Goal: Task Accomplishment & Management: Manage account settings

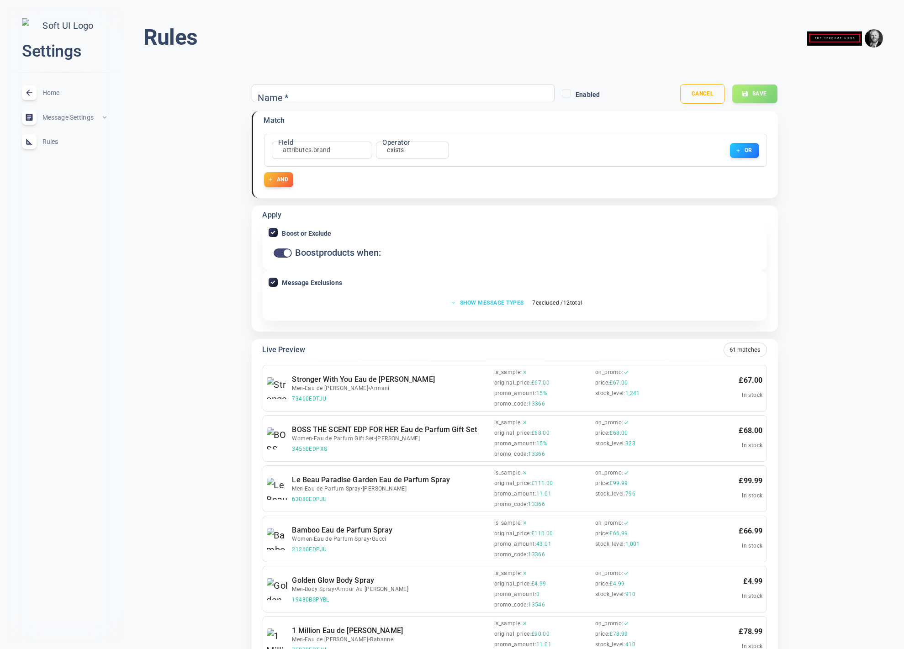
click at [484, 303] on button "Show message types" at bounding box center [488, 302] width 84 height 13
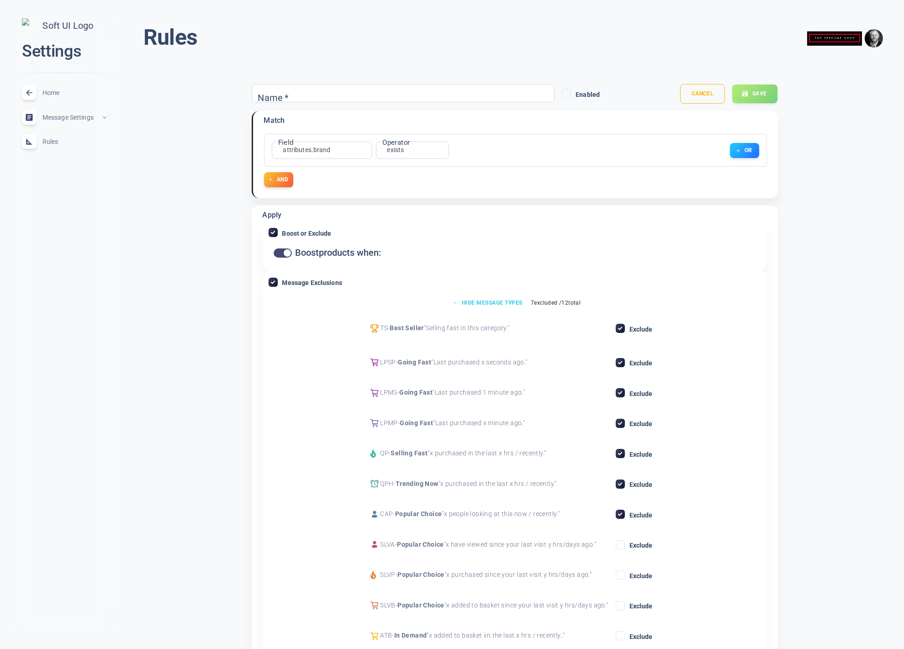
click at [485, 300] on button "Hide message types" at bounding box center [487, 302] width 80 height 13
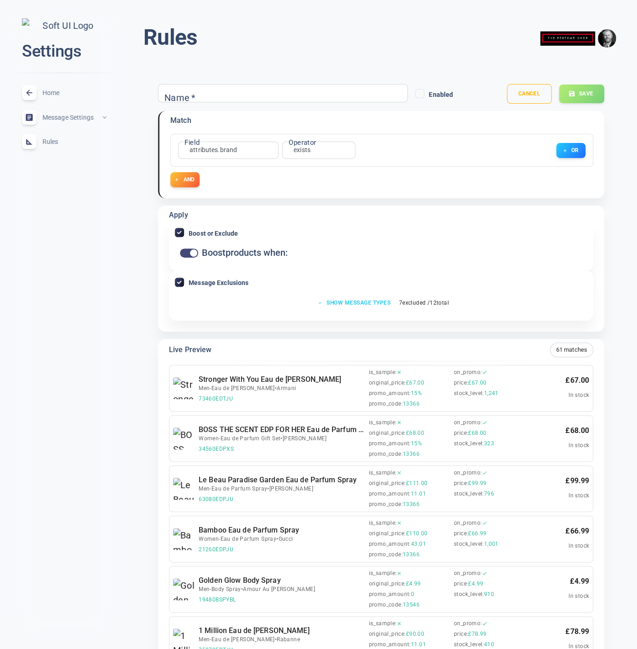
click at [354, 302] on button "Show message types" at bounding box center [355, 302] width 84 height 13
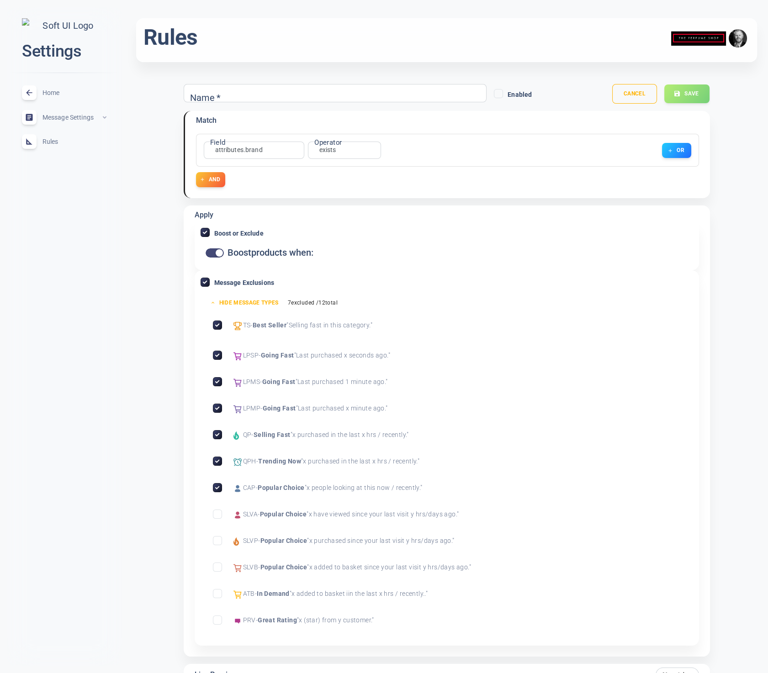
scroll to position [69, 0]
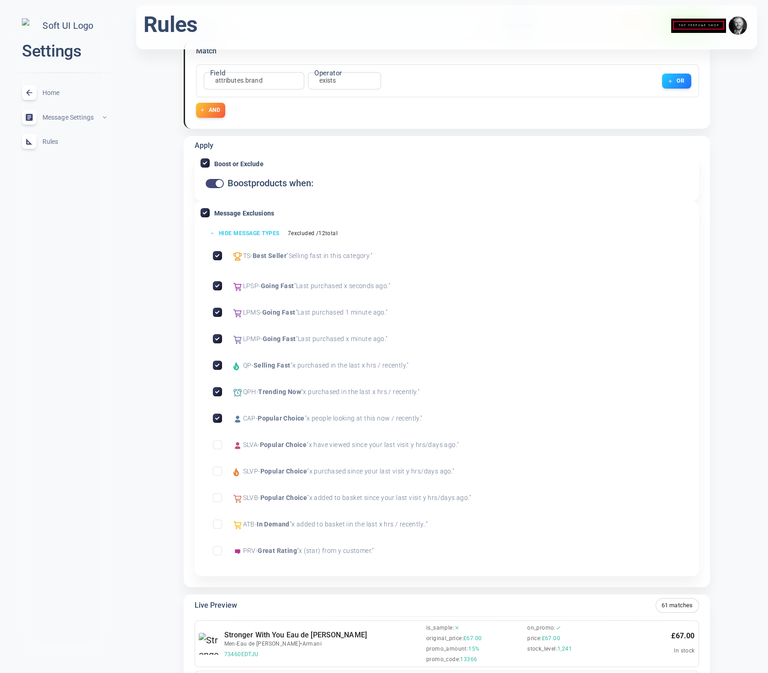
click at [235, 233] on button "Hide message types" at bounding box center [245, 232] width 80 height 13
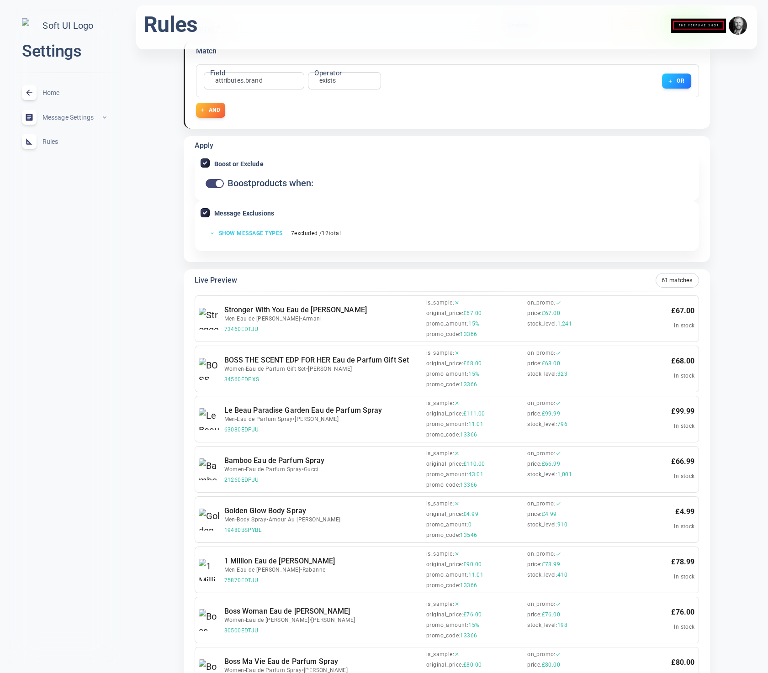
click at [236, 233] on button "Show message types" at bounding box center [247, 232] width 84 height 13
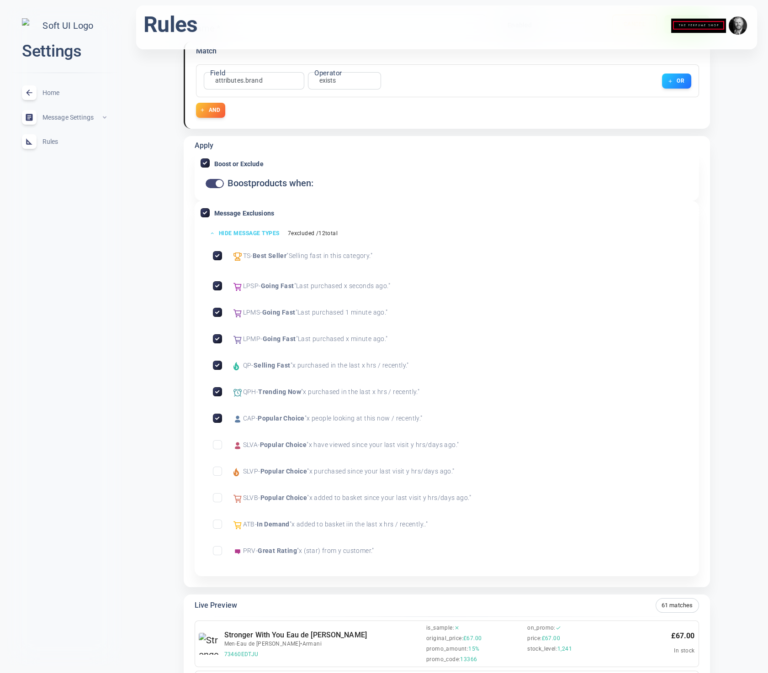
click at [246, 233] on button "Hide message types" at bounding box center [245, 232] width 80 height 13
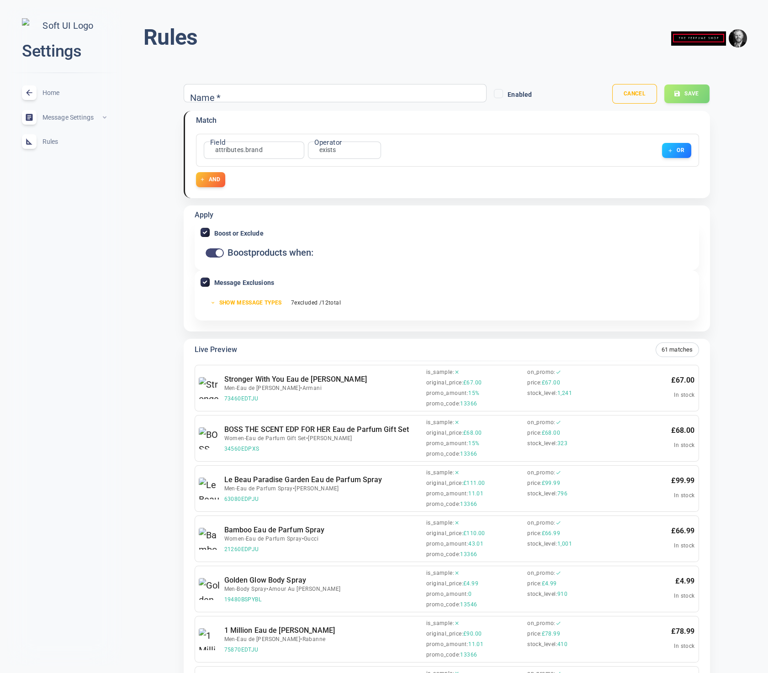
click at [203, 284] on input "Message Exclusions" at bounding box center [205, 282] width 8 height 8
checkbox input "false"
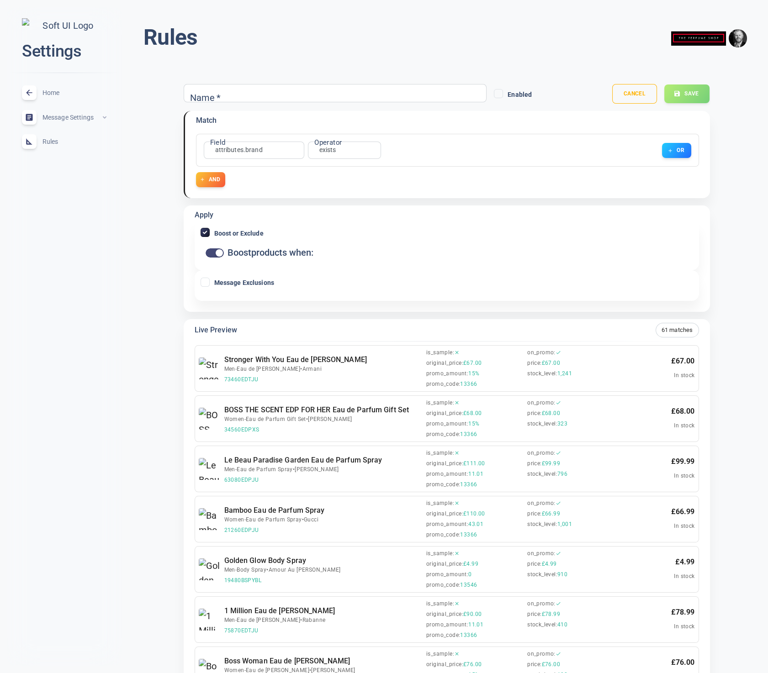
click at [51, 142] on span "Rules" at bounding box center [75, 142] width 66 height 0
click at [642, 88] on button "Cancel" at bounding box center [634, 94] width 46 height 20
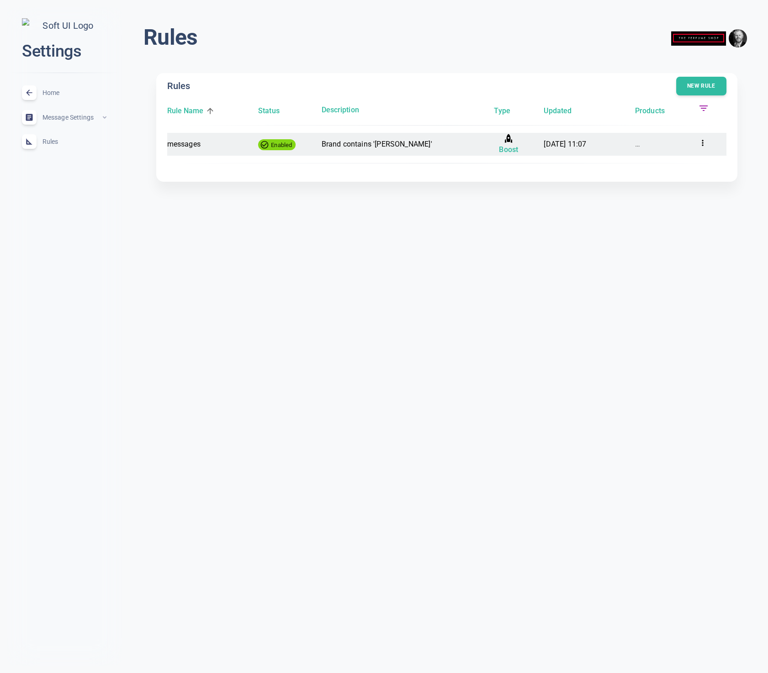
click at [699, 142] on icon at bounding box center [702, 142] width 9 height 9
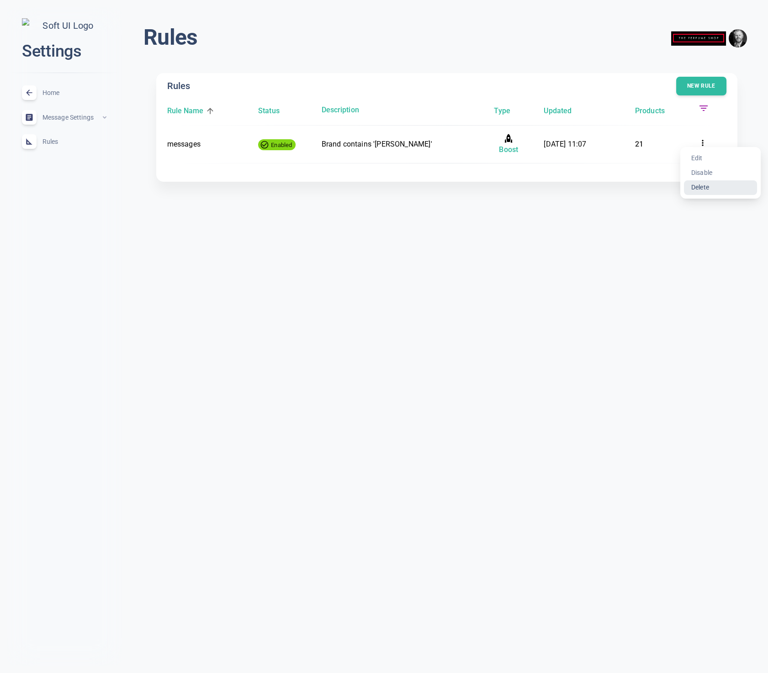
click at [706, 187] on li "Delete" at bounding box center [720, 187] width 73 height 15
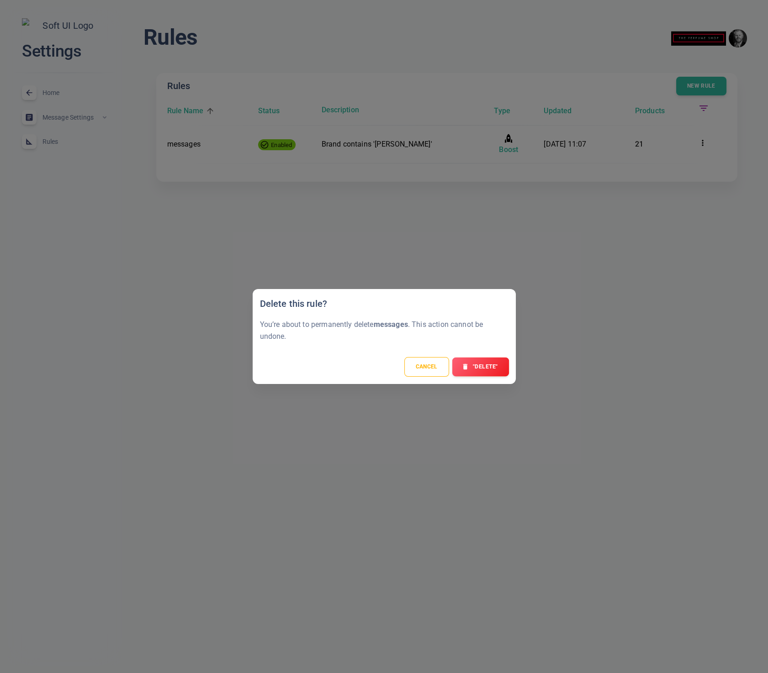
click at [476, 375] on button ""Delete"" at bounding box center [480, 366] width 57 height 19
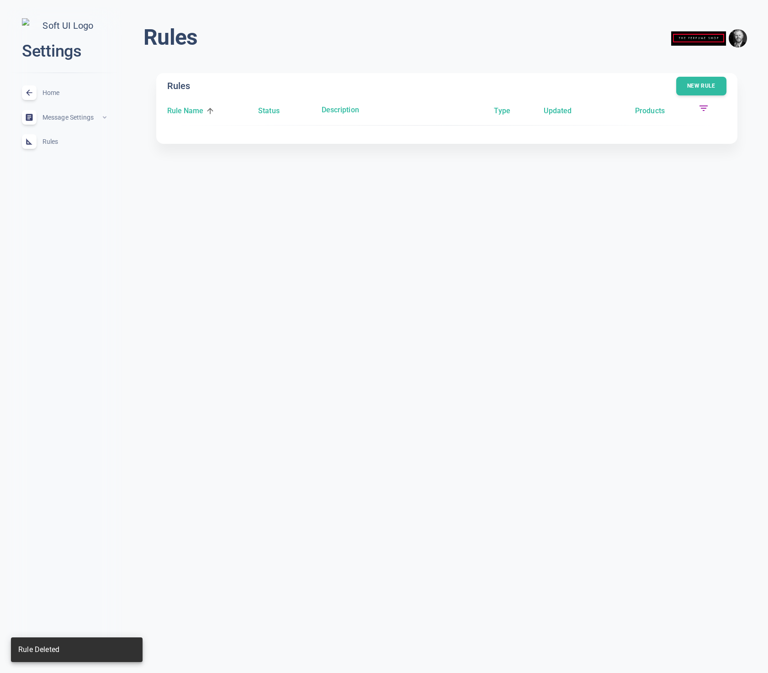
click at [487, 173] on html "close Settings Home expand_less Message Settings expand_less Rules expand_less …" at bounding box center [384, 86] width 768 height 173
click at [691, 77] on button "New rule" at bounding box center [700, 86] width 51 height 19
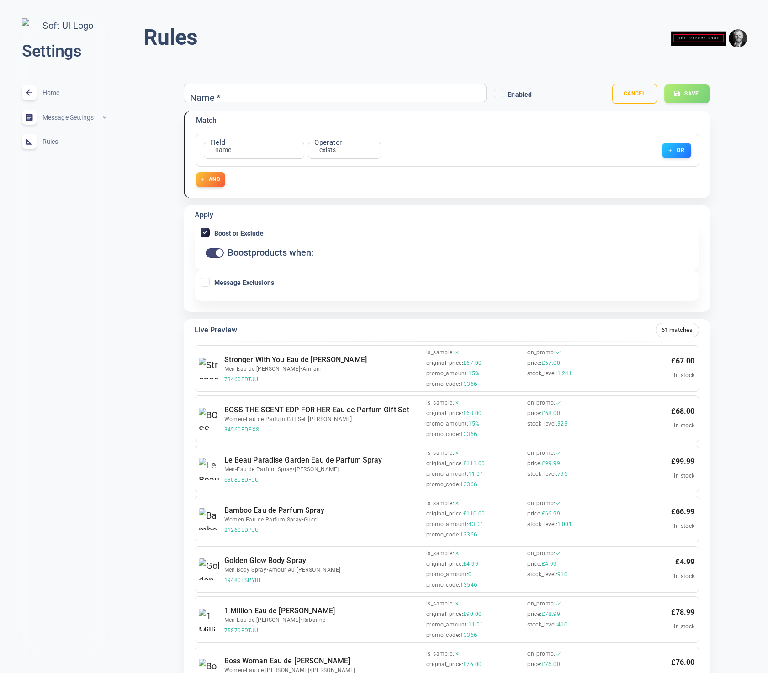
click at [240, 95] on input "Name   *" at bounding box center [225, 93] width 73 height 10
type input "boostOrExclude"
click at [241, 234] on span "Boost or Exclude" at bounding box center [238, 233] width 49 height 6
click at [209, 234] on input "Boost or Exclude" at bounding box center [205, 232] width 8 height 8
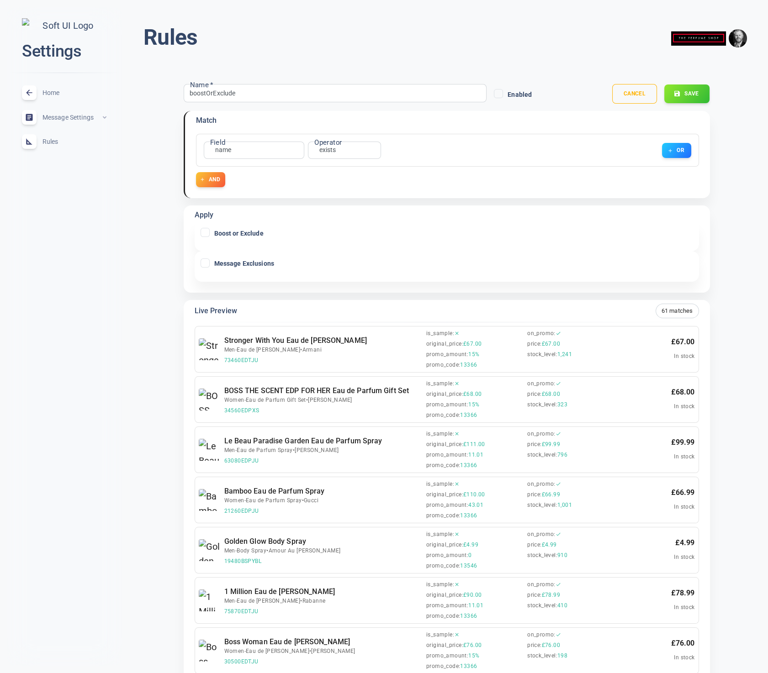
click at [241, 232] on span "Boost or Exclude" at bounding box center [238, 233] width 49 height 6
click at [209, 232] on input "Boost or Exclude" at bounding box center [205, 232] width 8 height 8
checkbox input "true"
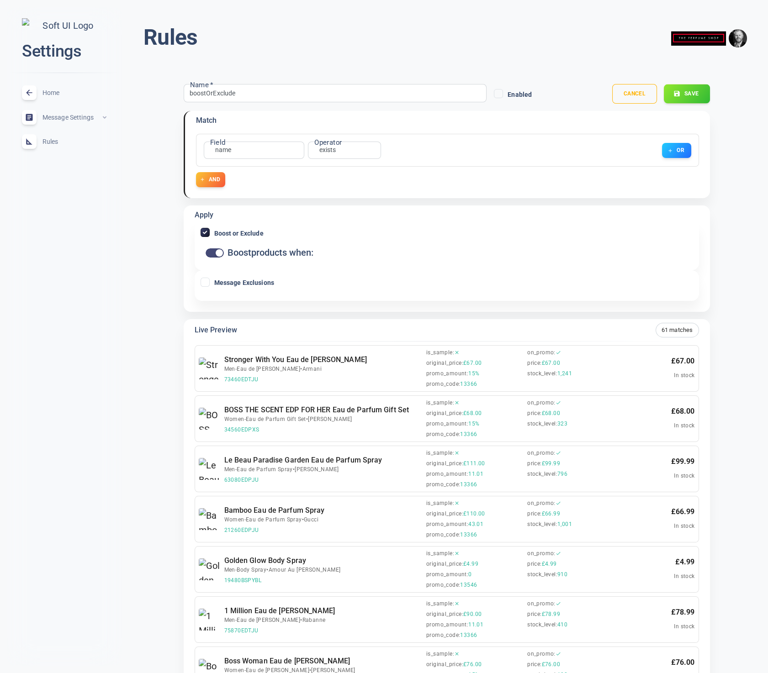
click at [689, 95] on button "Save" at bounding box center [686, 93] width 46 height 19
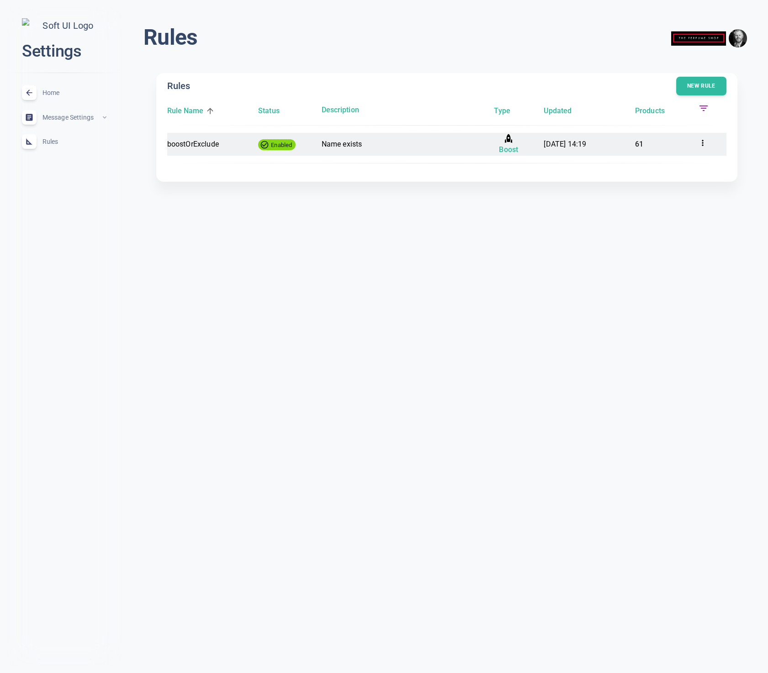
click at [702, 145] on icon at bounding box center [702, 143] width 1 height 6
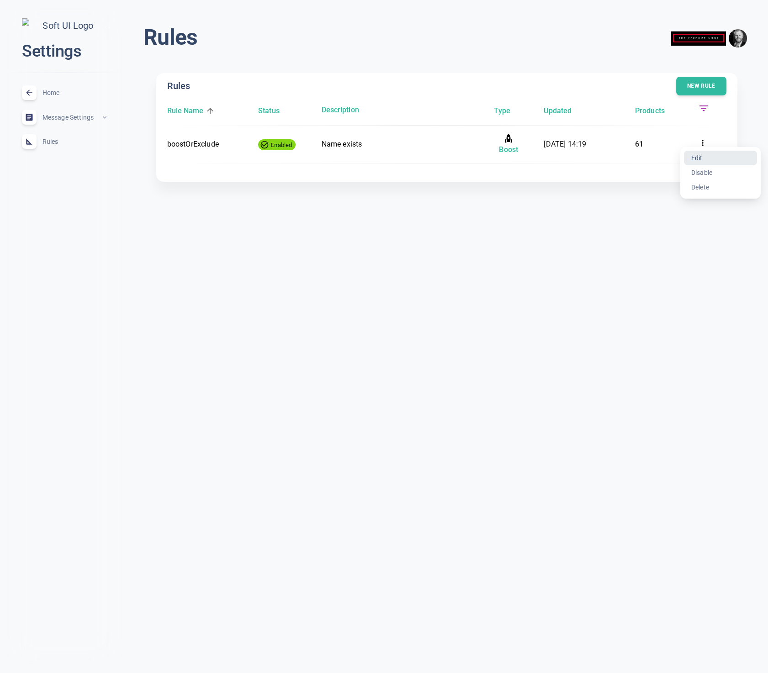
click at [702, 158] on li "Edit" at bounding box center [720, 158] width 73 height 15
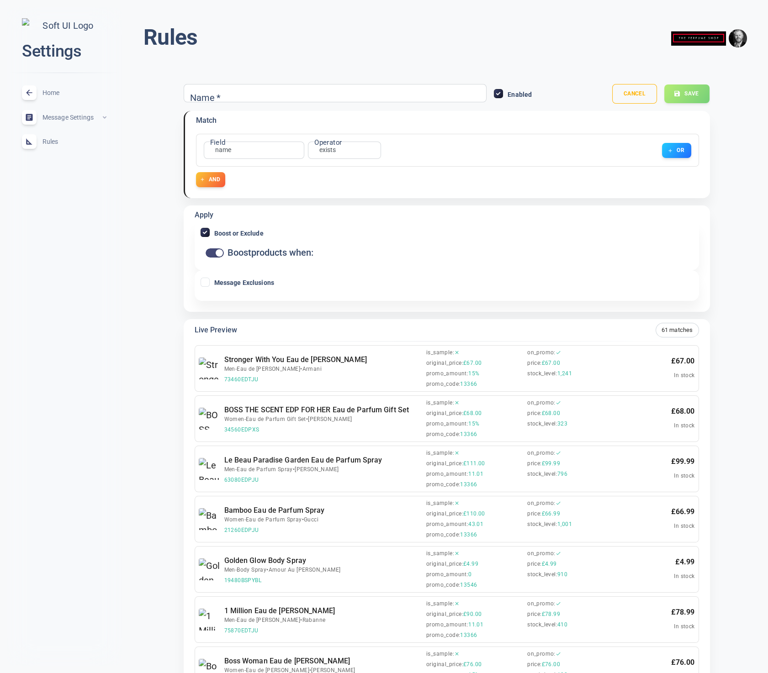
type input "boostOrExclude"
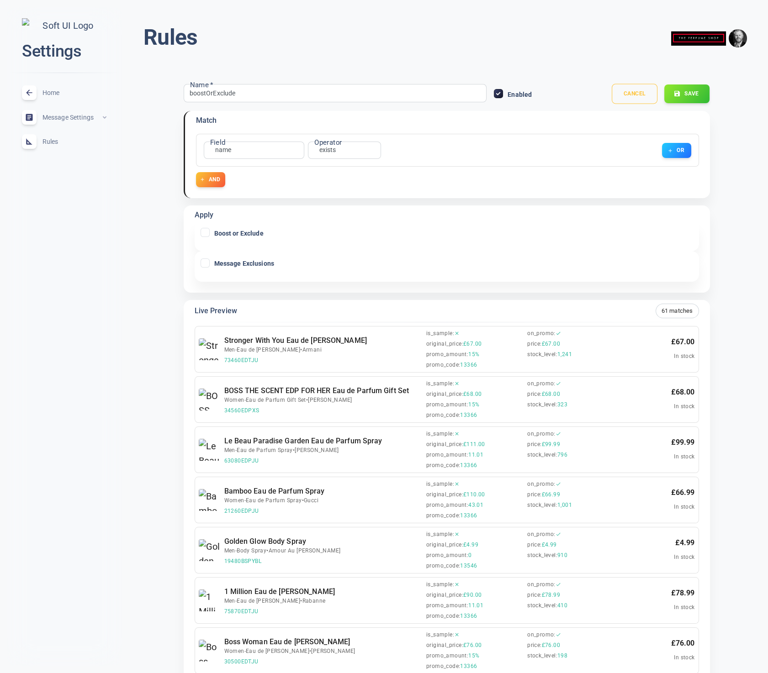
click at [636, 92] on button "Cancel" at bounding box center [634, 94] width 46 height 20
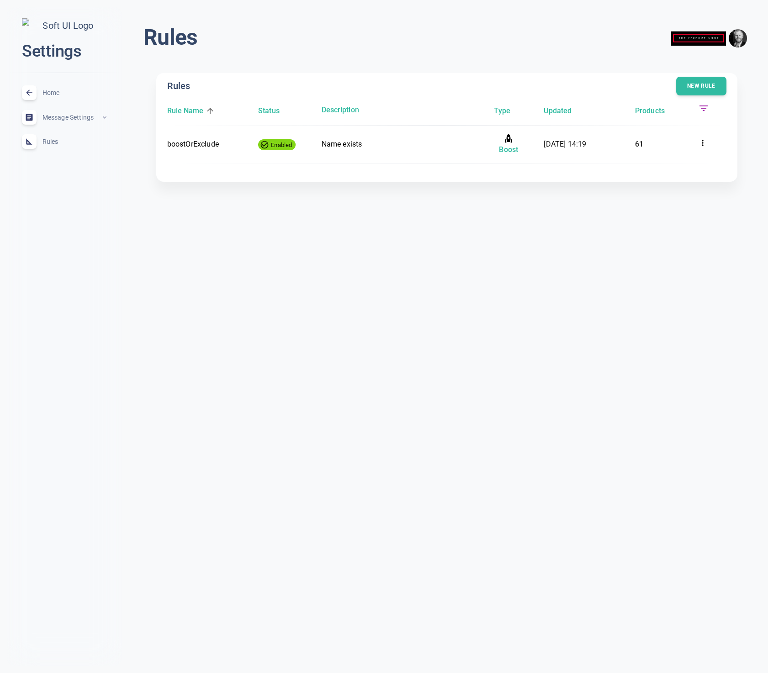
drag, startPoint x: 707, startPoint y: 137, endPoint x: 709, endPoint y: 167, distance: 30.2
click at [707, 137] on div at bounding box center [712, 144] width 28 height 15
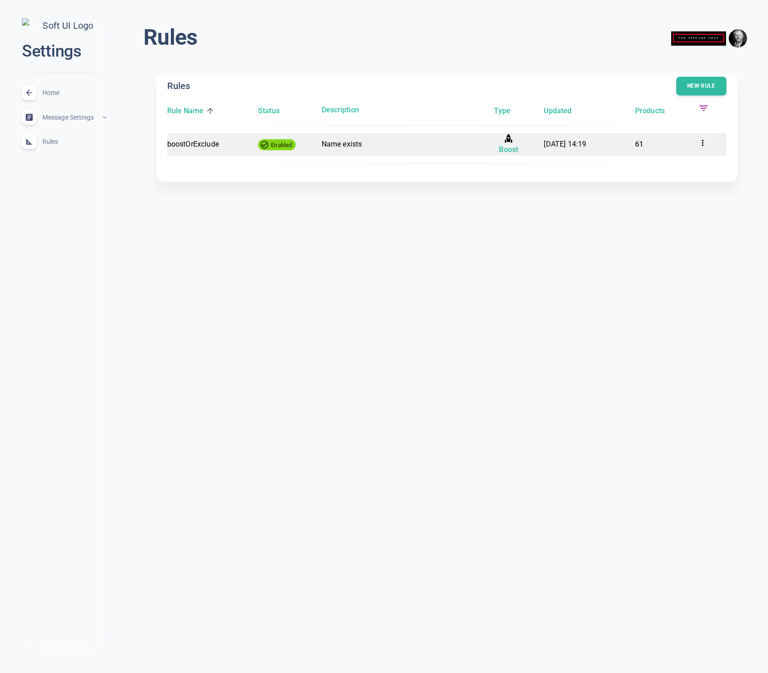
click at [705, 147] on div at bounding box center [712, 144] width 28 height 15
click at [560, 148] on p "19/09/2025, 14:19" at bounding box center [585, 144] width 84 height 12
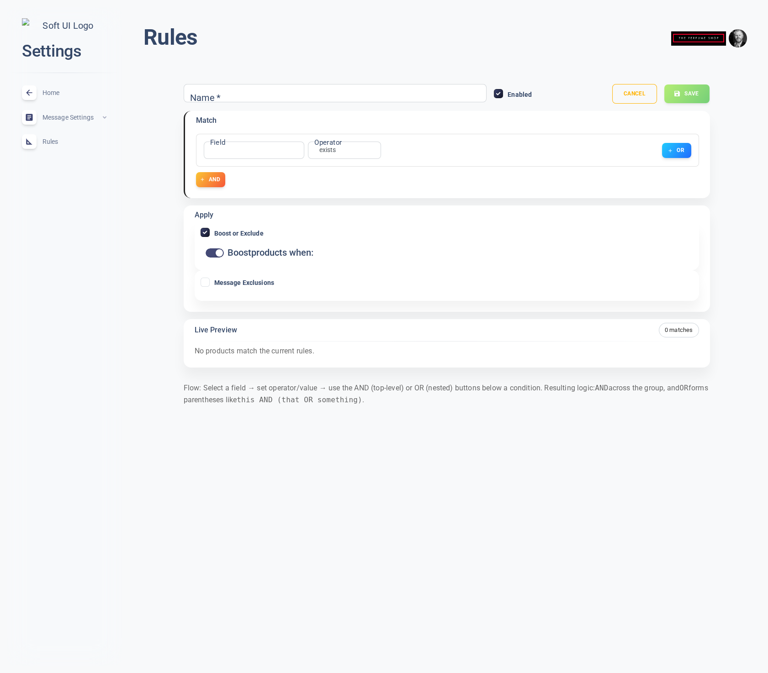
type input "boostOrExclude"
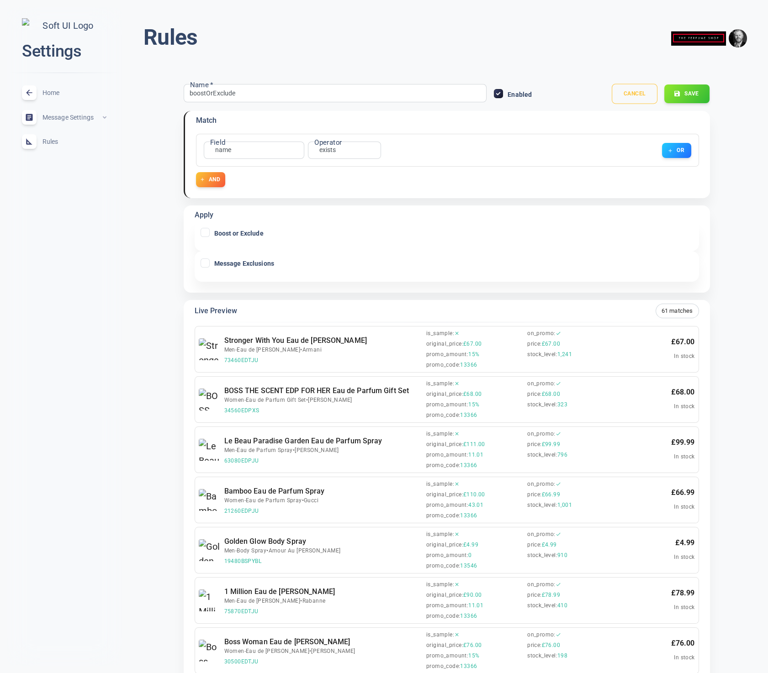
click at [632, 91] on button "Cancel" at bounding box center [634, 94] width 46 height 20
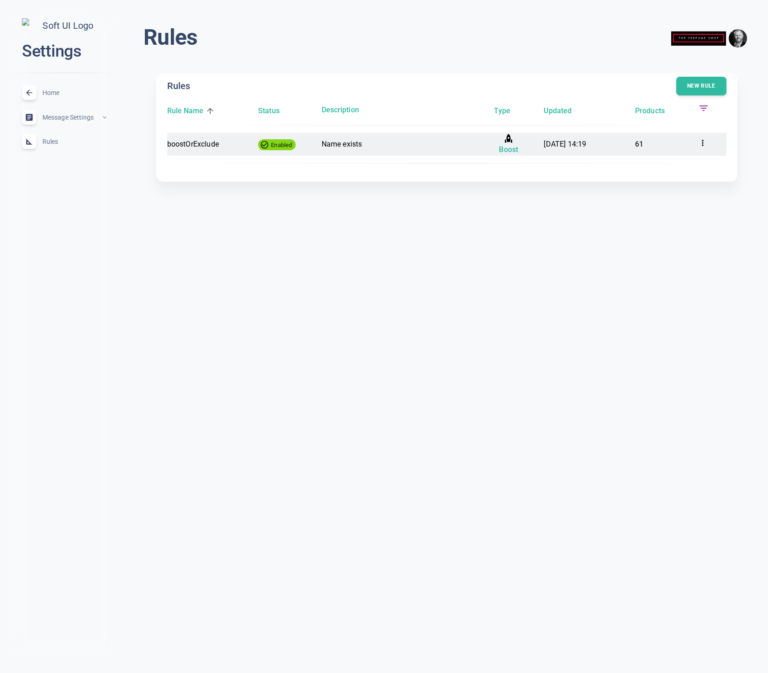
click at [708, 142] on div at bounding box center [712, 144] width 28 height 15
click at [568, 144] on time "19/09/2025, 14:19" at bounding box center [564, 144] width 42 height 9
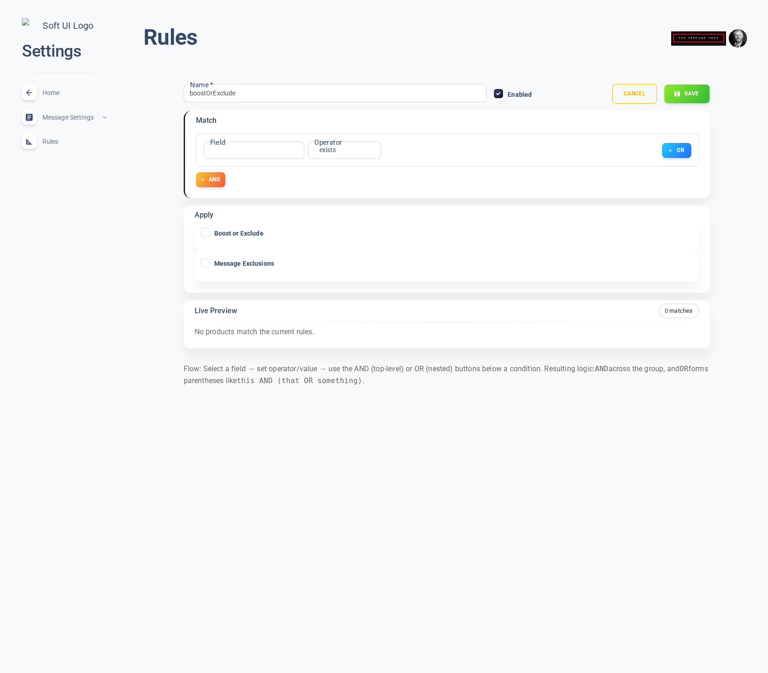
type input "boostOrExclude"
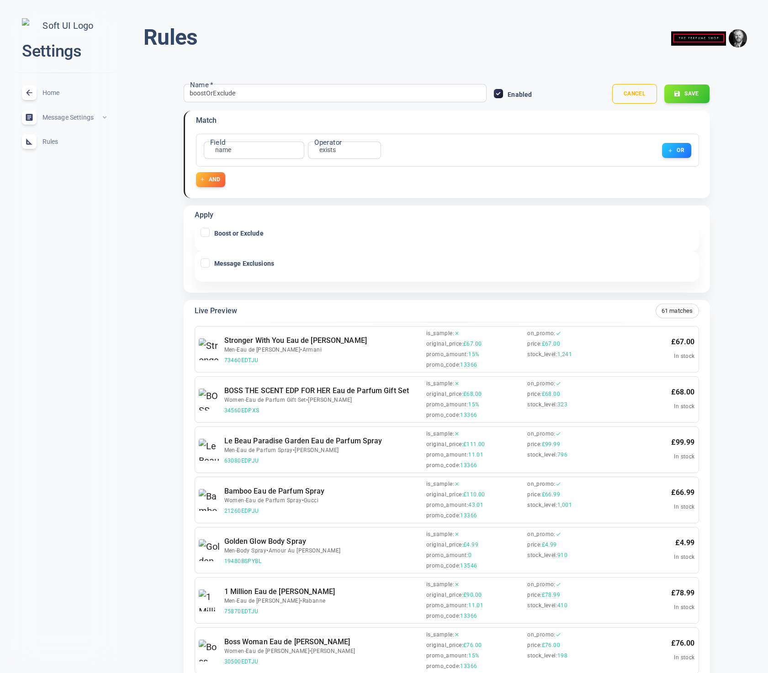
click at [206, 233] on input "Boost or Exclude" at bounding box center [205, 232] width 8 height 8
click at [205, 230] on input "Boost or Exclude" at bounding box center [205, 232] width 8 height 8
checkbox input "true"
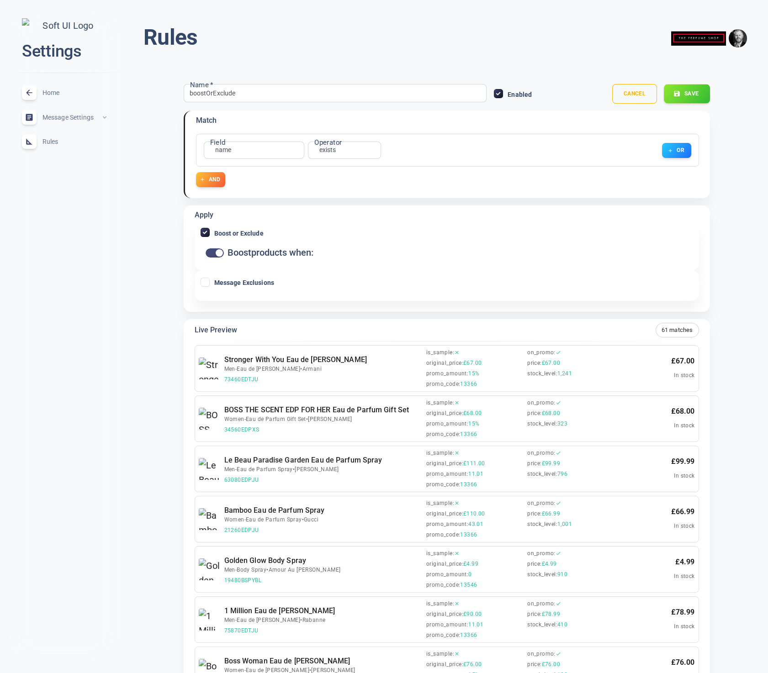
click at [693, 89] on button "Save" at bounding box center [686, 93] width 46 height 19
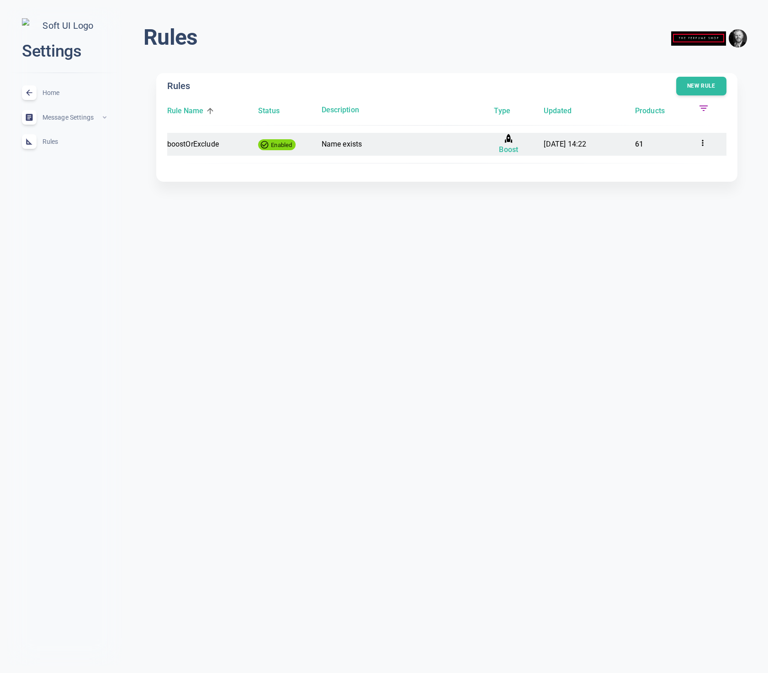
click at [586, 147] on time "19/09/2025, 14:22" at bounding box center [564, 144] width 42 height 9
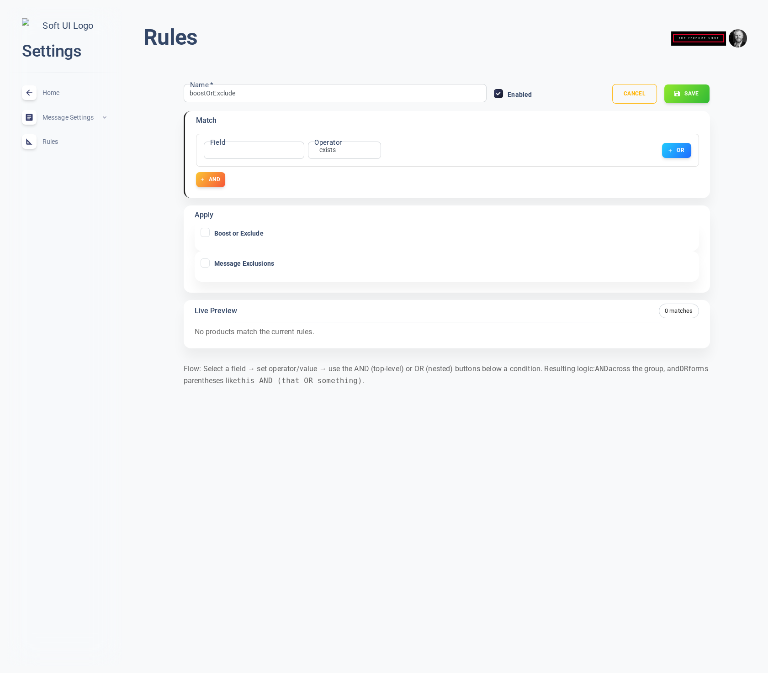
type input "boostOrExclude"
checkbox input "false"
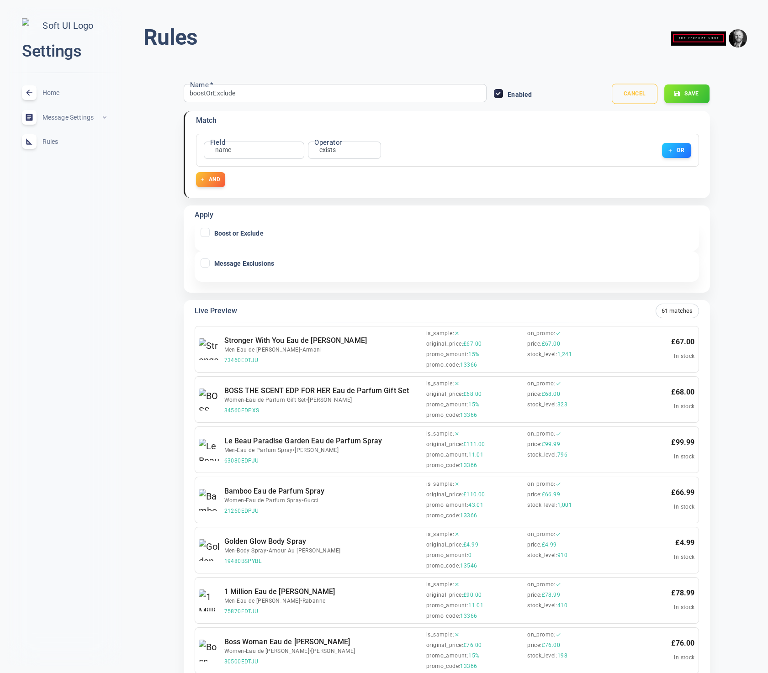
click at [639, 92] on button "Cancel" at bounding box center [634, 94] width 46 height 20
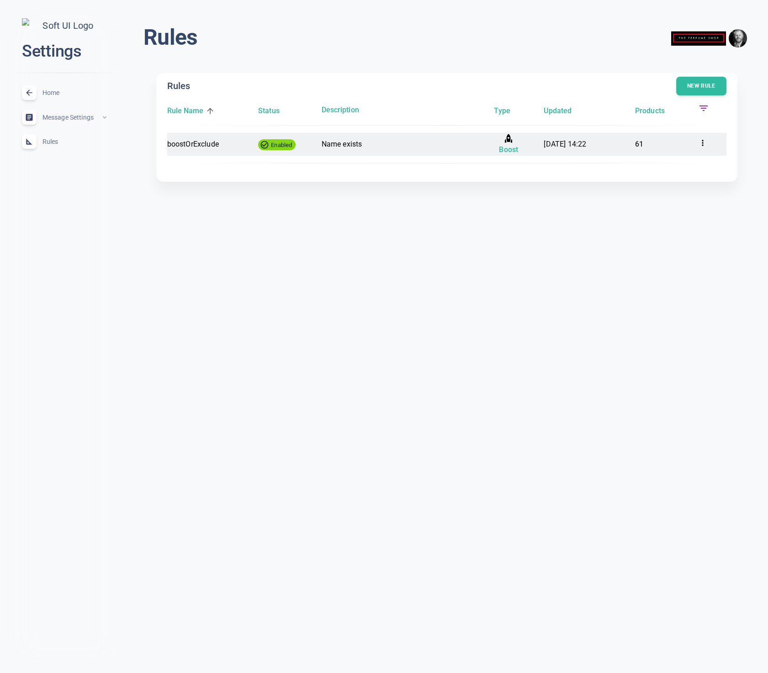
click at [699, 142] on icon at bounding box center [702, 142] width 9 height 9
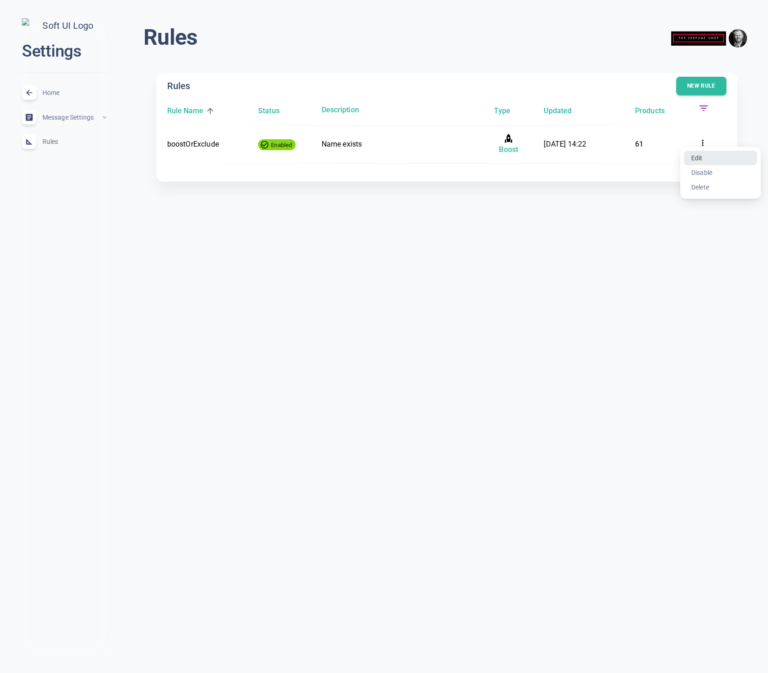
click at [694, 155] on li "Edit" at bounding box center [720, 158] width 73 height 15
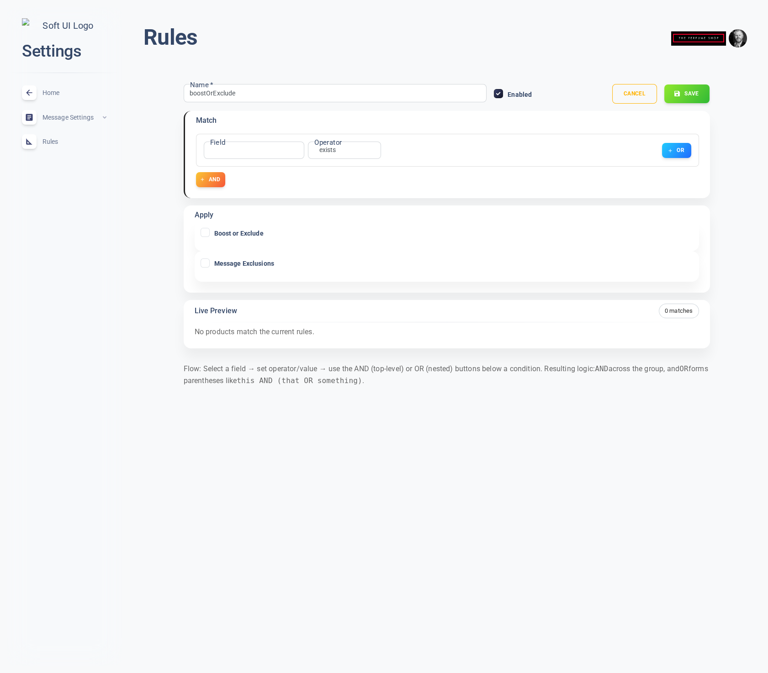
type input "boostOrExclude"
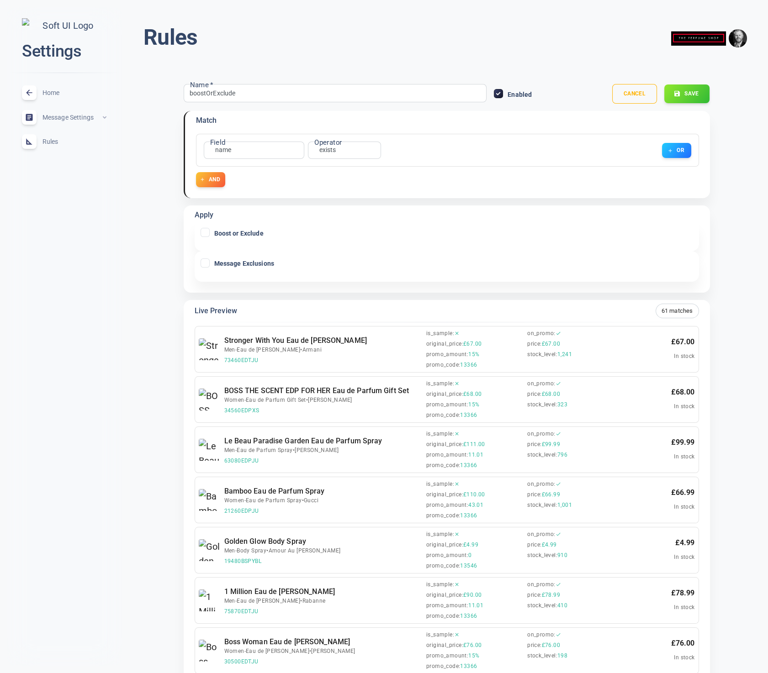
click at [204, 232] on input "Boost or Exclude" at bounding box center [205, 232] width 8 height 8
checkbox input "true"
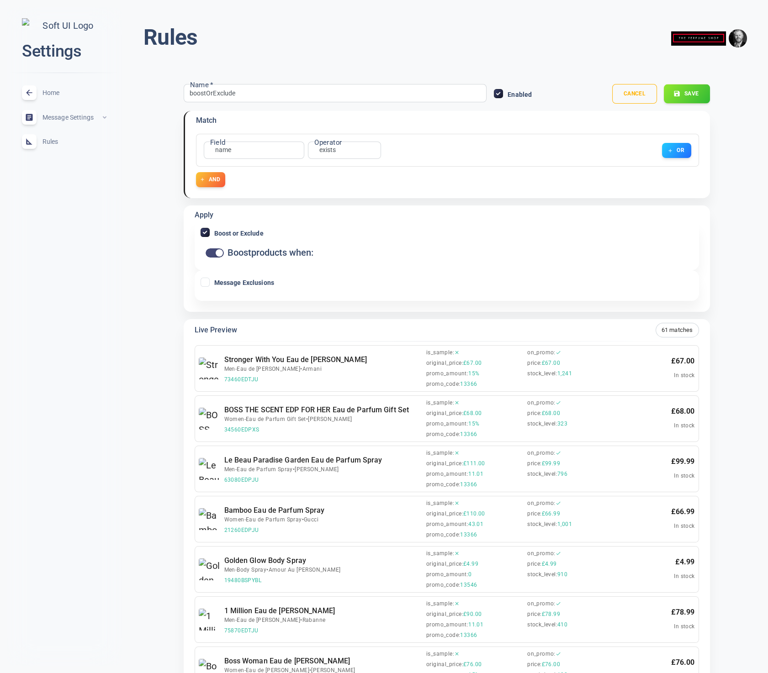
click at [686, 96] on button "Save" at bounding box center [686, 93] width 46 height 19
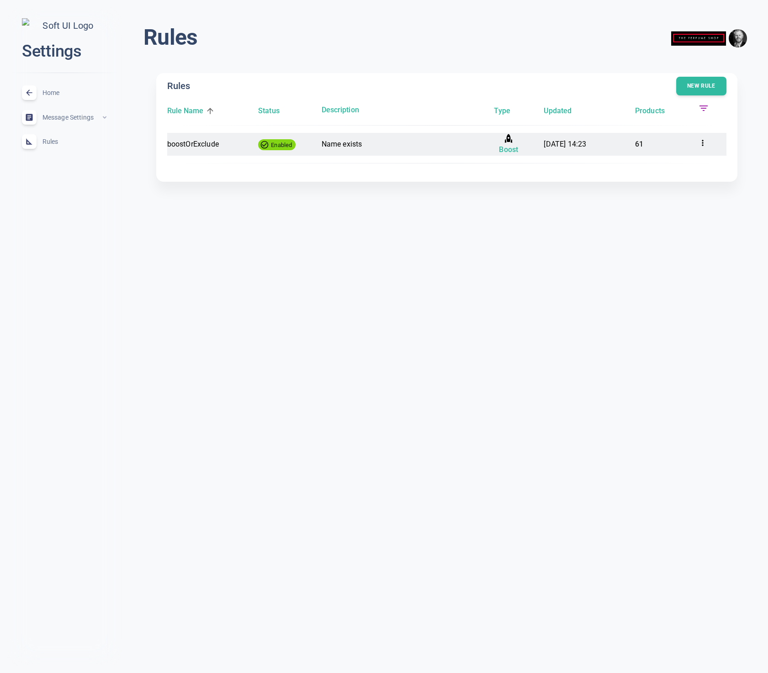
click at [688, 142] on p "61" at bounding box center [663, 144] width 56 height 12
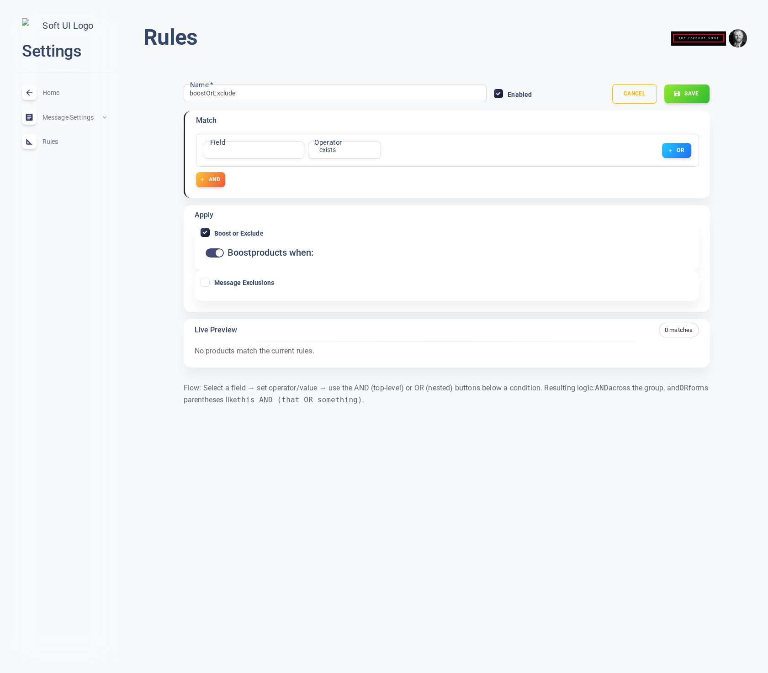
type input "boostOrExclude"
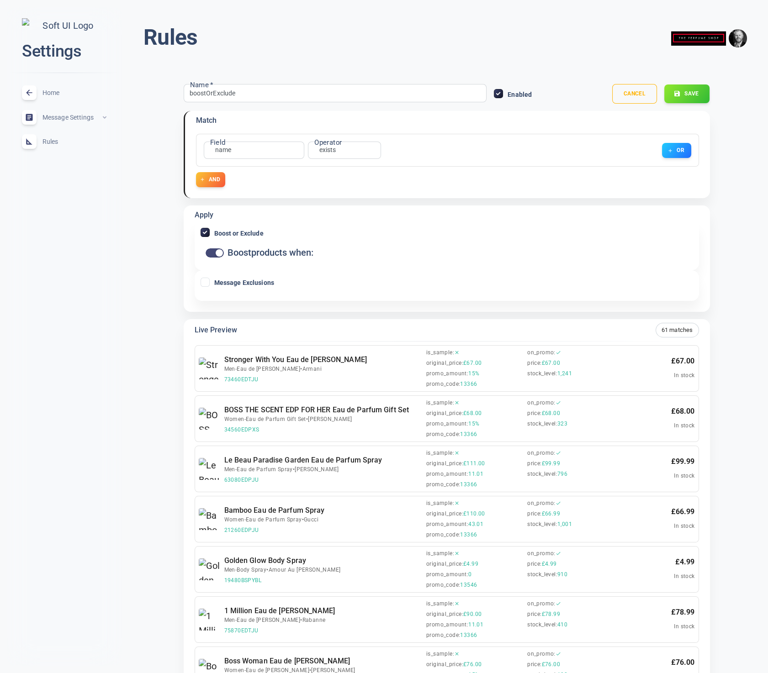
click at [205, 281] on input "Message Exclusions" at bounding box center [205, 282] width 8 height 8
checkbox input "true"
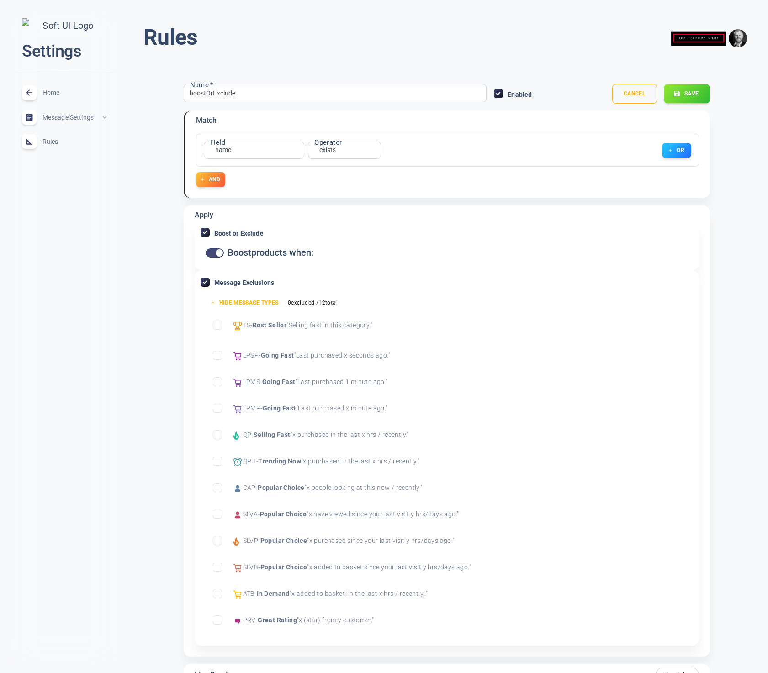
click at [695, 97] on button "Save" at bounding box center [686, 93] width 46 height 19
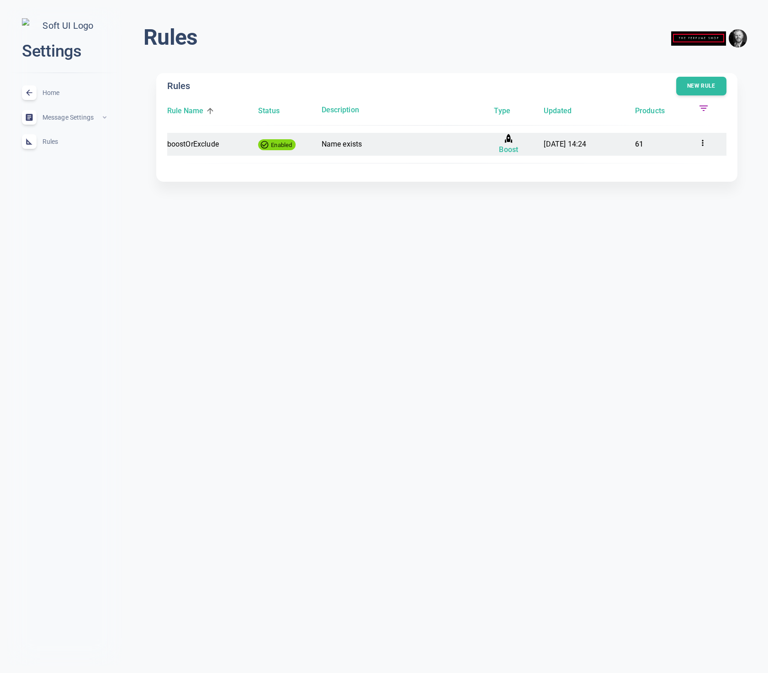
click at [630, 145] on div "boostOrExclude Enabled Name exists Boost 19/09/2025, 14:24 61" at bounding box center [446, 144] width 559 height 23
click at [586, 143] on time "19/09/2025, 14:24" at bounding box center [564, 144] width 42 height 9
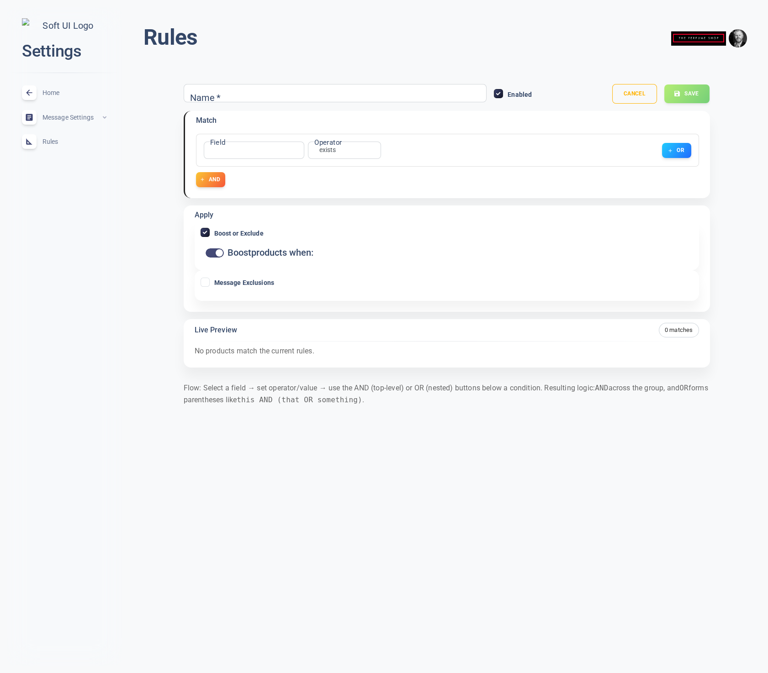
type input "boostOrExclude"
checkbox input "true"
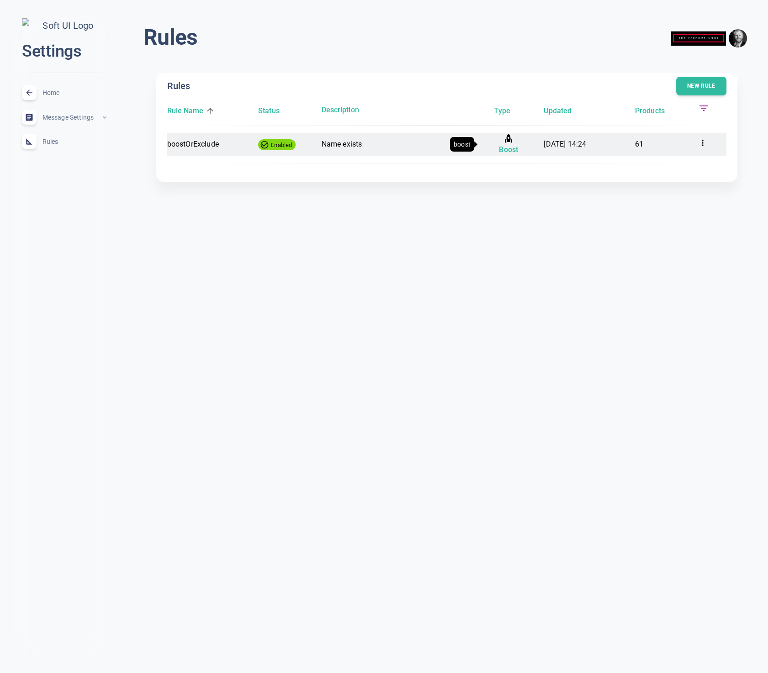
click at [528, 144] on div "Boost" at bounding box center [508, 144] width 56 height 23
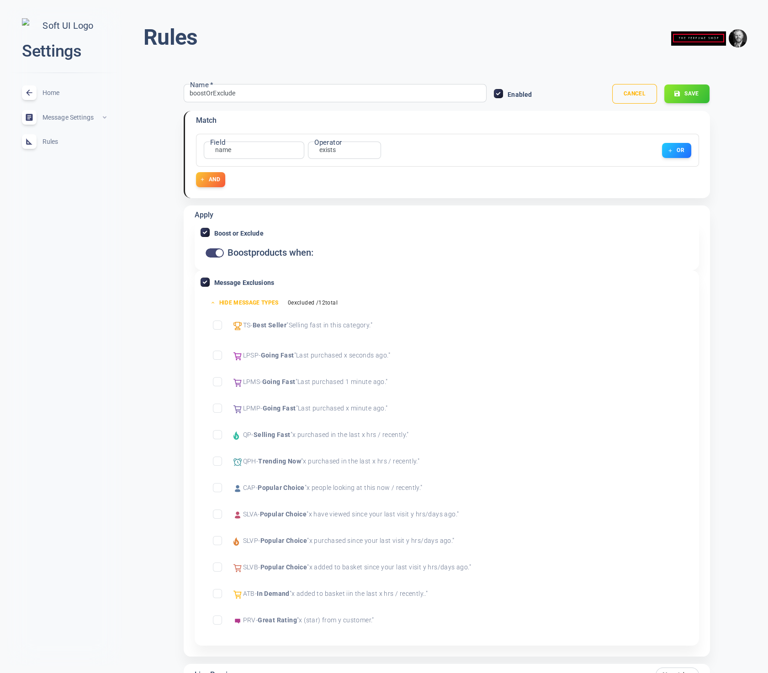
click at [217, 325] on input "Exclude Best Seller" at bounding box center [217, 325] width 8 height 8
click at [693, 89] on button "Save" at bounding box center [686, 93] width 46 height 19
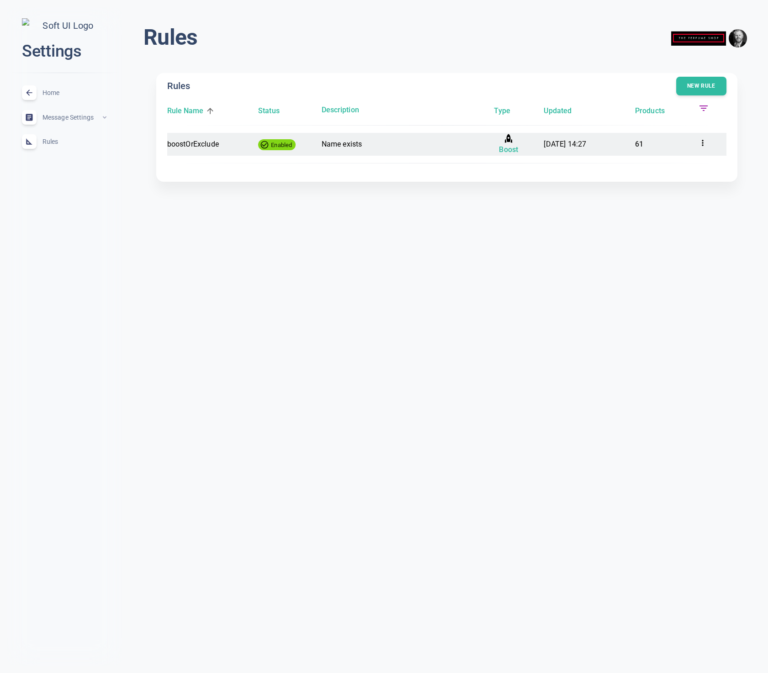
click at [574, 144] on time "19/09/2025, 14:27" at bounding box center [564, 144] width 42 height 9
click at [586, 140] on time "19/09/2025, 14:27" at bounding box center [564, 144] width 42 height 9
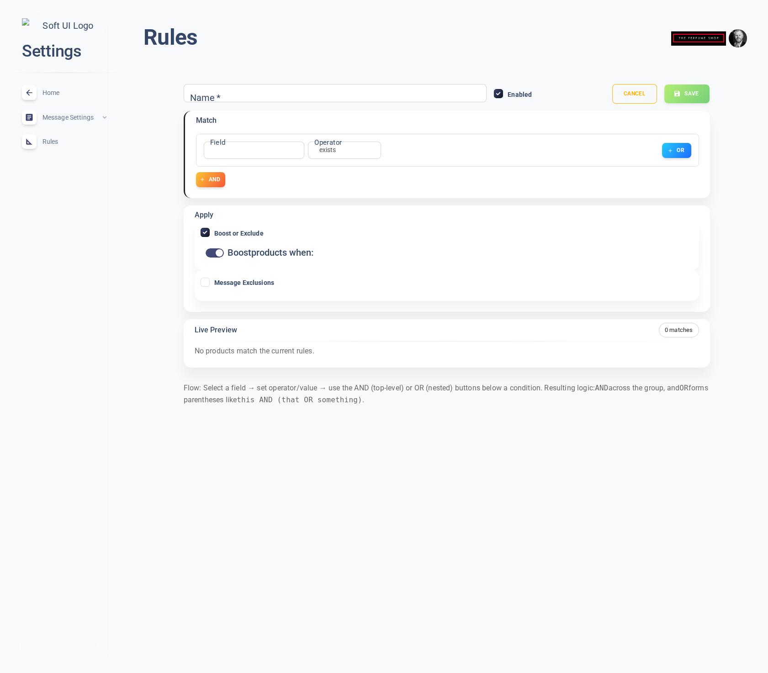
type input "boostOrExclude"
checkbox input "true"
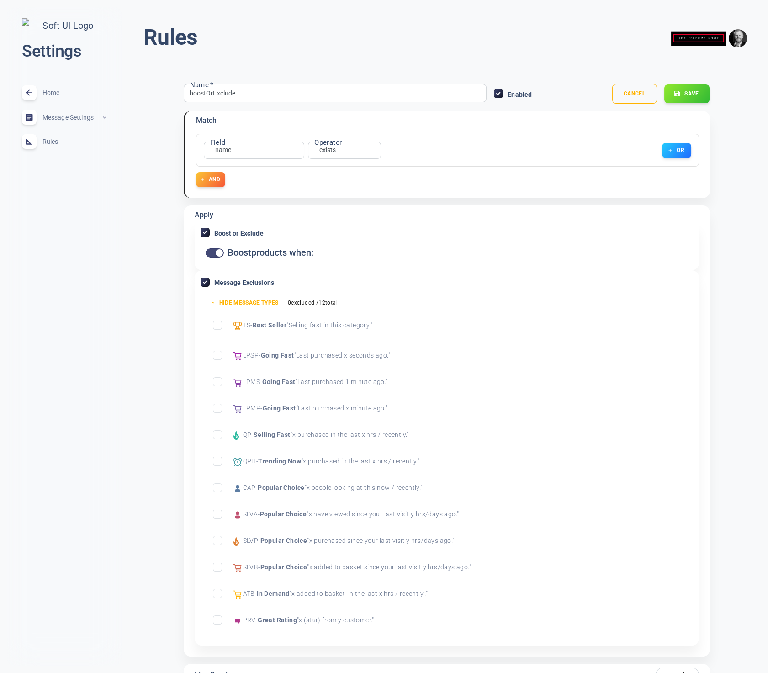
click at [214, 323] on input "Exclude Best Seller" at bounding box center [217, 325] width 8 height 8
click at [697, 93] on button "Save" at bounding box center [686, 93] width 46 height 19
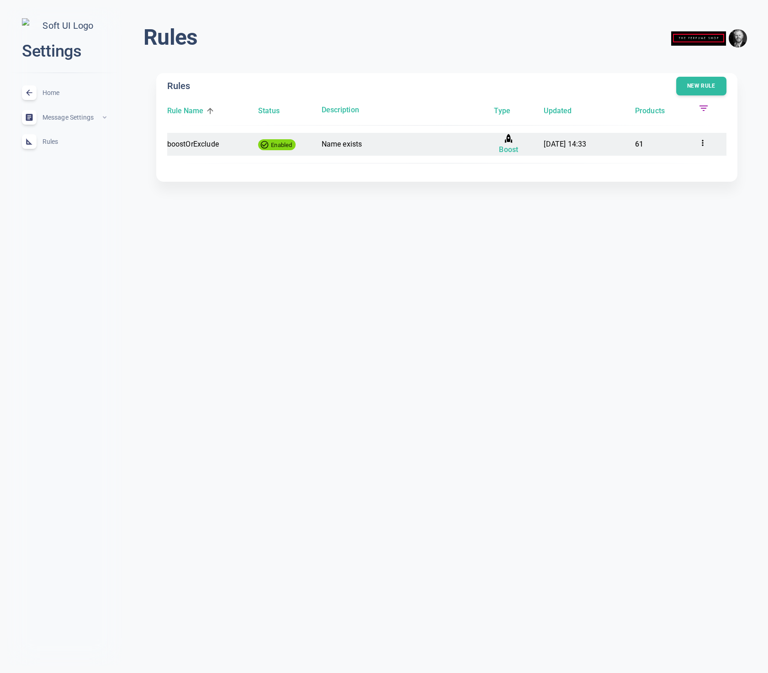
click at [349, 147] on p "Name exists" at bounding box center [397, 144] width 152 height 12
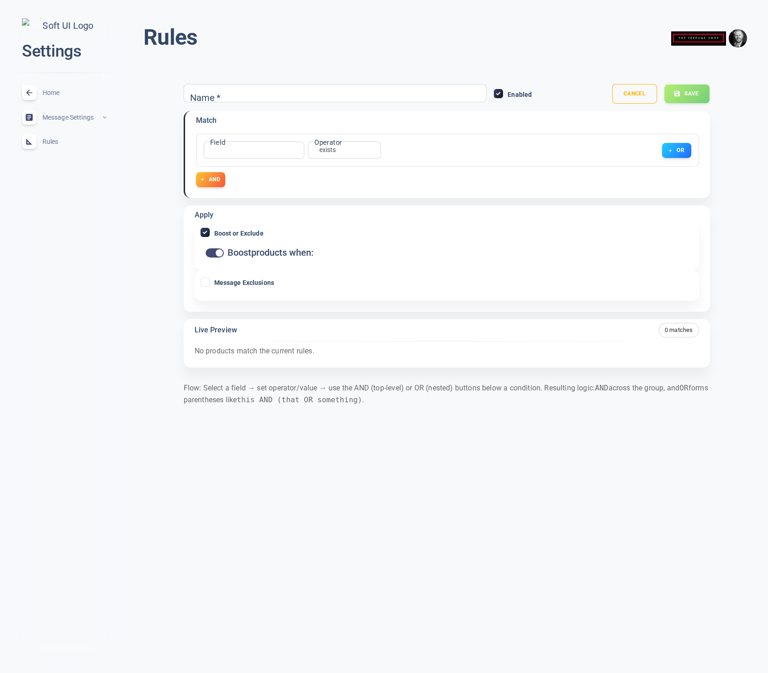
type input "boostOrExclude"
checkbox input "true"
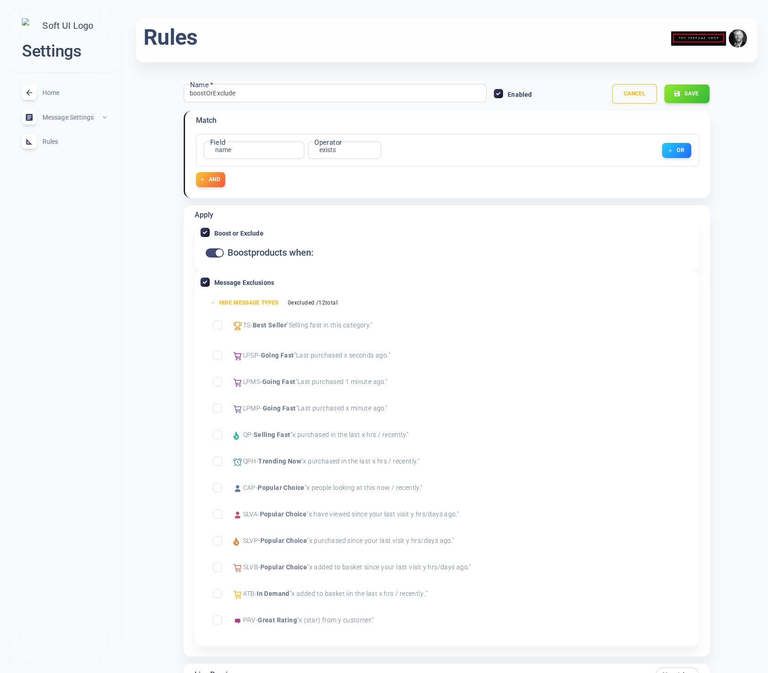
scroll to position [3, 0]
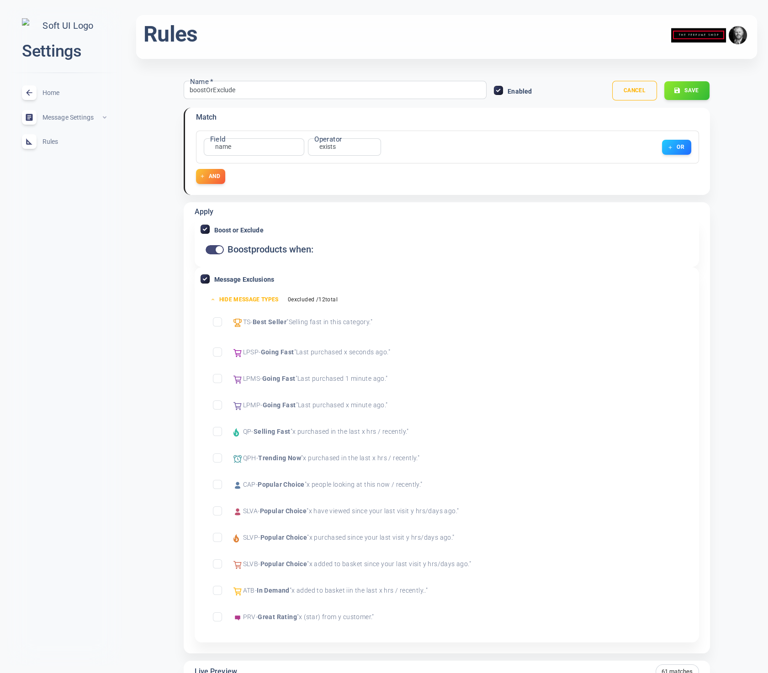
click at [219, 321] on input "Exclude Best Seller" at bounding box center [217, 322] width 8 height 8
click at [699, 97] on button "Save" at bounding box center [686, 90] width 46 height 19
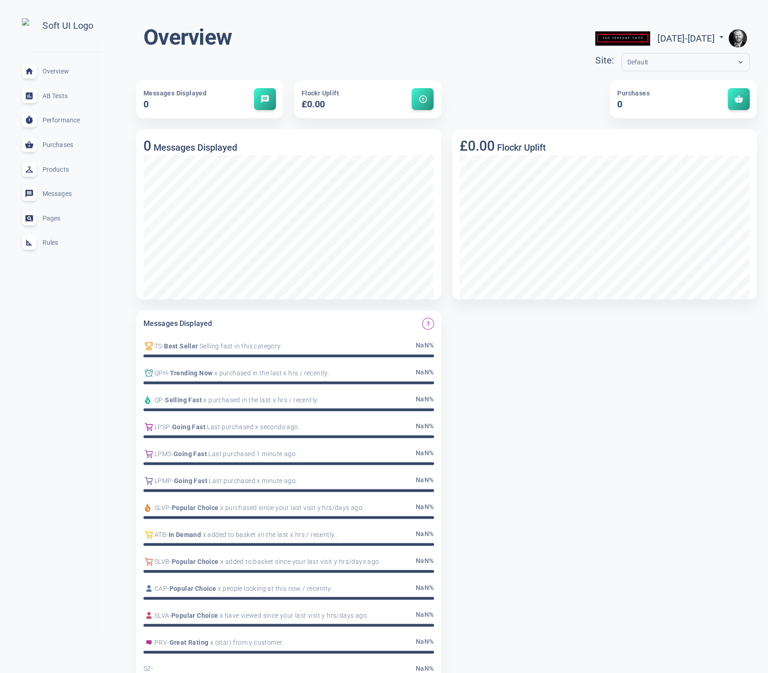
click at [48, 252] on div "Rules expand_less" at bounding box center [65, 243] width 100 height 25
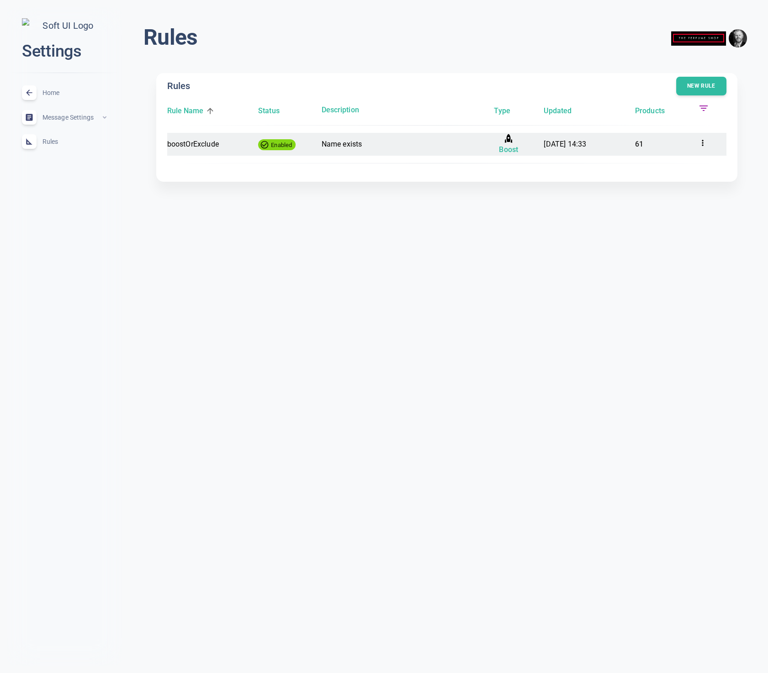
click at [570, 146] on time "19/09/2025, 14:33" at bounding box center [564, 144] width 42 height 9
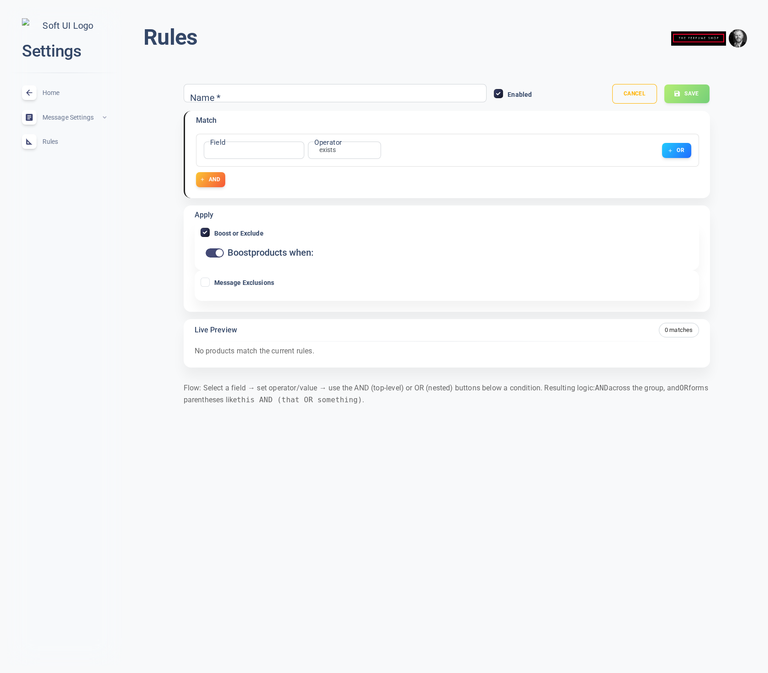
type input "boostOrExclude"
checkbox input "true"
type input "boostOrExclude"
checkbox input "true"
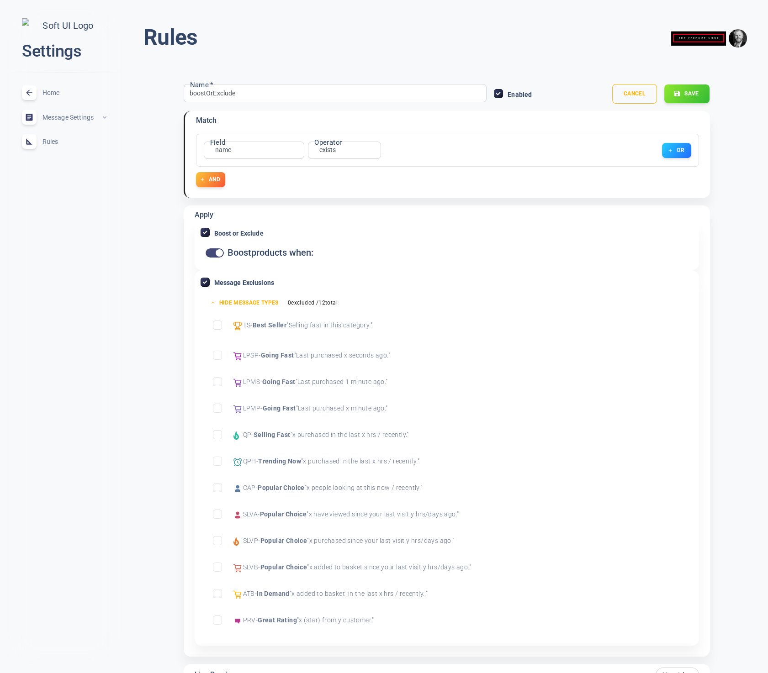
click at [216, 323] on input "Exclude Best Seller" at bounding box center [217, 325] width 8 height 8
click at [695, 92] on button "Save" at bounding box center [686, 93] width 46 height 19
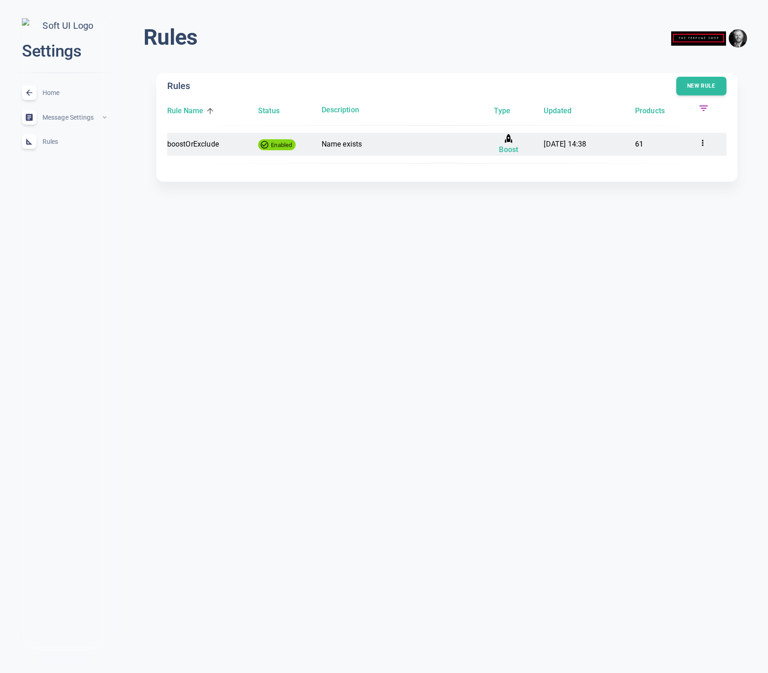
click at [636, 143] on p "61" at bounding box center [663, 144] width 56 height 12
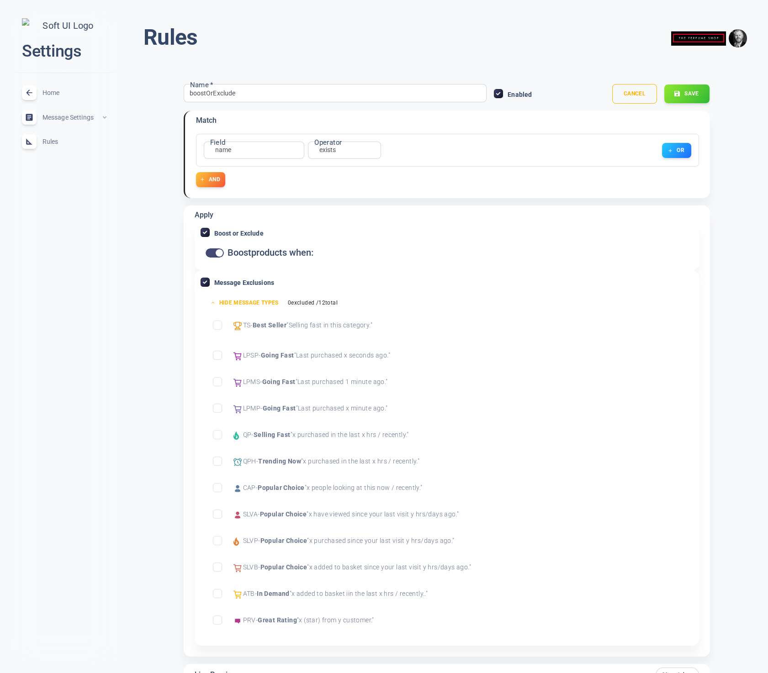
click at [215, 323] on input "Exclude Best Seller" at bounding box center [217, 325] width 8 height 8
click at [690, 93] on button "Save" at bounding box center [686, 93] width 46 height 19
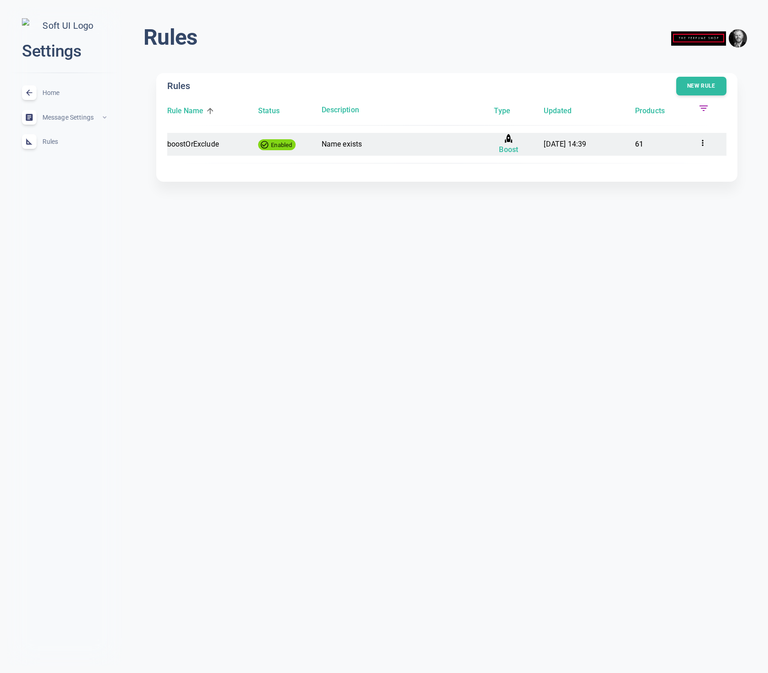
click at [705, 137] on div at bounding box center [712, 144] width 28 height 15
click at [701, 142] on icon at bounding box center [702, 142] width 9 height 9
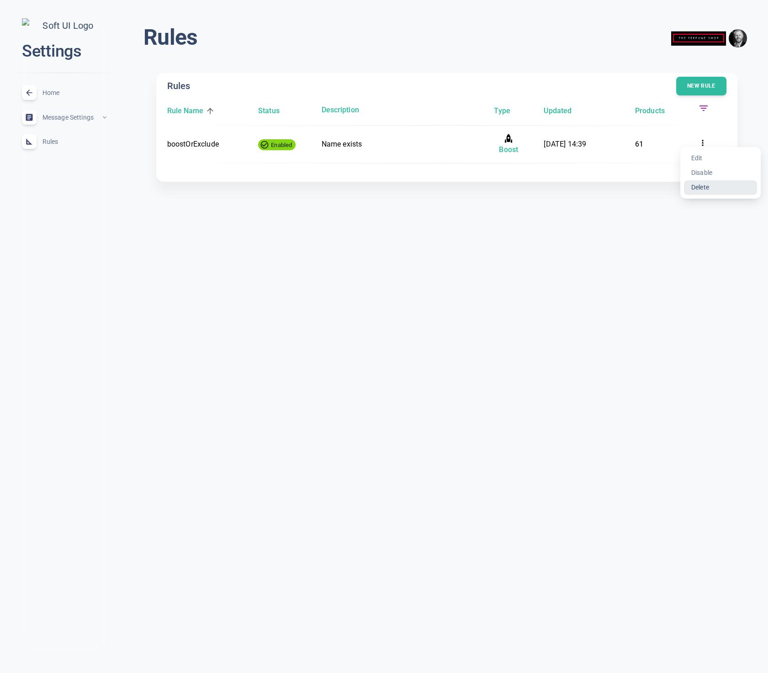
click at [707, 188] on li "Delete" at bounding box center [720, 187] width 73 height 15
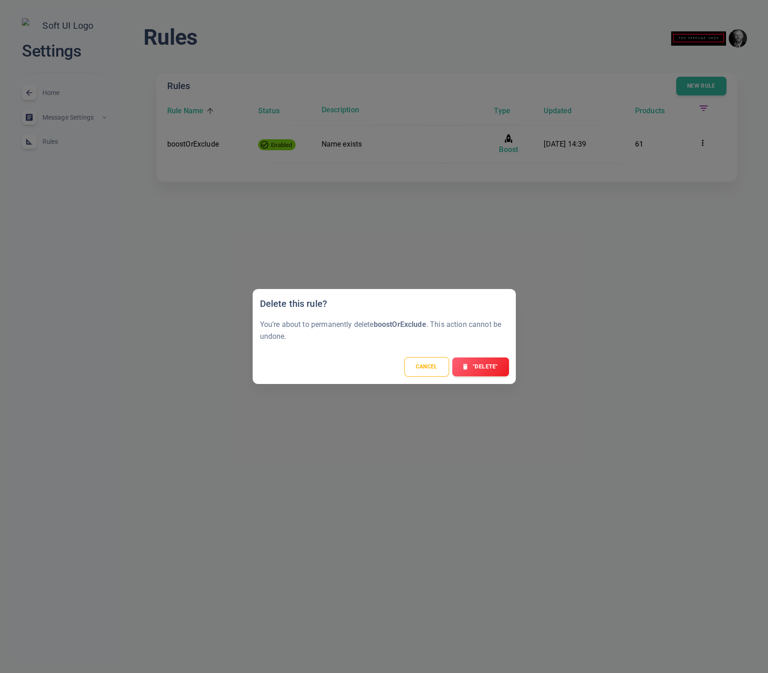
click at [493, 370] on button ""Delete"" at bounding box center [480, 366] width 57 height 19
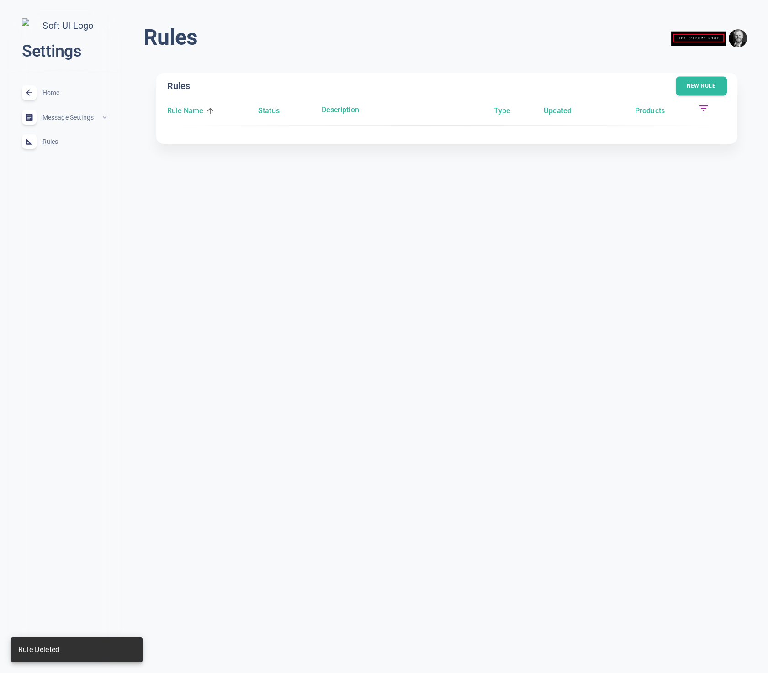
click at [707, 88] on button "New rule" at bounding box center [700, 86] width 51 height 19
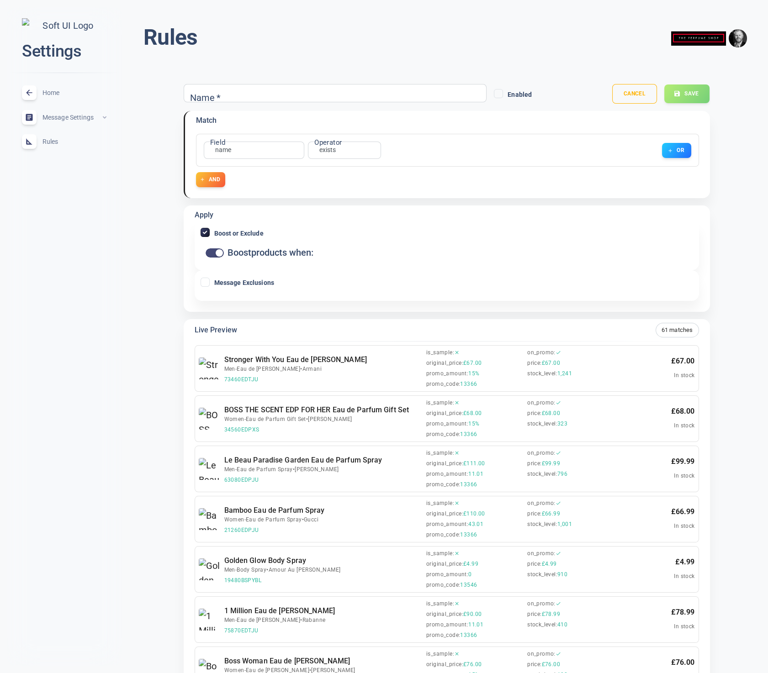
click at [203, 231] on input "Boost or Exclude" at bounding box center [205, 232] width 8 height 8
checkbox input "false"
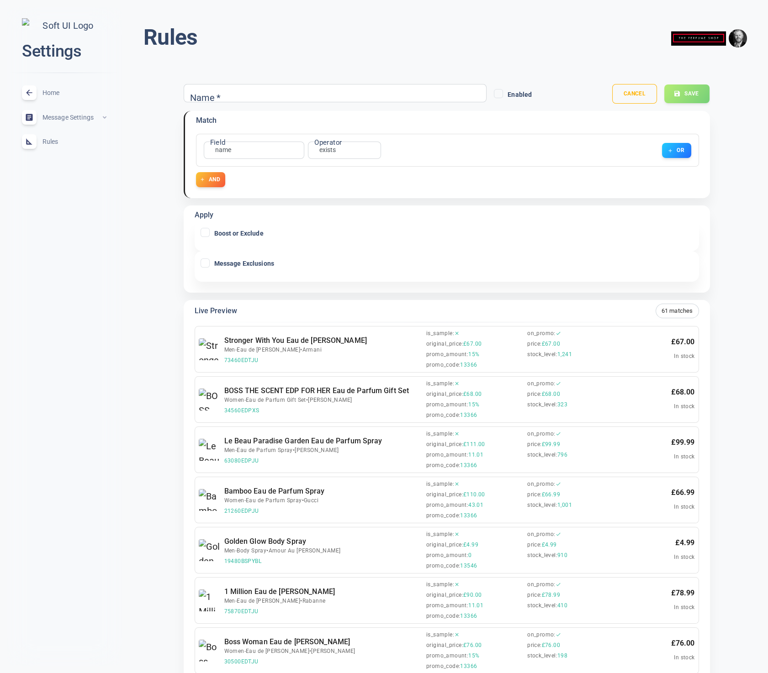
click at [204, 263] on input "Message Exclusions" at bounding box center [205, 263] width 8 height 8
checkbox input "true"
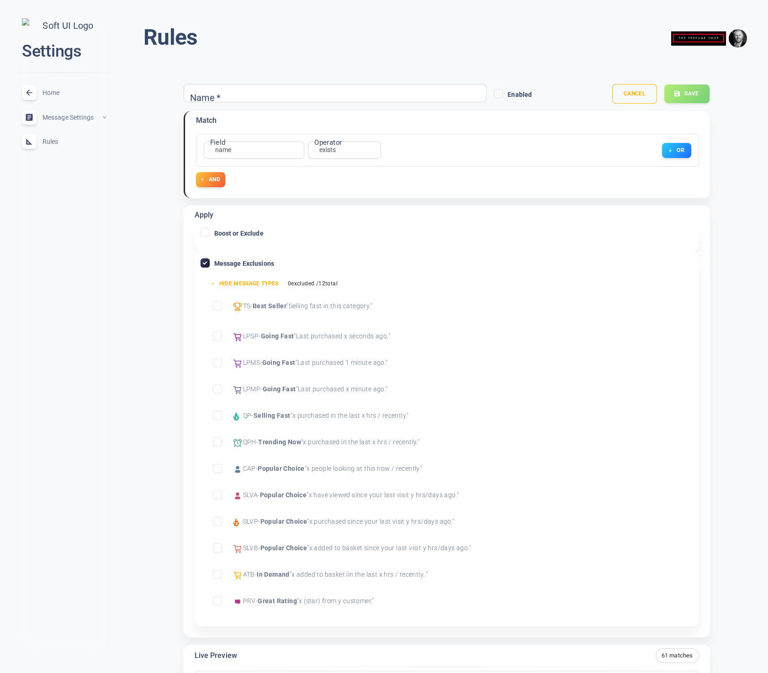
click at [219, 305] on input "Exclude Best Seller" at bounding box center [217, 306] width 8 height 8
click at [235, 94] on input "Name   *" at bounding box center [225, 93] width 73 height 10
type input "e"
type input "test"
click at [682, 98] on button "Save" at bounding box center [686, 93] width 46 height 19
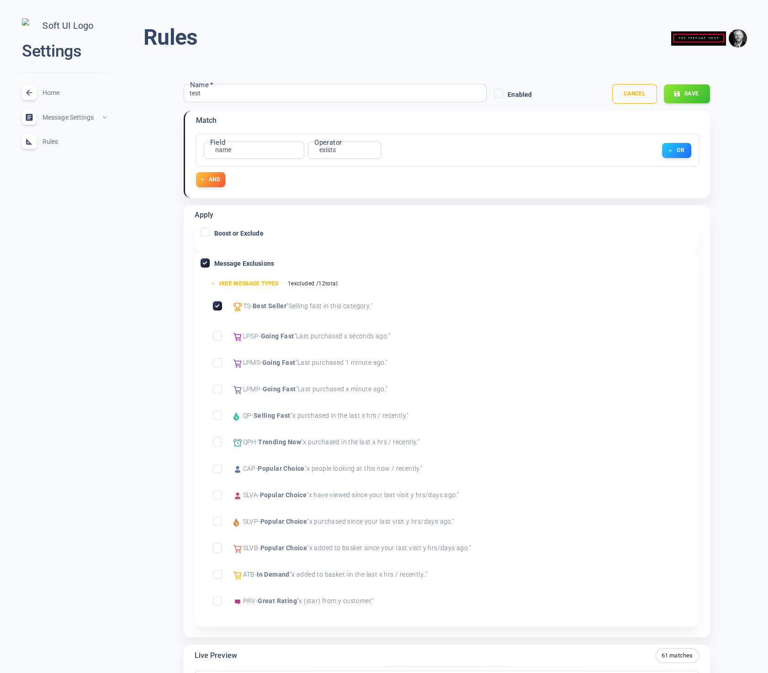
click at [680, 95] on icon "button" at bounding box center [676, 93] width 7 height 7
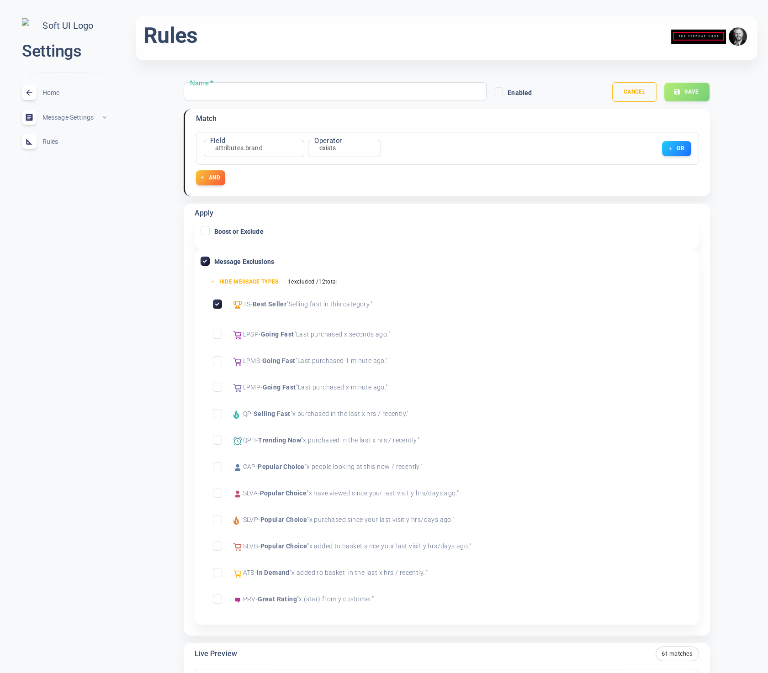
click at [223, 90] on input "Name   *" at bounding box center [225, 91] width 73 height 10
type input "test"
click at [663, 92] on div "Cancel Save" at bounding box center [624, 92] width 170 height 20
click at [637, 95] on button "Cancel" at bounding box center [634, 92] width 46 height 20
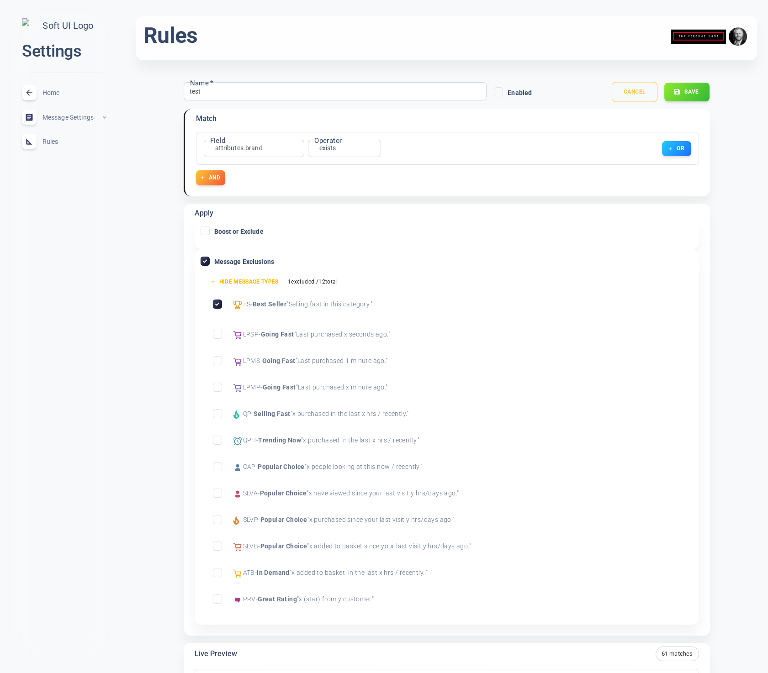
scroll to position [0, 0]
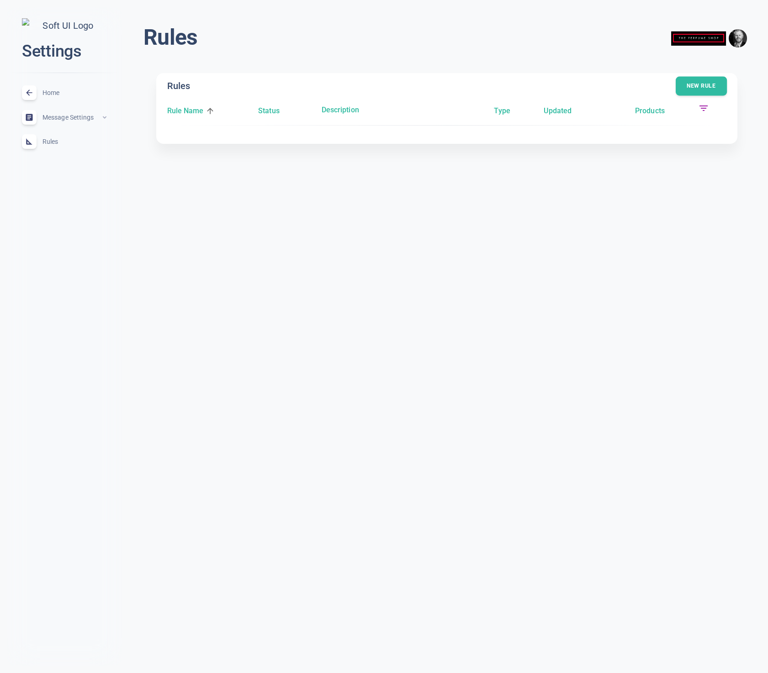
click at [696, 88] on button "New rule" at bounding box center [700, 86] width 51 height 19
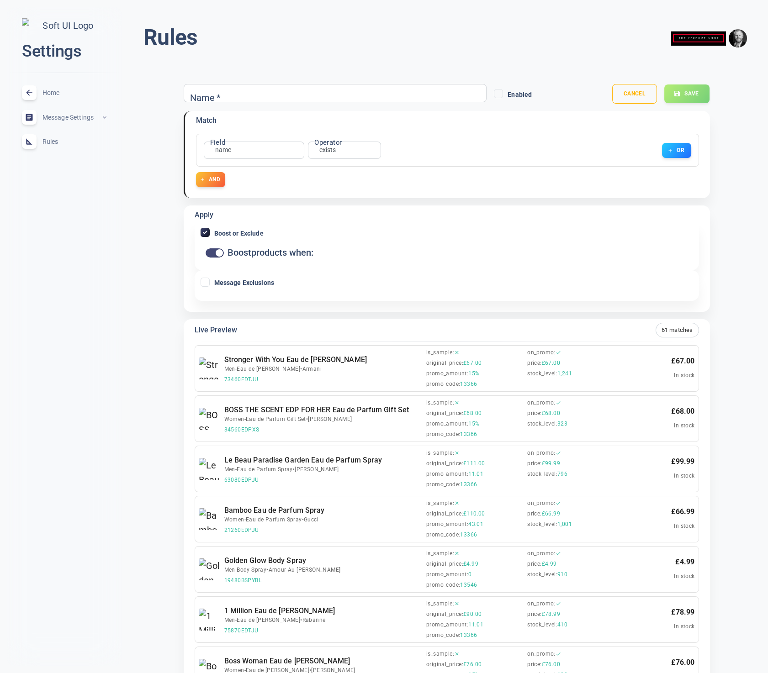
click at [221, 94] on input "Name   *" at bounding box center [225, 93] width 73 height 10
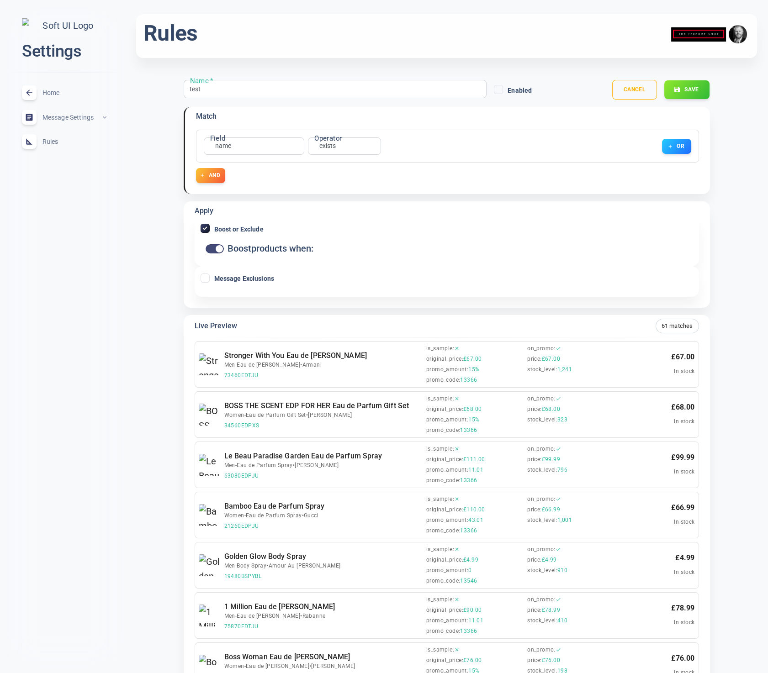
type input "test"
click at [203, 229] on input "Boost or Exclude" at bounding box center [205, 228] width 8 height 8
checkbox input "false"
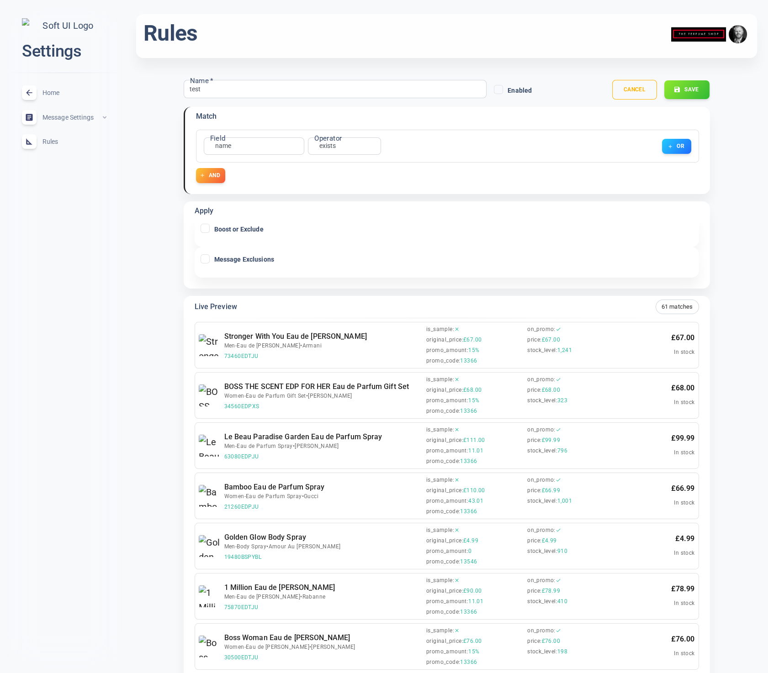
scroll to position [5, 0]
click at [204, 258] on input "Message Exclusions" at bounding box center [205, 258] width 8 height 8
checkbox input "true"
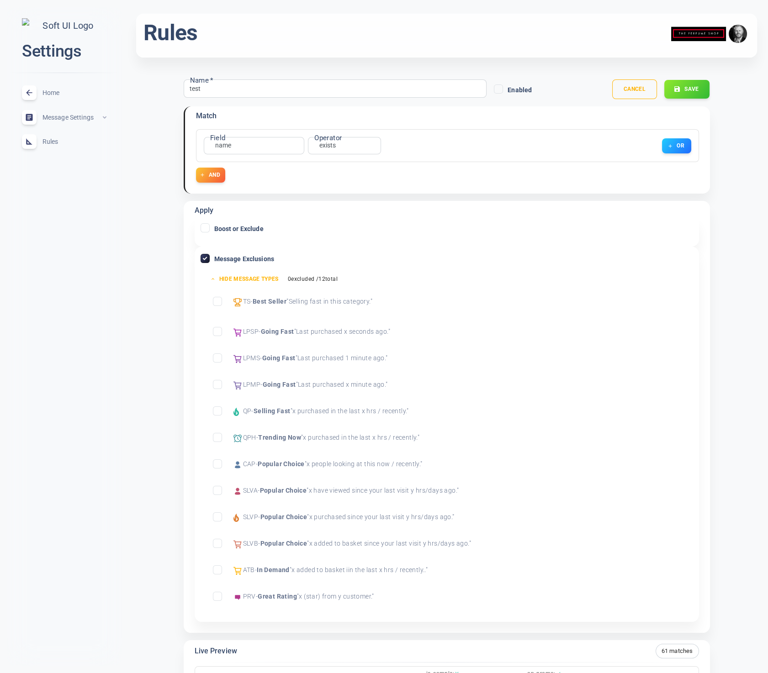
click at [692, 90] on button "Save" at bounding box center [686, 89] width 46 height 19
click at [55, 91] on div "Home expand_less" at bounding box center [65, 92] width 100 height 25
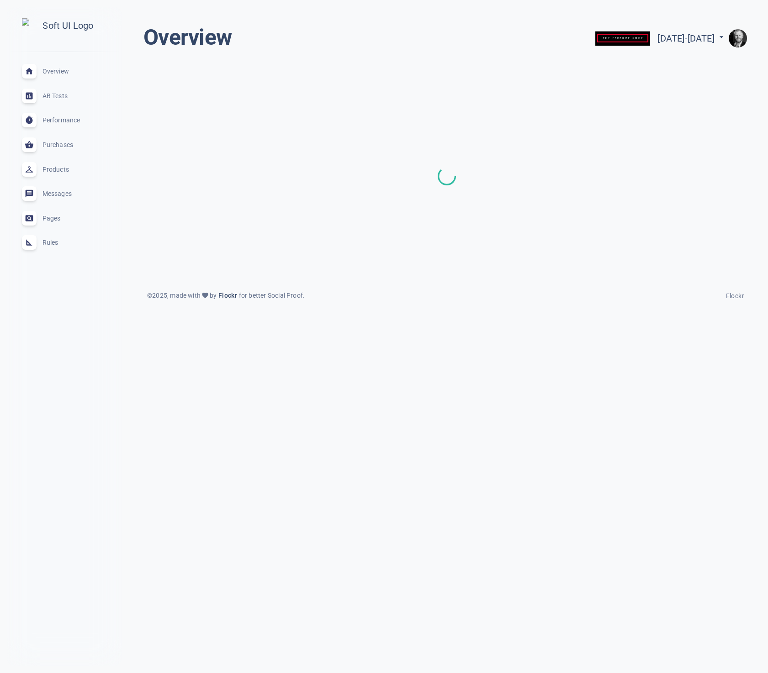
click at [55, 242] on span "Rules" at bounding box center [75, 242] width 66 height 0
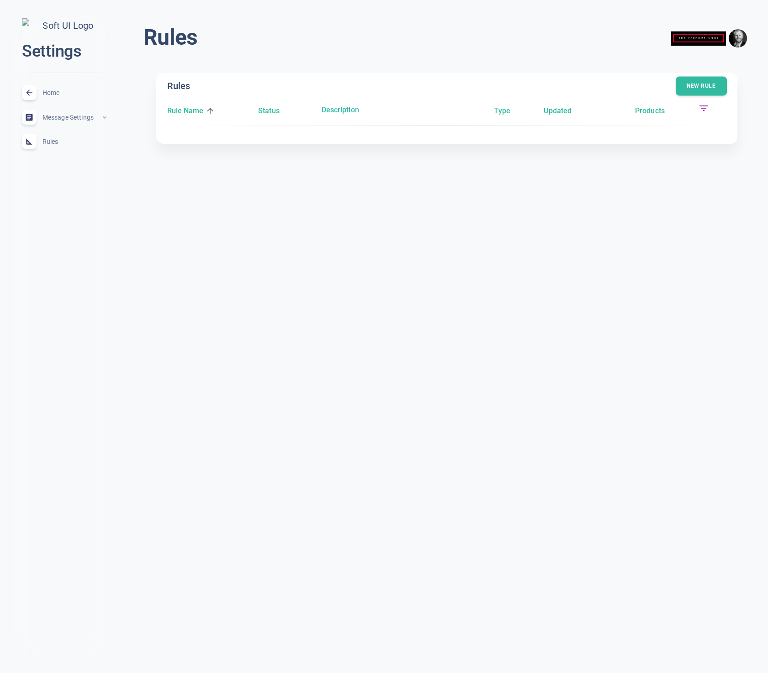
click at [699, 84] on button "New rule" at bounding box center [700, 86] width 51 height 19
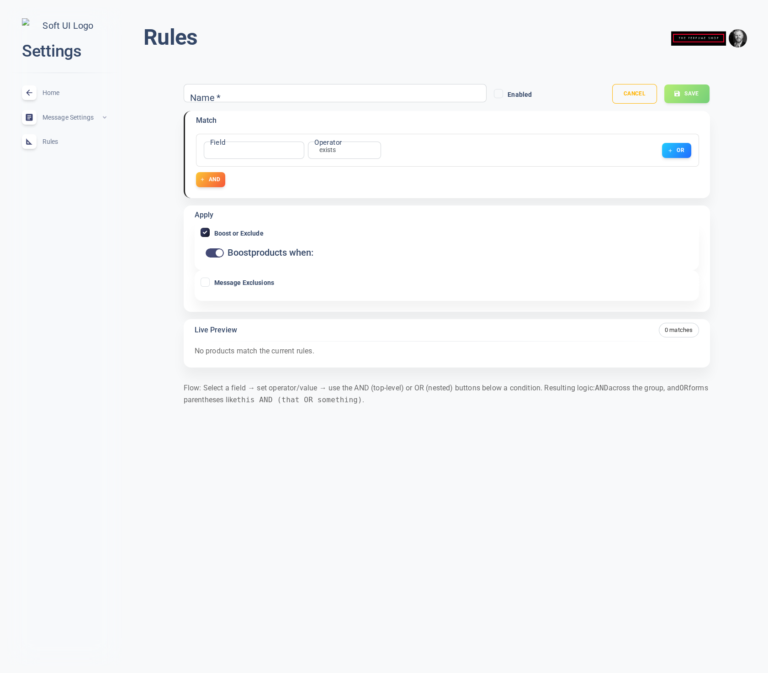
click at [226, 100] on div "Name *" at bounding box center [335, 93] width 303 height 18
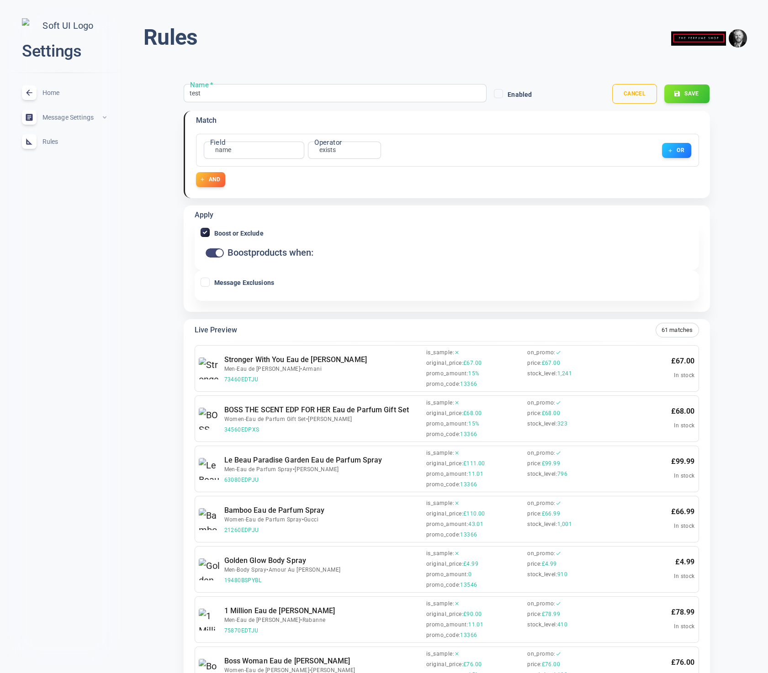
type input "test"
drag, startPoint x: 202, startPoint y: 231, endPoint x: 208, endPoint y: 286, distance: 55.1
click at [202, 231] on input "Boost or Exclude" at bounding box center [205, 232] width 8 height 8
checkbox input "false"
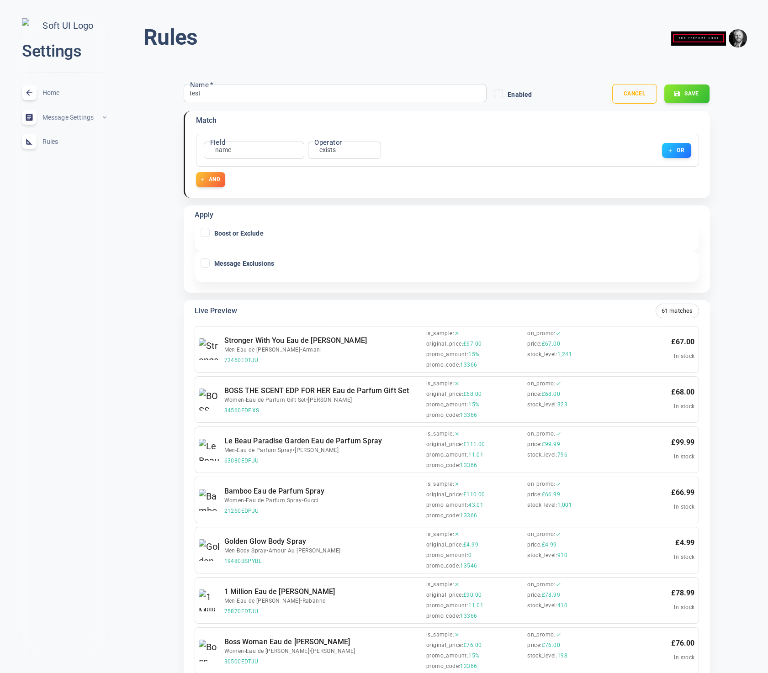
click at [204, 263] on input "Message Exclusions" at bounding box center [205, 263] width 8 height 8
checkbox input "true"
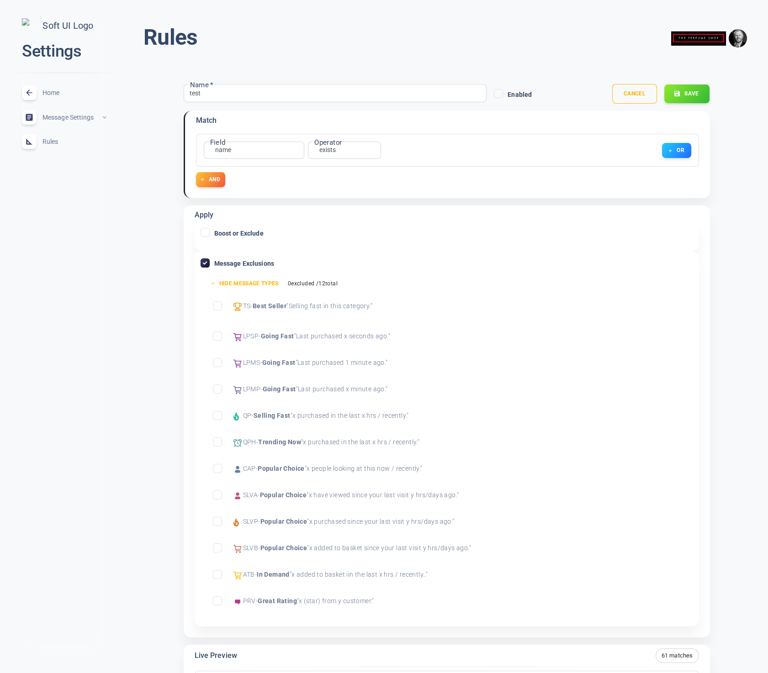
click at [218, 306] on input "Exclude Best Seller" at bounding box center [217, 306] width 8 height 8
click at [686, 93] on button "Save" at bounding box center [686, 93] width 46 height 19
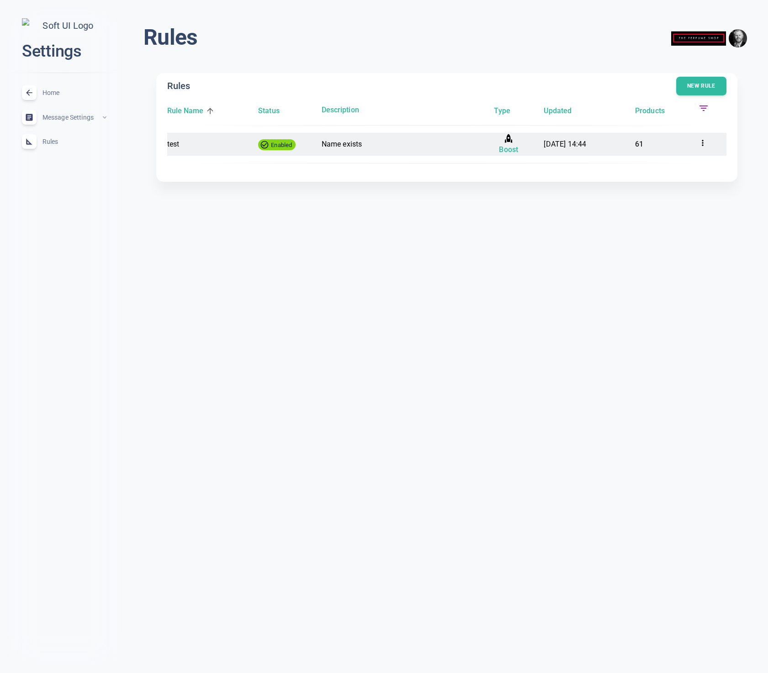
click at [635, 144] on p "61" at bounding box center [663, 144] width 56 height 12
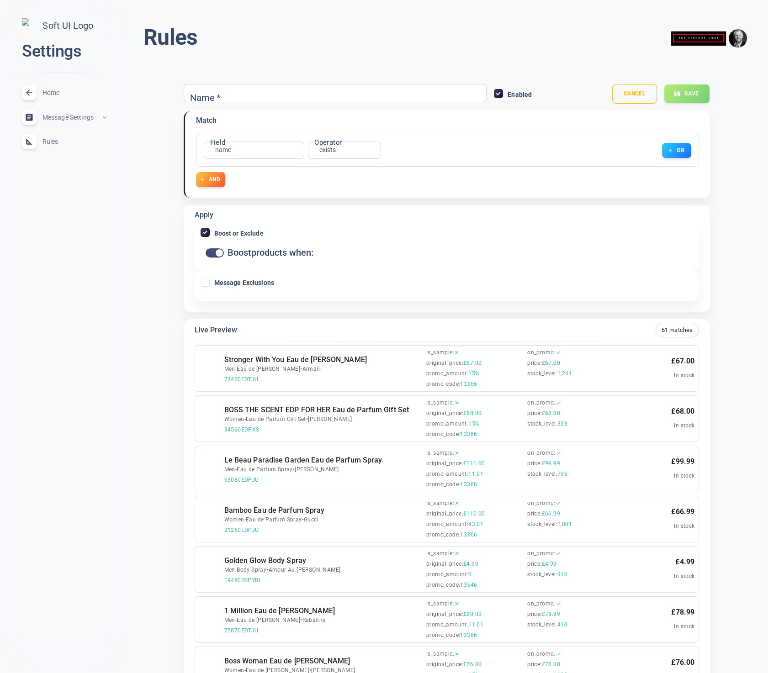
type input "test"
checkbox input "true"
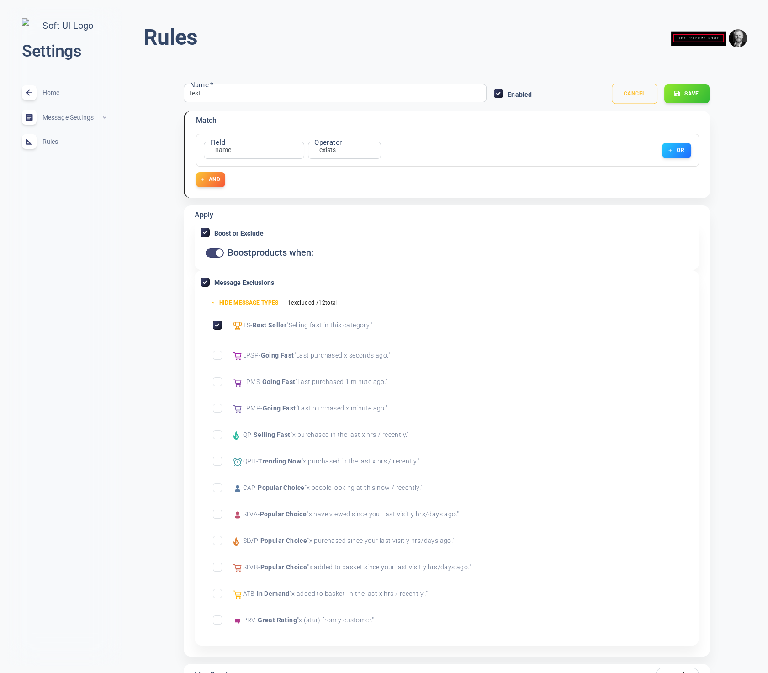
click at [617, 97] on button "Cancel" at bounding box center [634, 94] width 46 height 20
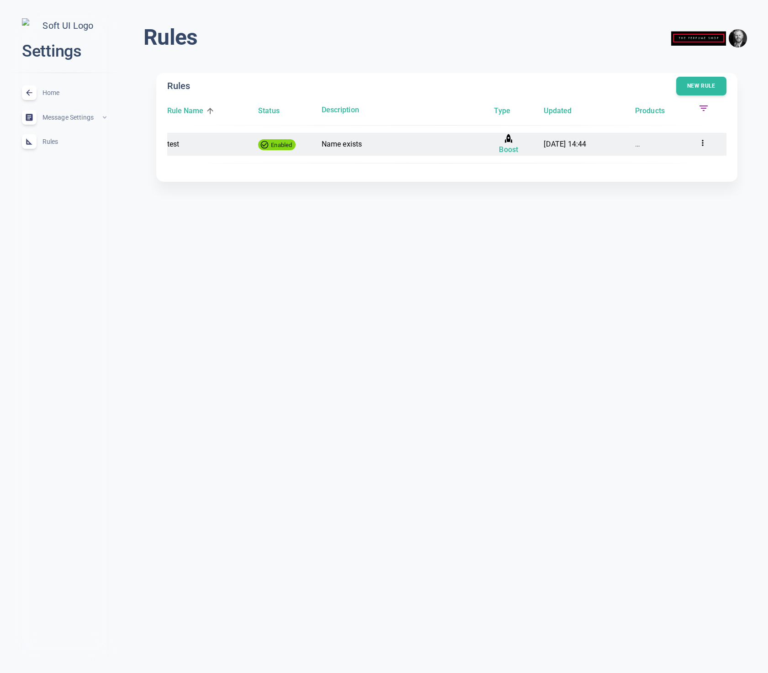
click at [701, 141] on icon at bounding box center [702, 142] width 9 height 9
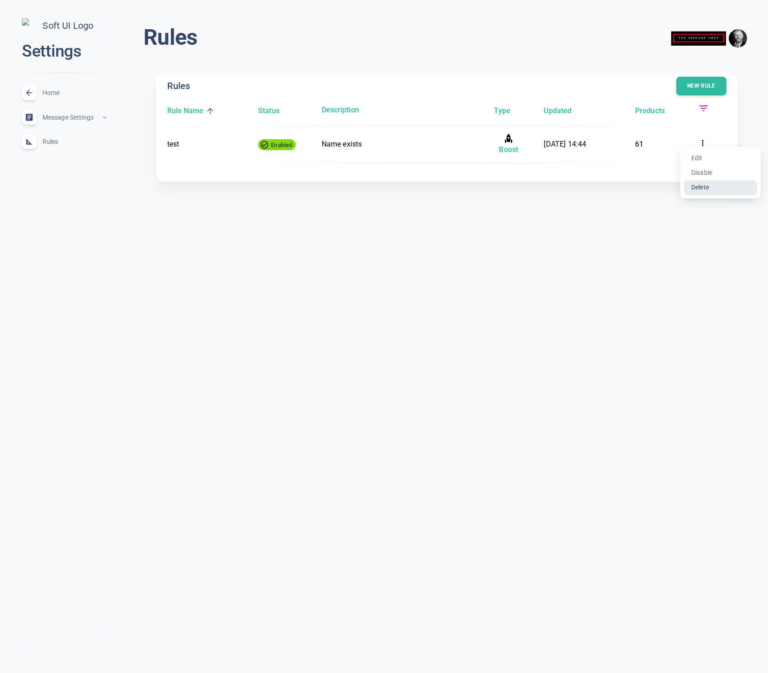
click at [701, 185] on li "Delete" at bounding box center [720, 187] width 73 height 15
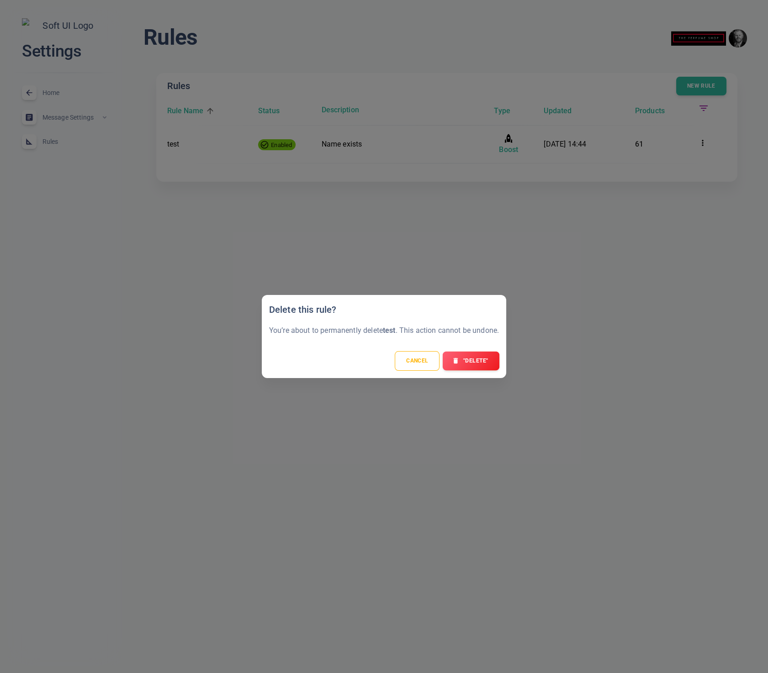
drag, startPoint x: 482, startPoint y: 362, endPoint x: 476, endPoint y: 348, distance: 14.8
click at [482, 362] on button ""Delete"" at bounding box center [471, 361] width 56 height 19
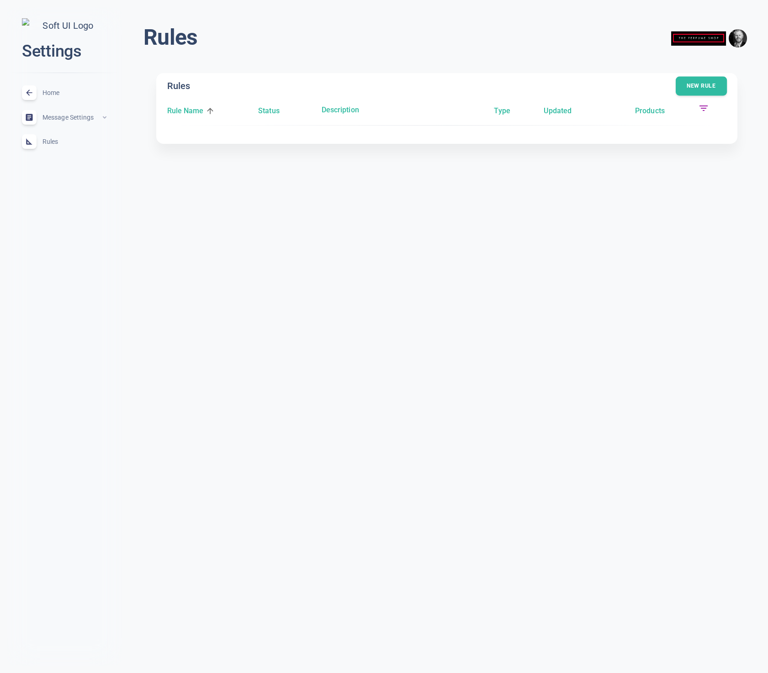
click at [689, 77] on button "New rule" at bounding box center [700, 86] width 51 height 19
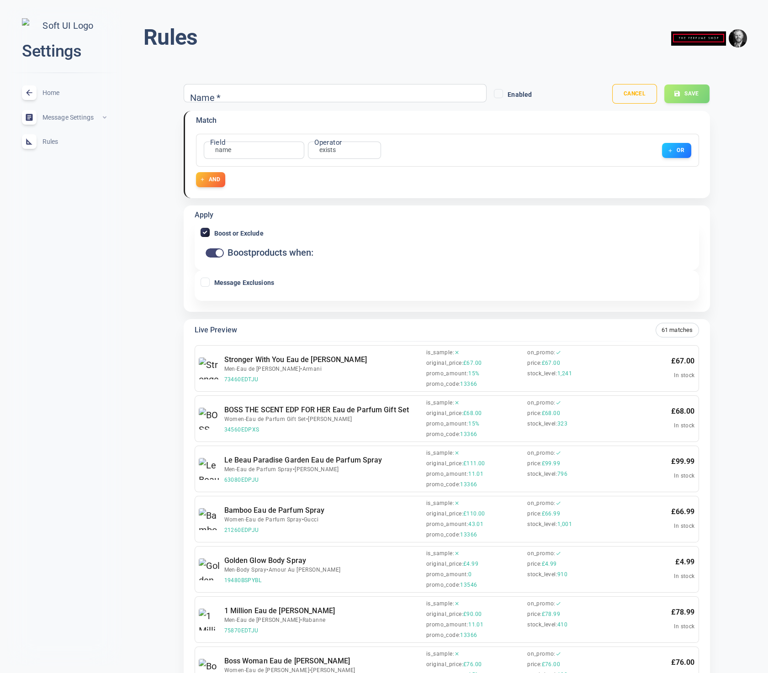
click at [225, 94] on input "Name   *" at bounding box center [225, 93] width 73 height 10
type input "test"
click at [204, 230] on input "Boost or Exclude" at bounding box center [205, 232] width 8 height 8
checkbox input "false"
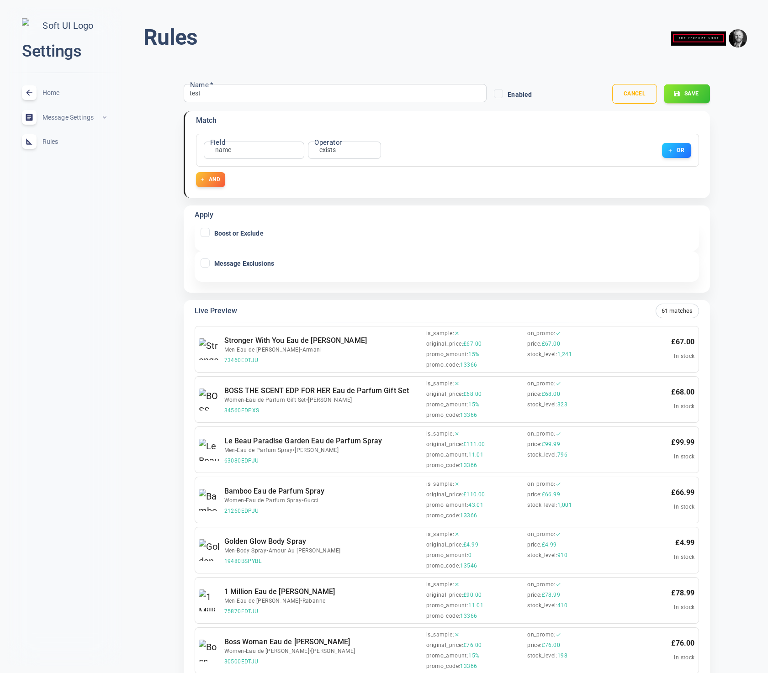
click at [681, 89] on button "Save" at bounding box center [686, 93] width 46 height 19
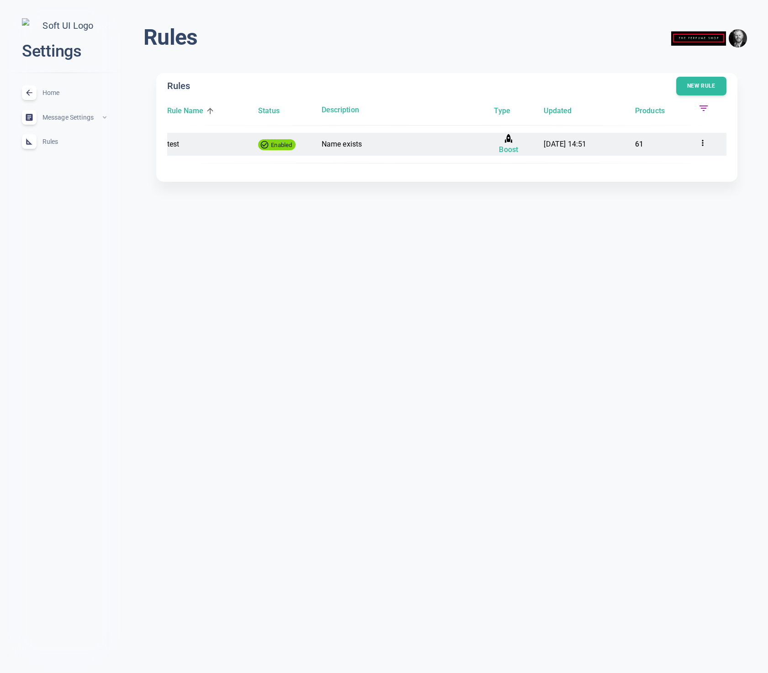
click at [637, 142] on p "61" at bounding box center [663, 144] width 56 height 12
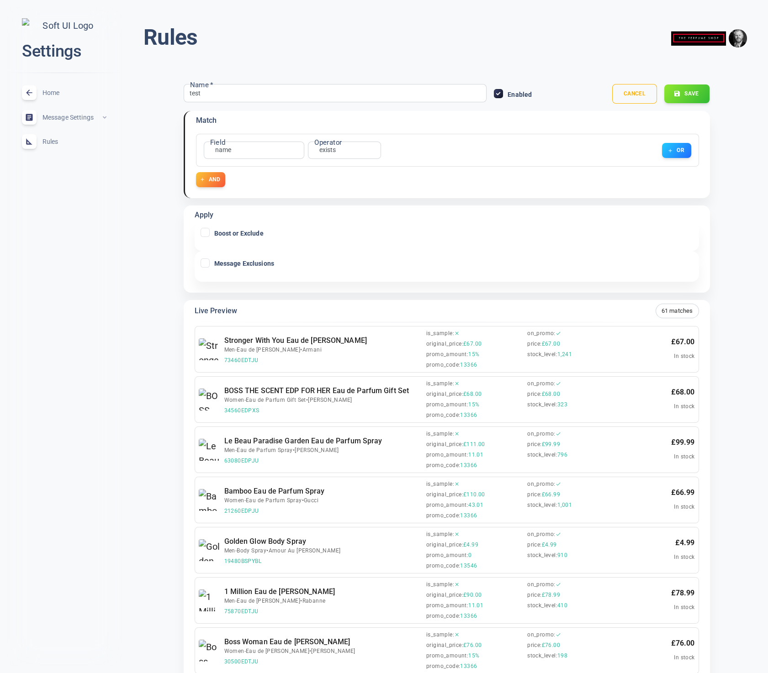
click at [206, 232] on input "Boost or Exclude" at bounding box center [205, 232] width 8 height 8
click at [203, 231] on input "Boost or Exclude" at bounding box center [205, 232] width 8 height 8
checkbox input "true"
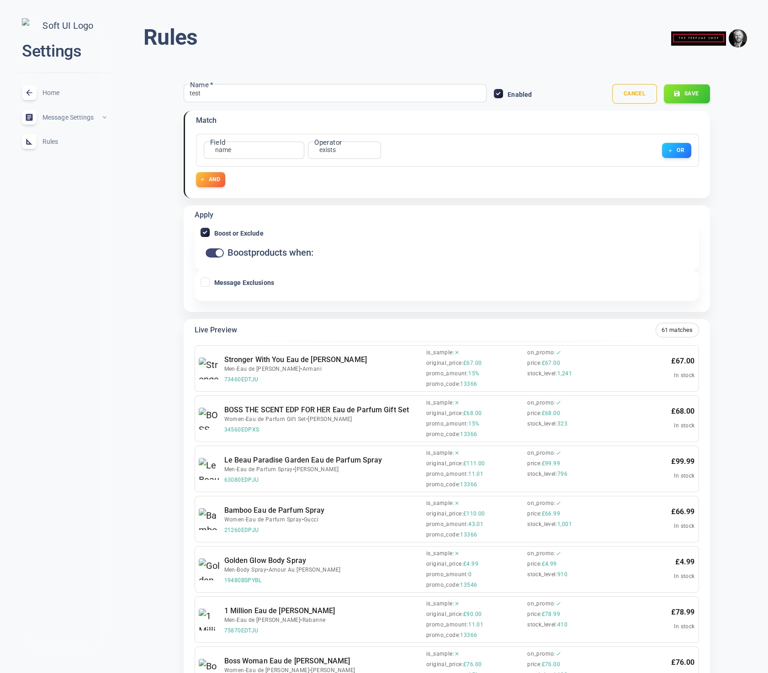
click at [686, 89] on button "Save" at bounding box center [686, 93] width 46 height 19
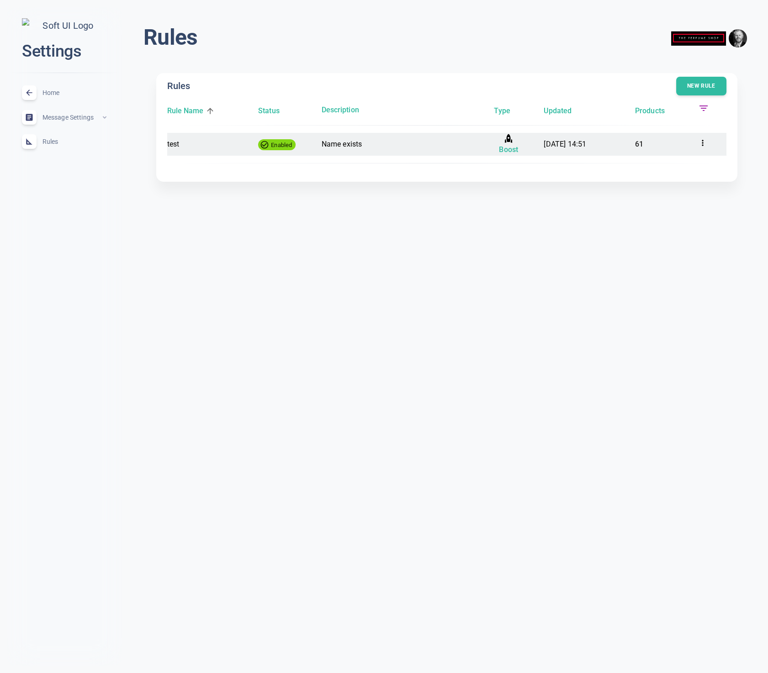
click at [640, 144] on p "61" at bounding box center [663, 144] width 56 height 12
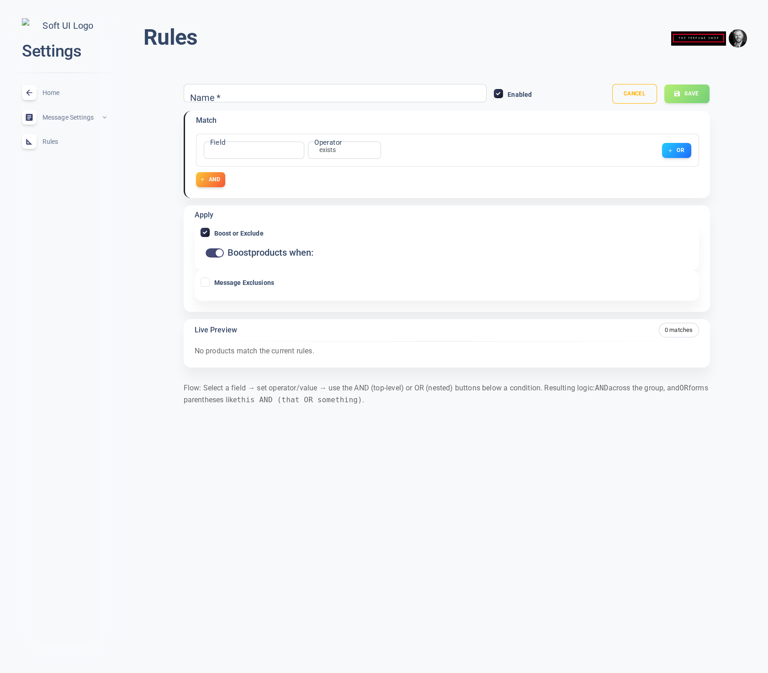
type input "test"
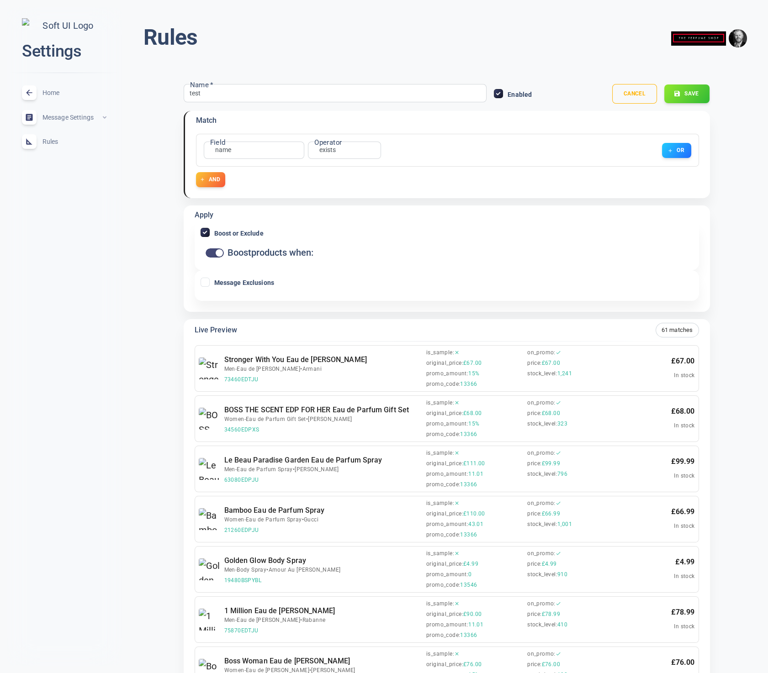
click at [216, 253] on input "checkbox" at bounding box center [219, 252] width 22 height 7
checkbox input "false"
click at [691, 93] on button "Save" at bounding box center [686, 93] width 46 height 19
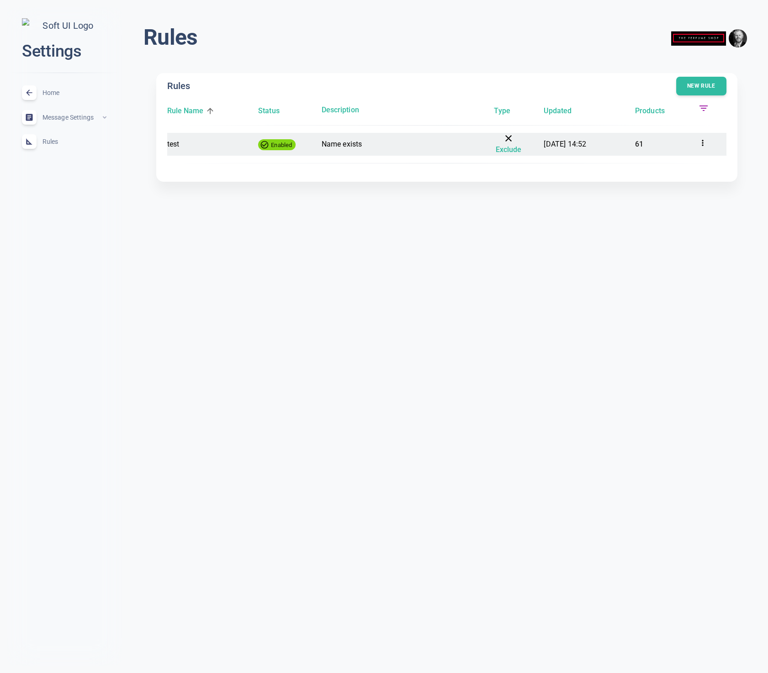
click at [639, 145] on p "61" at bounding box center [663, 144] width 56 height 12
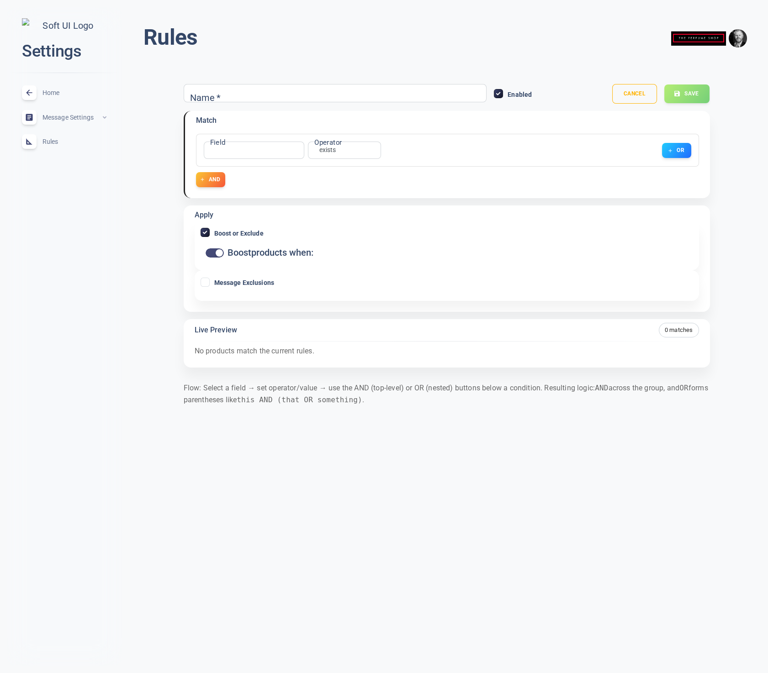
type input "test"
checkbox input "false"
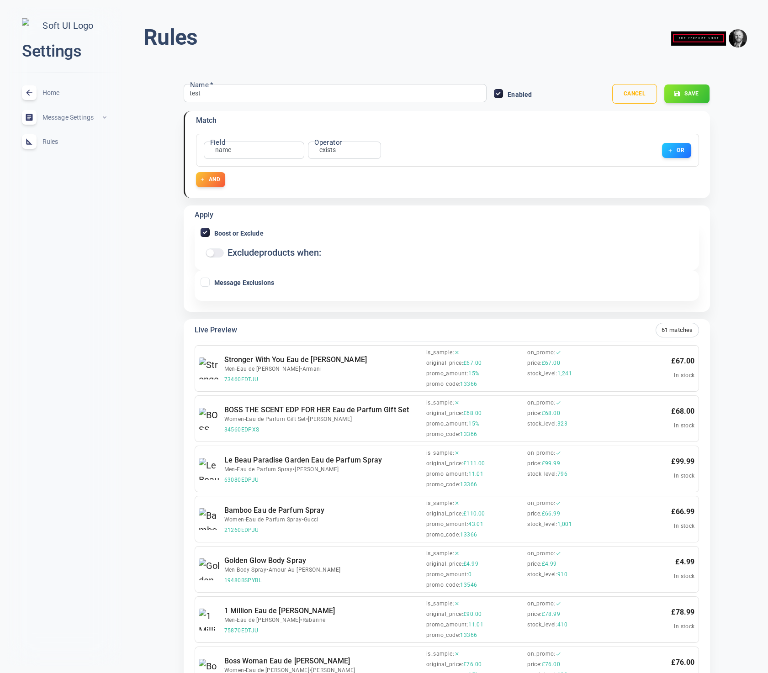
click at [205, 230] on input "Boost or Exclude" at bounding box center [205, 232] width 8 height 8
checkbox input "false"
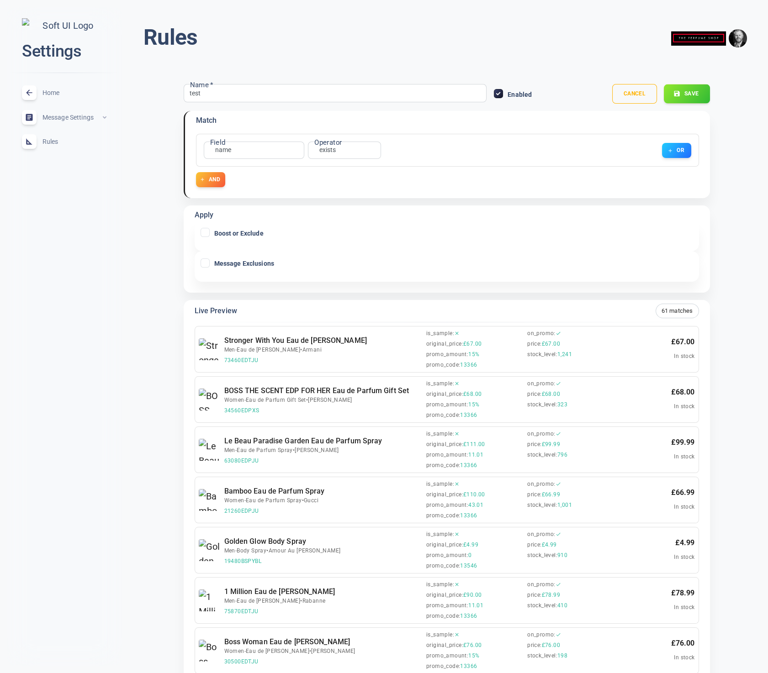
click at [689, 92] on button "Save" at bounding box center [686, 93] width 46 height 19
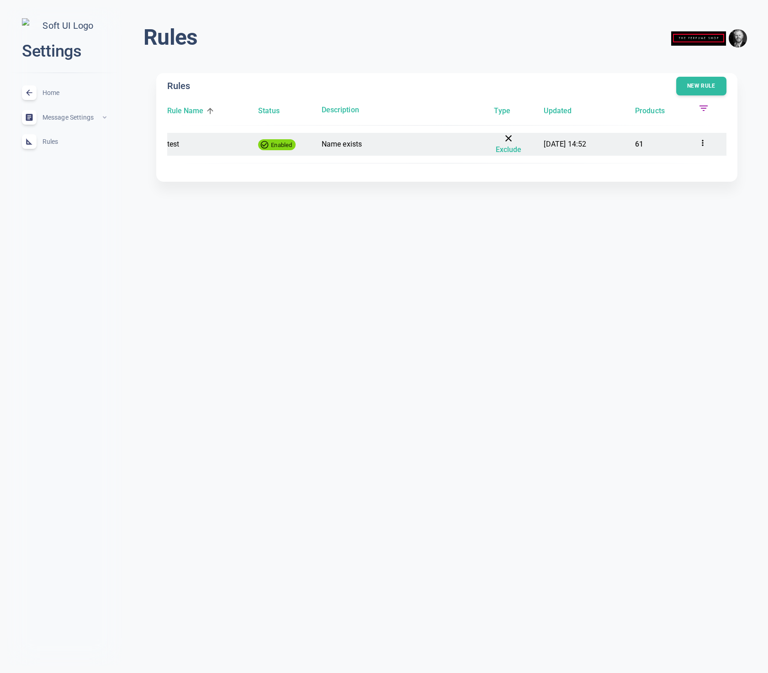
click at [642, 145] on p "61" at bounding box center [663, 144] width 56 height 12
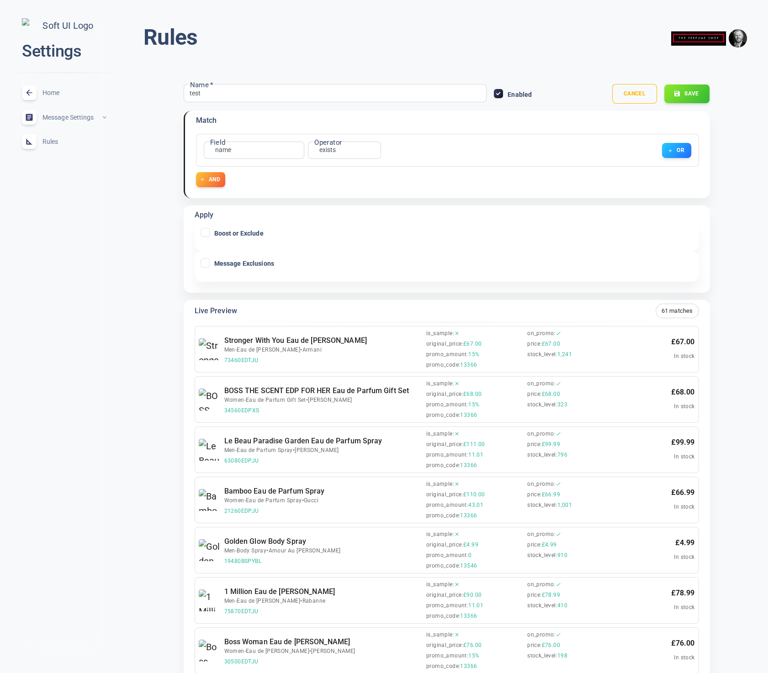
click at [205, 265] on input "Message Exclusions" at bounding box center [205, 263] width 8 height 8
checkbox input "true"
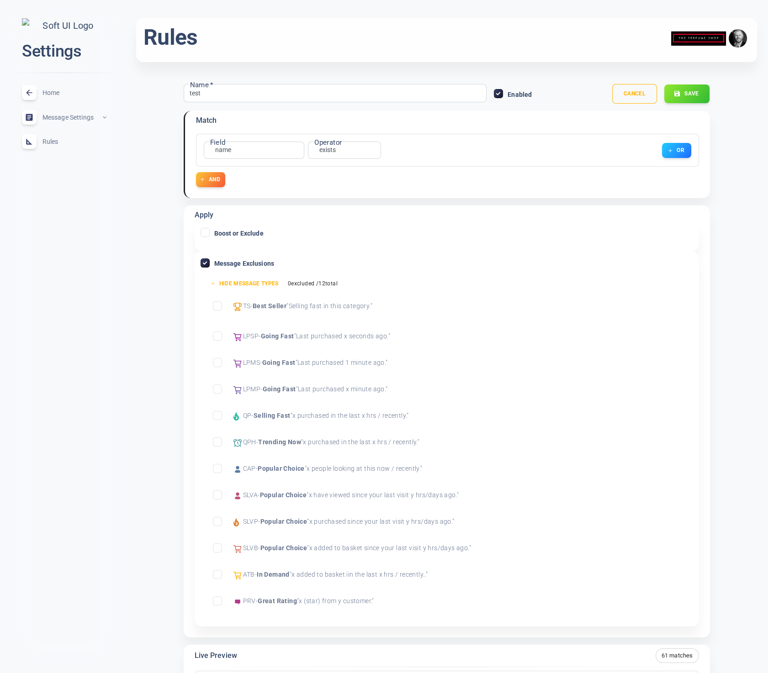
scroll to position [2, 0]
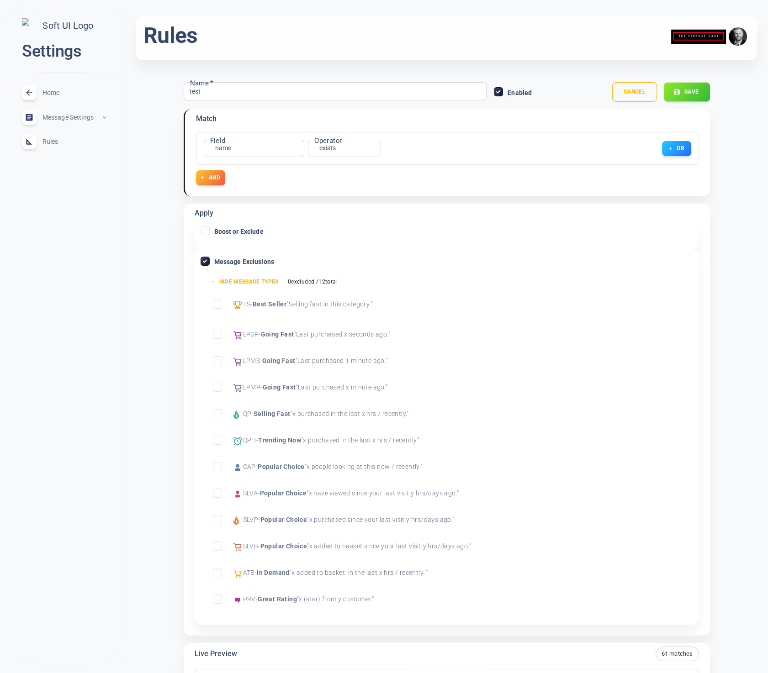
click at [688, 88] on button "Save" at bounding box center [686, 92] width 46 height 19
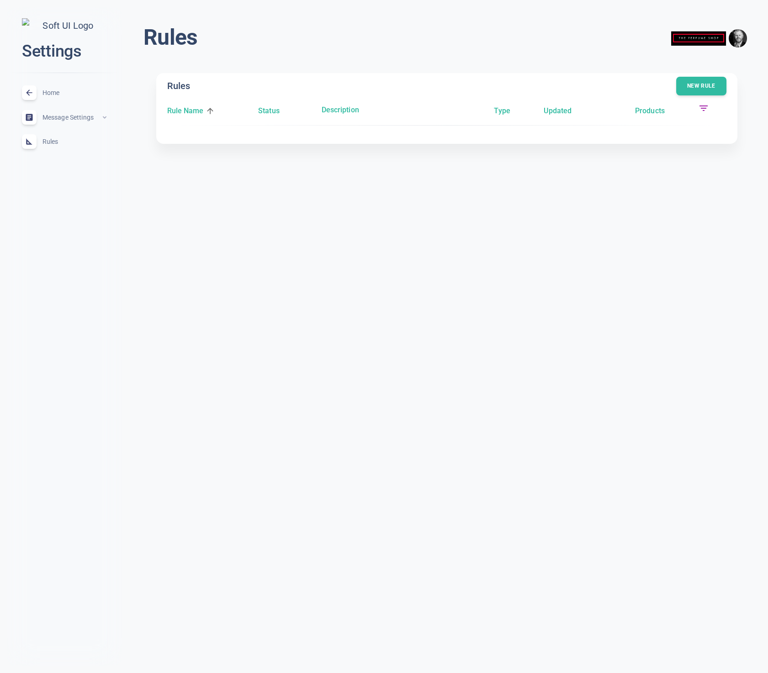
scroll to position [0, 0]
click at [640, 140] on p "61" at bounding box center [663, 144] width 56 height 12
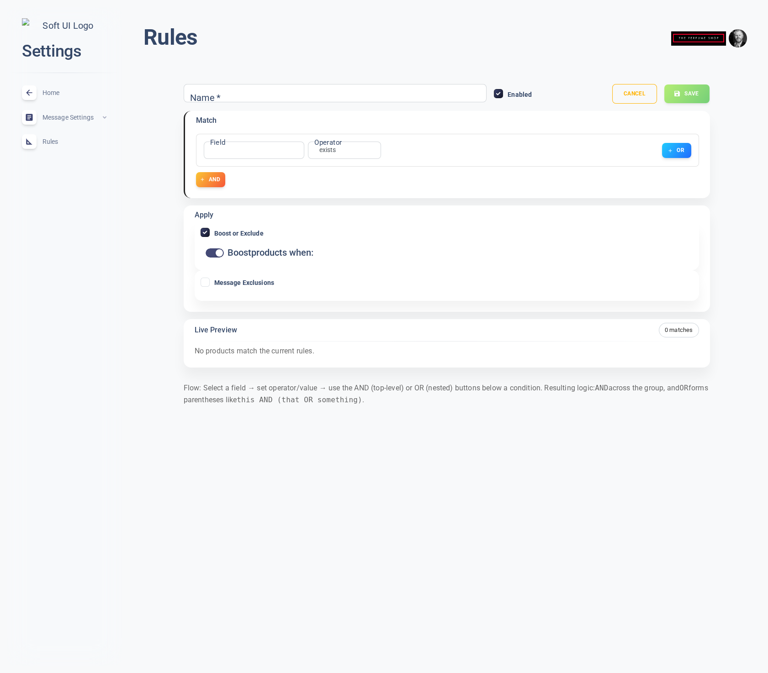
type input "test"
checkbox input "false"
checkbox input "true"
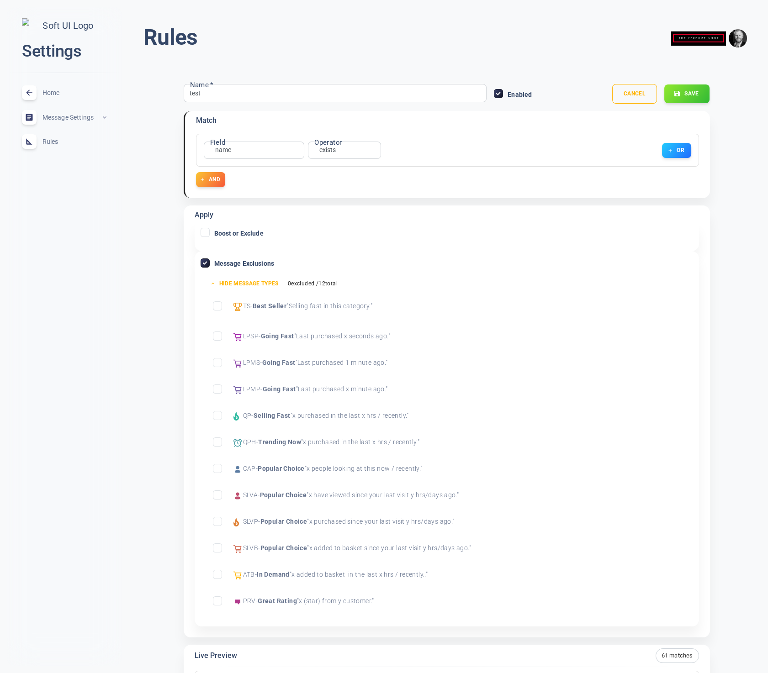
click at [216, 306] on input "Exclude Best Seller" at bounding box center [217, 306] width 8 height 8
click at [218, 363] on input "Exclude Going Fast" at bounding box center [217, 362] width 8 height 8
click at [216, 412] on input "Exclude Selling Fast" at bounding box center [217, 415] width 8 height 8
click at [688, 95] on button "Save" at bounding box center [686, 93] width 46 height 19
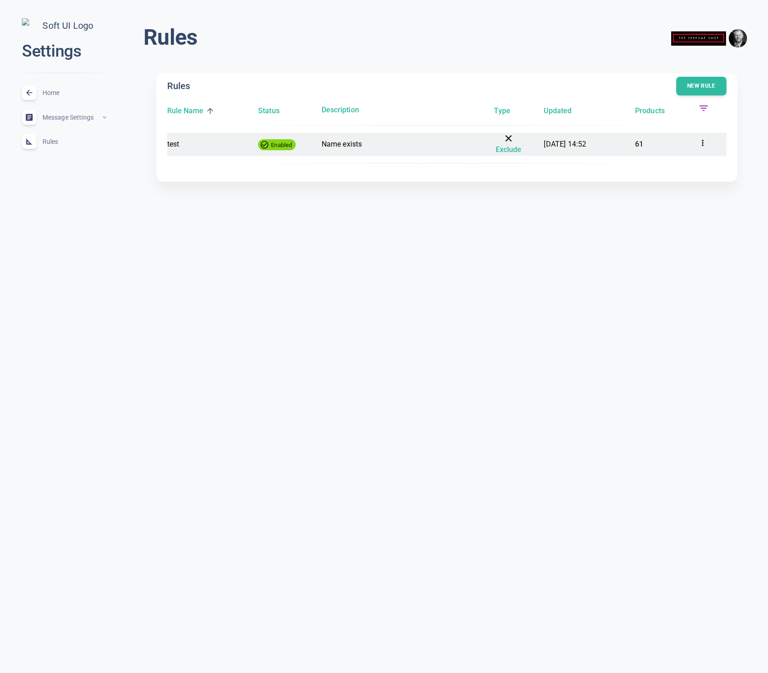
click at [639, 144] on p "61" at bounding box center [663, 144] width 56 height 12
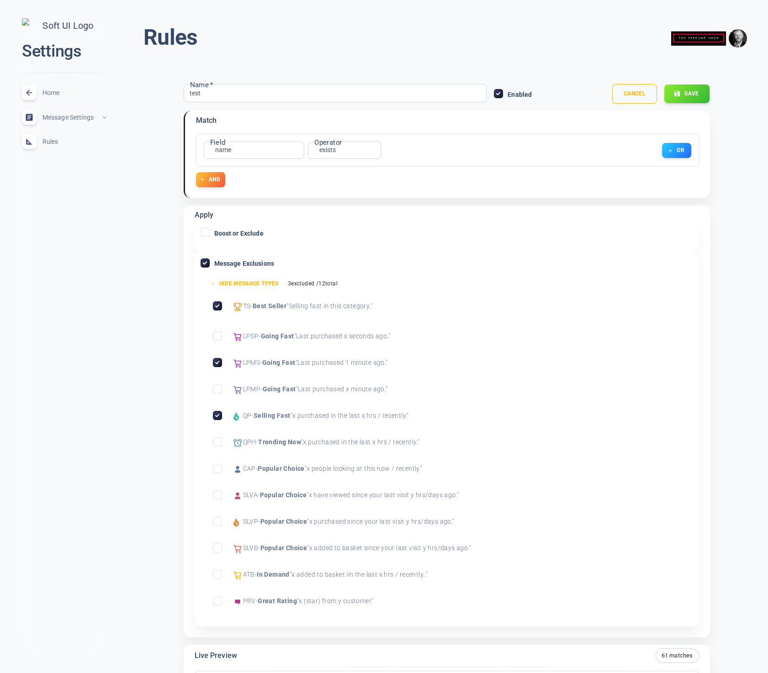
drag, startPoint x: 204, startPoint y: 258, endPoint x: 202, endPoint y: 266, distance: 8.3
click at [204, 258] on icon at bounding box center [205, 263] width 11 height 11
click at [204, 259] on input "Message Exclusions" at bounding box center [205, 263] width 8 height 8
checkbox input "false"
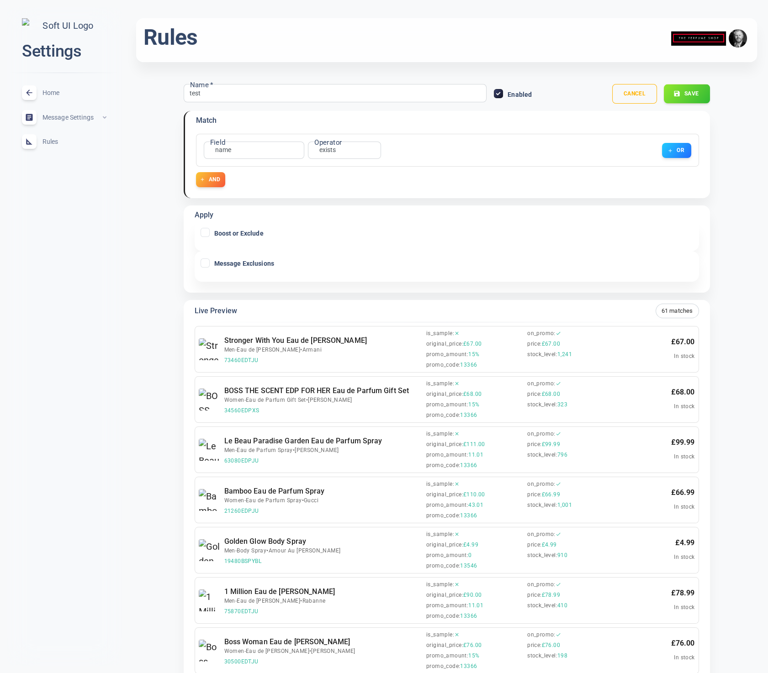
click at [697, 97] on button "Save" at bounding box center [686, 93] width 46 height 19
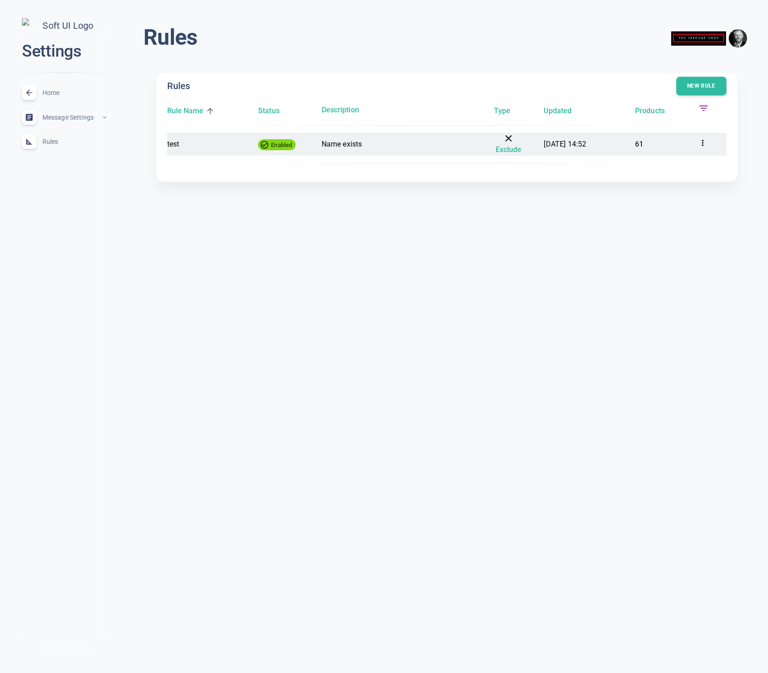
click at [571, 144] on time "19/09/2025, 14:52" at bounding box center [564, 144] width 42 height 9
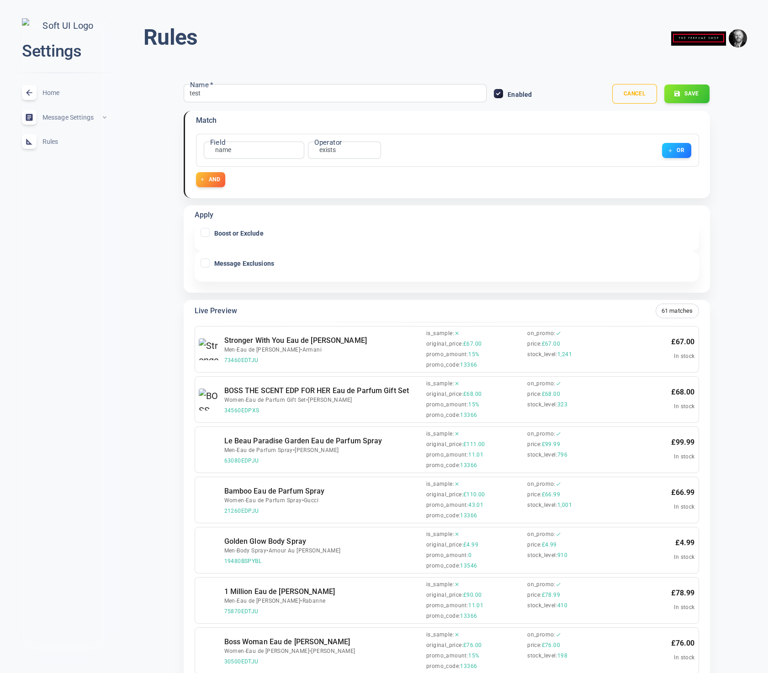
scroll to position [1, 0]
click at [205, 259] on input "Message Exclusions" at bounding box center [205, 262] width 8 height 8
checkbox input "true"
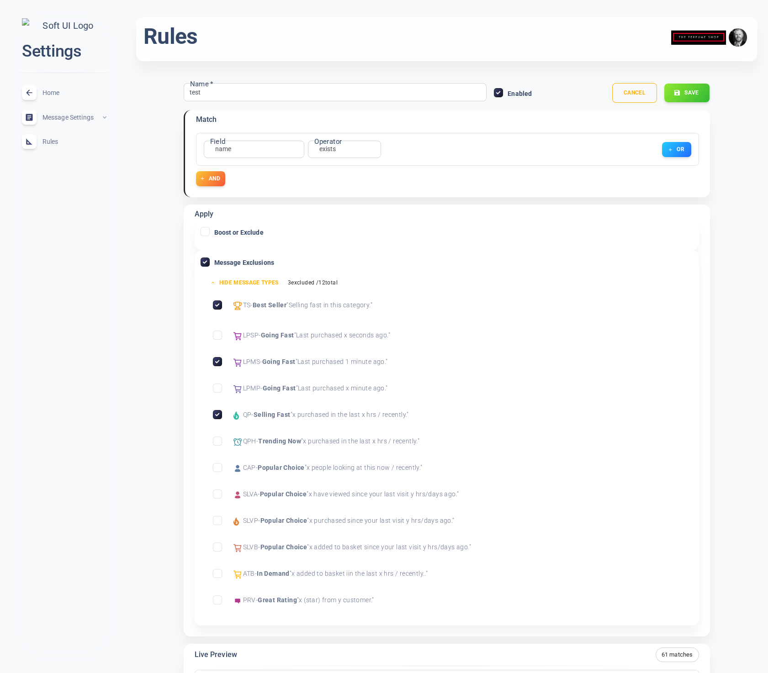
click at [205, 229] on input "Boost or Exclude" at bounding box center [205, 231] width 8 height 8
checkbox input "true"
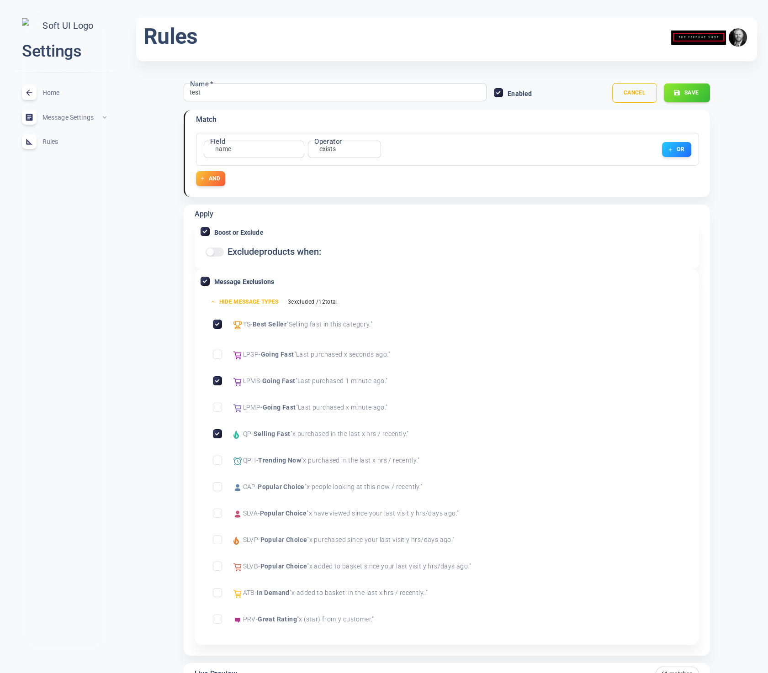
click at [677, 95] on icon "button" at bounding box center [676, 92] width 5 height 5
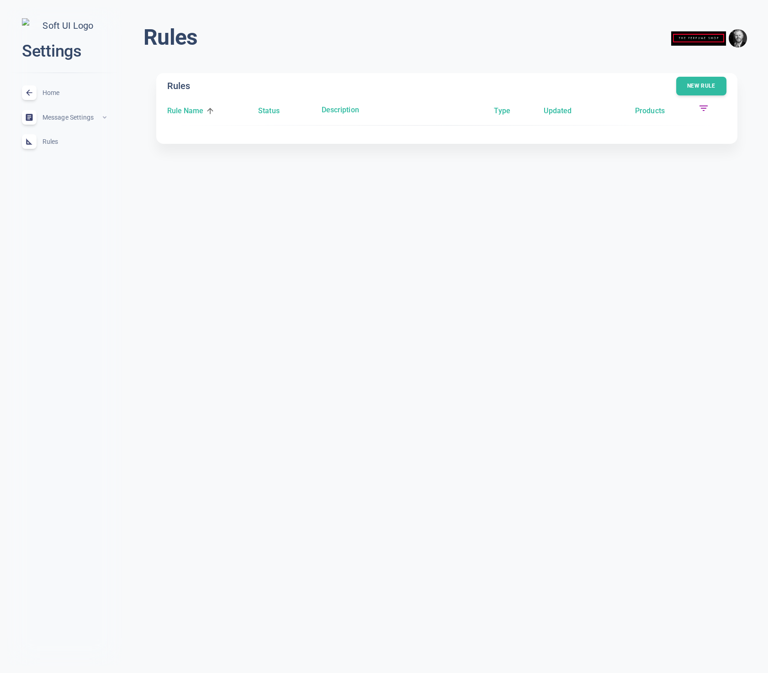
scroll to position [0, 0]
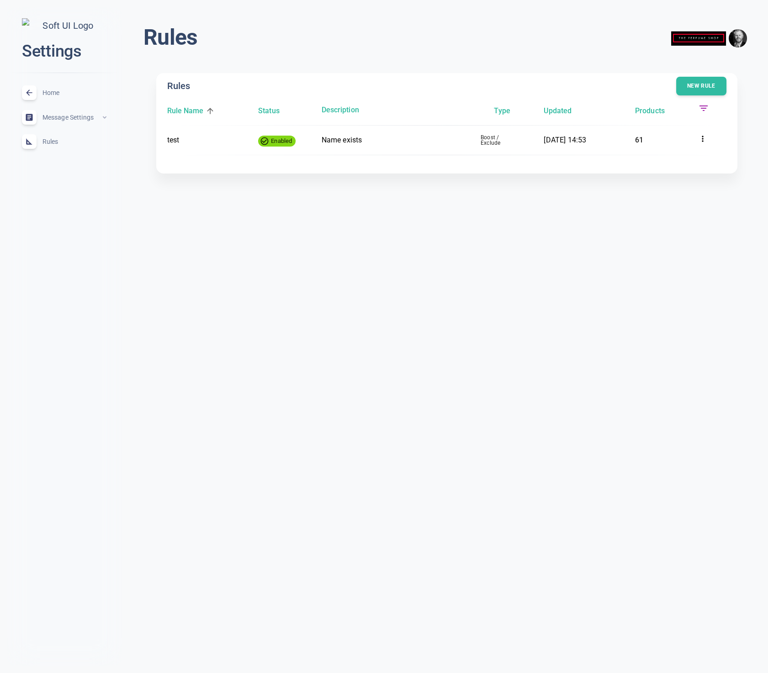
click at [439, 203] on html "close Settings Home expand_less Message Settings expand_less Rules expand_less …" at bounding box center [384, 101] width 768 height 203
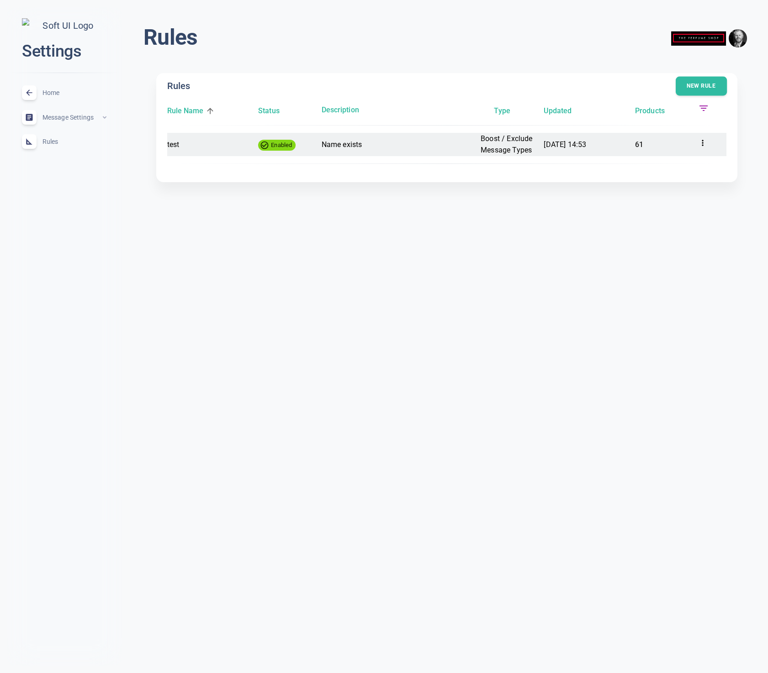
click at [689, 84] on button "New rule" at bounding box center [700, 86] width 51 height 19
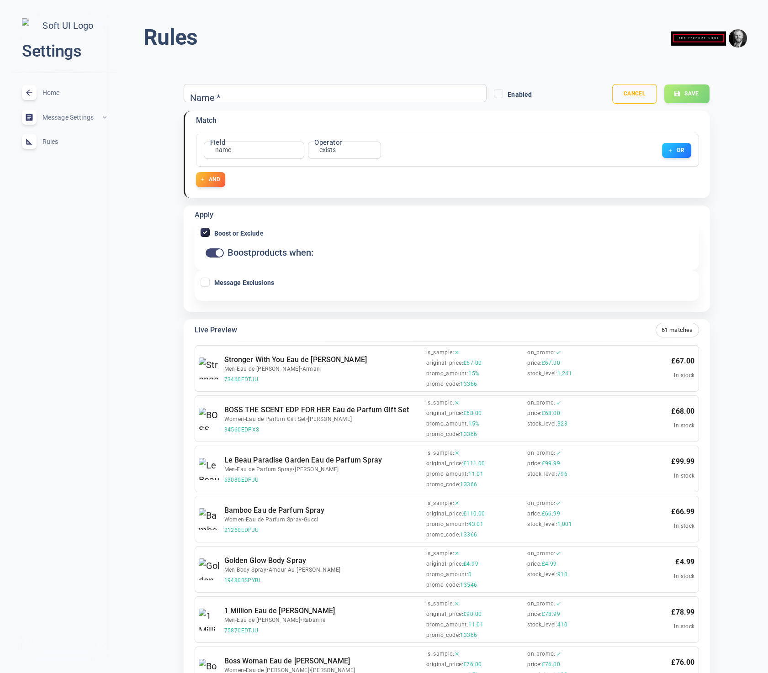
click at [214, 95] on input "Name   *" at bounding box center [225, 93] width 73 height 10
type input "test2"
click at [687, 92] on button "Save" at bounding box center [686, 93] width 46 height 19
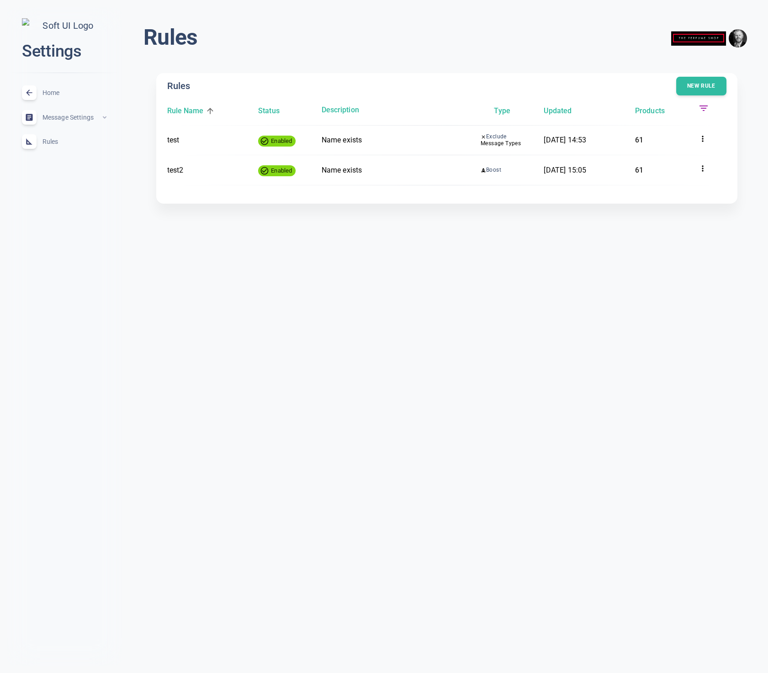
click at [303, 233] on html "close Settings Home expand_less Message Settings expand_less Rules expand_less …" at bounding box center [384, 116] width 768 height 233
click at [704, 109] on icon at bounding box center [703, 108] width 11 height 11
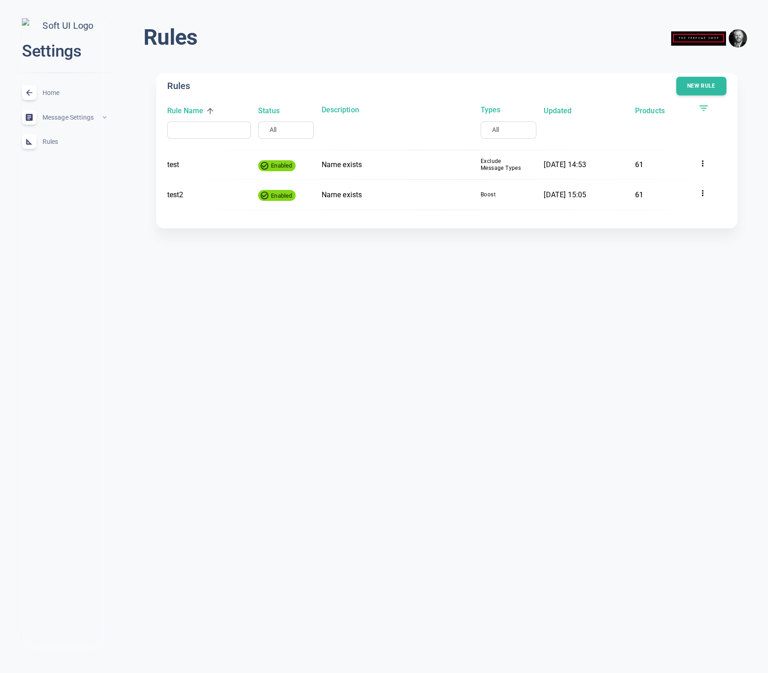
click at [704, 109] on icon at bounding box center [703, 108] width 11 height 11
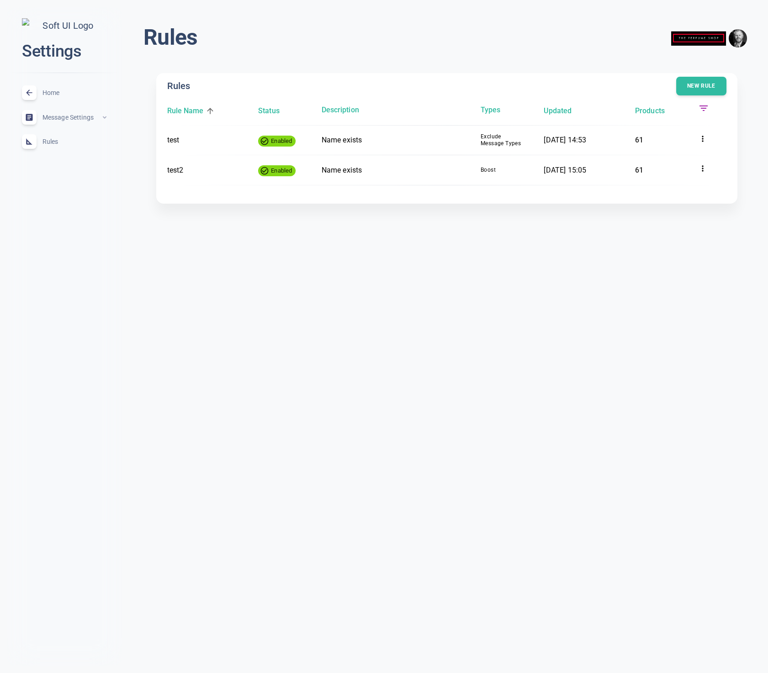
drag, startPoint x: 450, startPoint y: 284, endPoint x: 487, endPoint y: 201, distance: 90.5
click at [451, 233] on html "close Settings Home expand_less Message Settings expand_less Rules expand_less …" at bounding box center [384, 116] width 768 height 233
click at [700, 136] on icon at bounding box center [702, 138] width 9 height 9
click at [706, 166] on li "Disable" at bounding box center [720, 168] width 73 height 15
click at [704, 136] on icon at bounding box center [702, 138] width 9 height 9
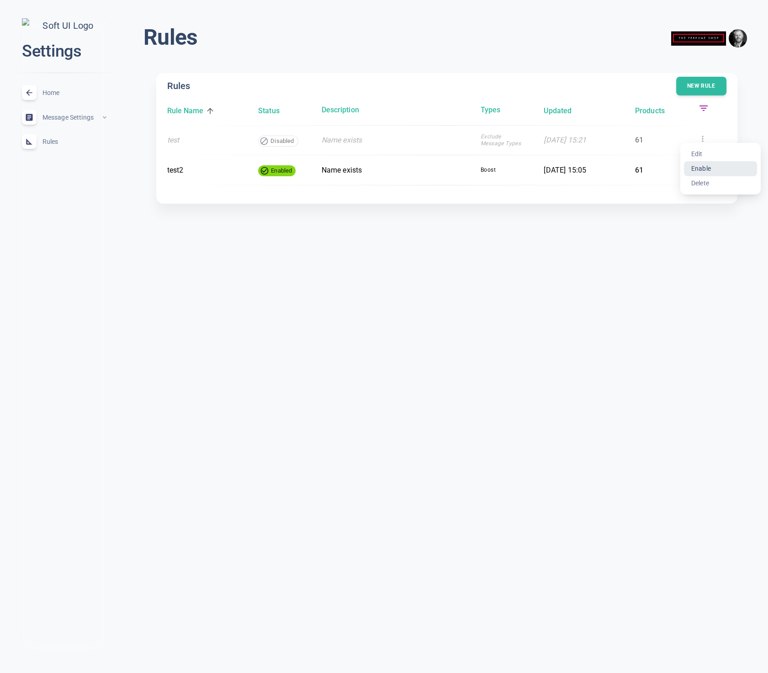
click at [712, 165] on li "Enable" at bounding box center [720, 168] width 73 height 15
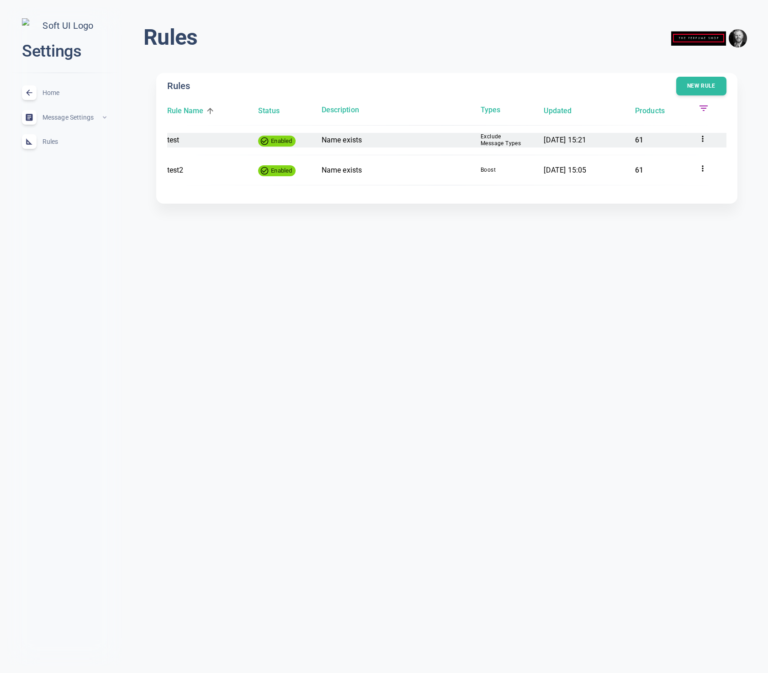
click at [641, 140] on p "61" at bounding box center [663, 140] width 56 height 12
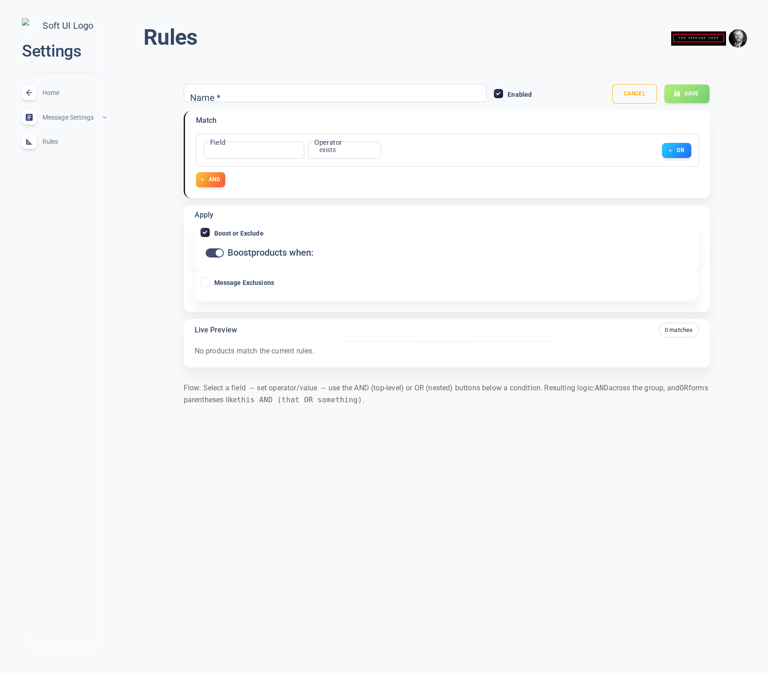
type input "test"
checkbox input "false"
checkbox input "true"
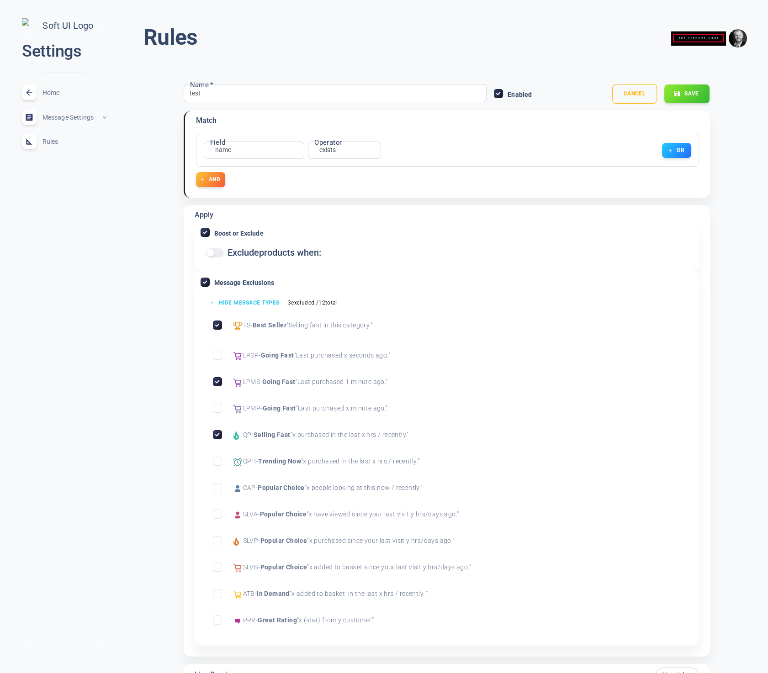
click at [263, 300] on button "Hide message types" at bounding box center [245, 302] width 80 height 13
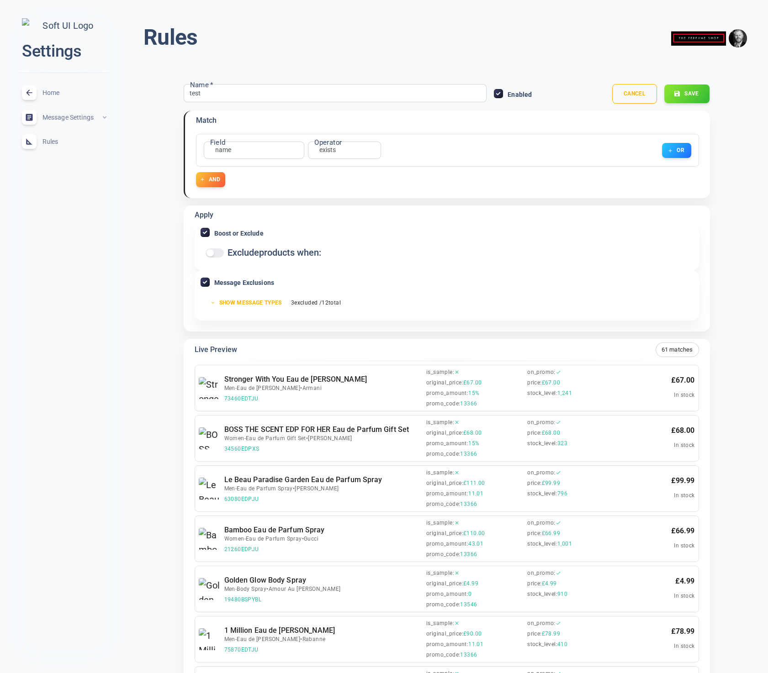
click at [465, 311] on div "Message Exclusions Show message types 3 excluded / 12 total" at bounding box center [447, 295] width 504 height 50
click at [54, 93] on span "Home" at bounding box center [75, 93] width 66 height 0
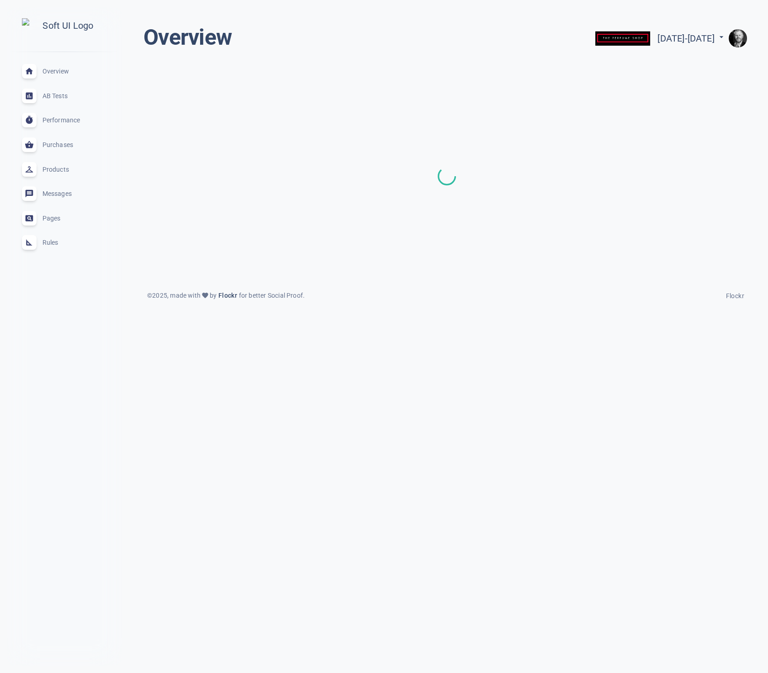
click at [51, 242] on span "Rules" at bounding box center [75, 242] width 66 height 0
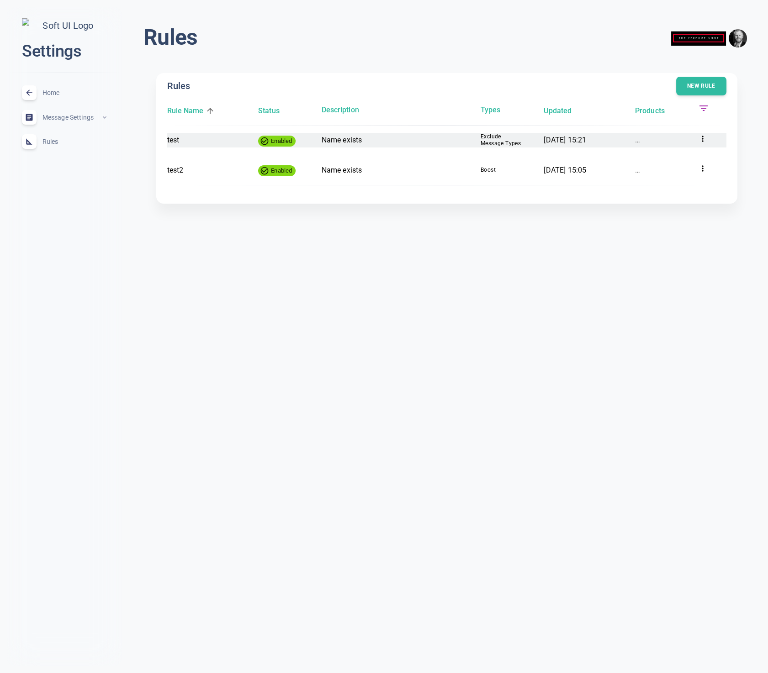
click at [702, 139] on icon at bounding box center [702, 138] width 9 height 9
click at [694, 183] on li "Delete" at bounding box center [720, 183] width 73 height 15
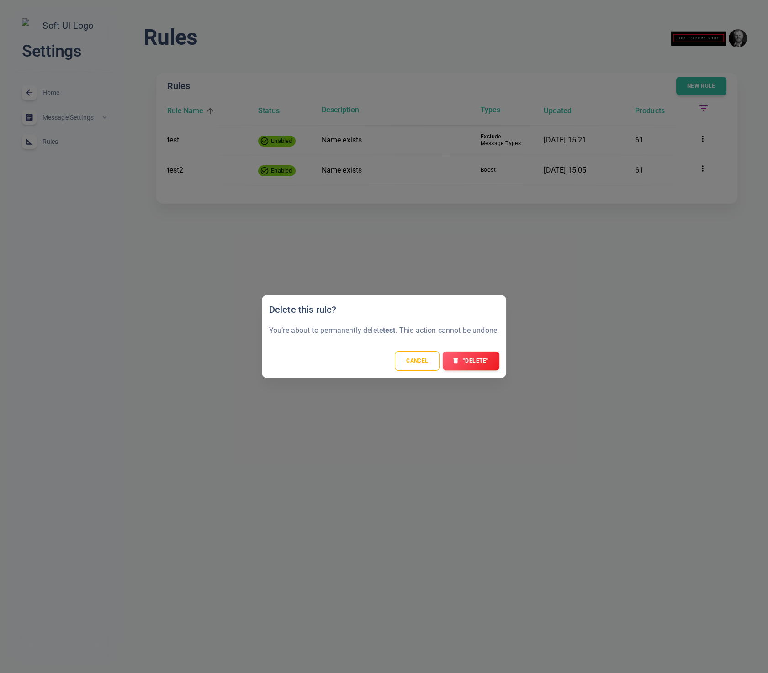
click at [470, 358] on button ""Delete"" at bounding box center [470, 360] width 57 height 19
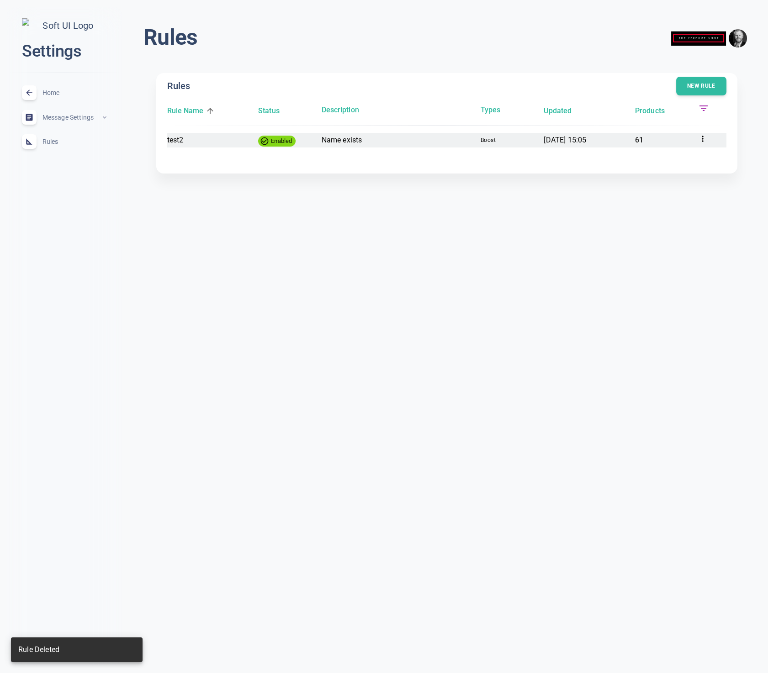
click at [703, 139] on icon at bounding box center [702, 138] width 9 height 9
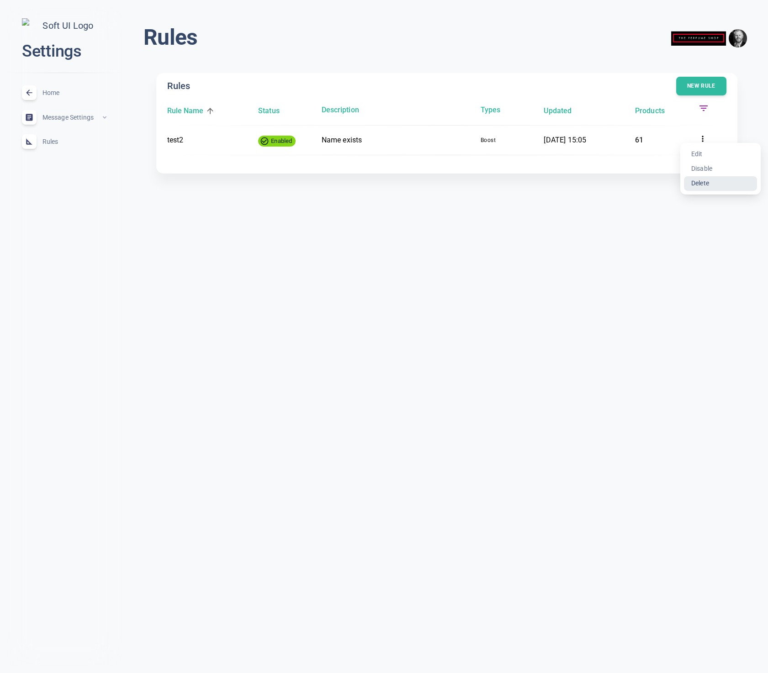
click at [694, 182] on li "Delete" at bounding box center [720, 183] width 73 height 15
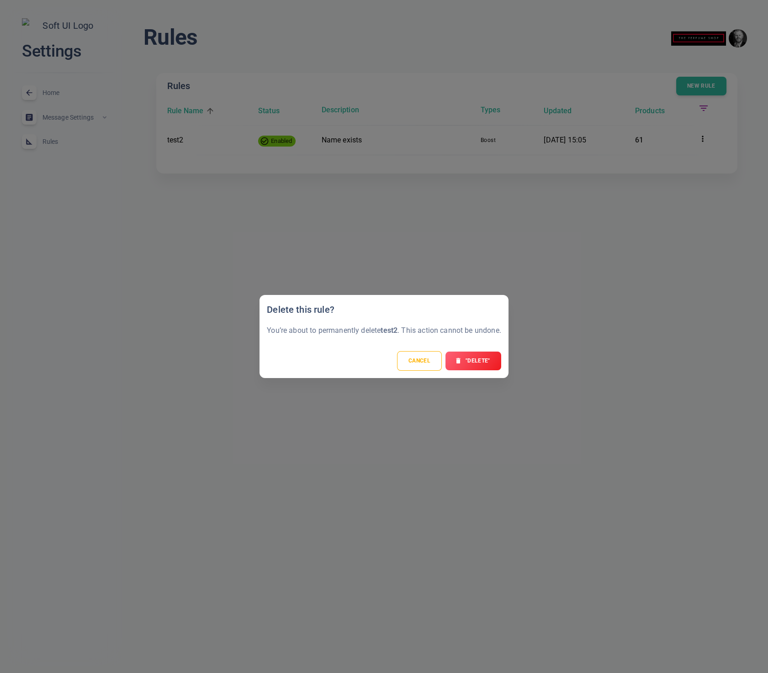
drag, startPoint x: 466, startPoint y: 358, endPoint x: 469, endPoint y: 380, distance: 22.1
click at [466, 358] on button ""Delete"" at bounding box center [473, 361] width 56 height 19
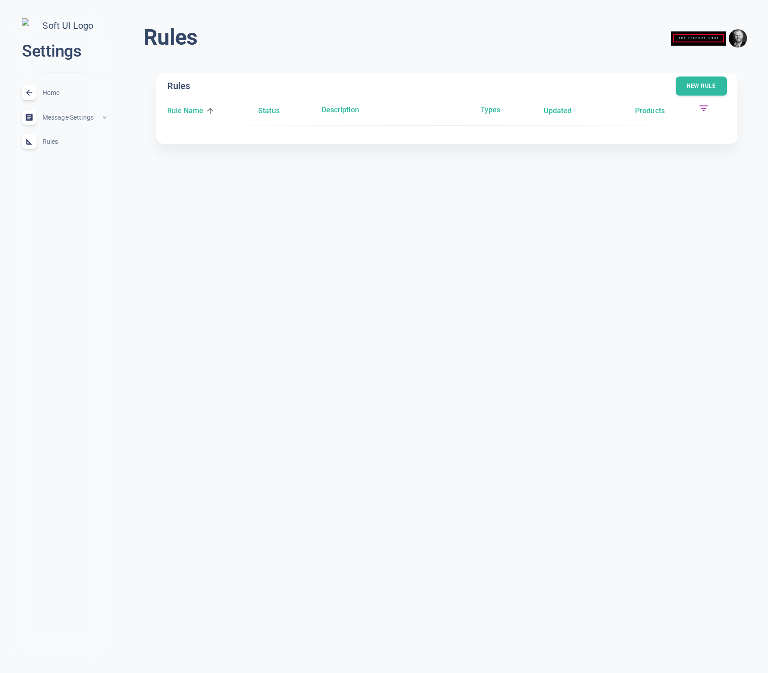
click at [699, 83] on button "New rule" at bounding box center [700, 86] width 51 height 19
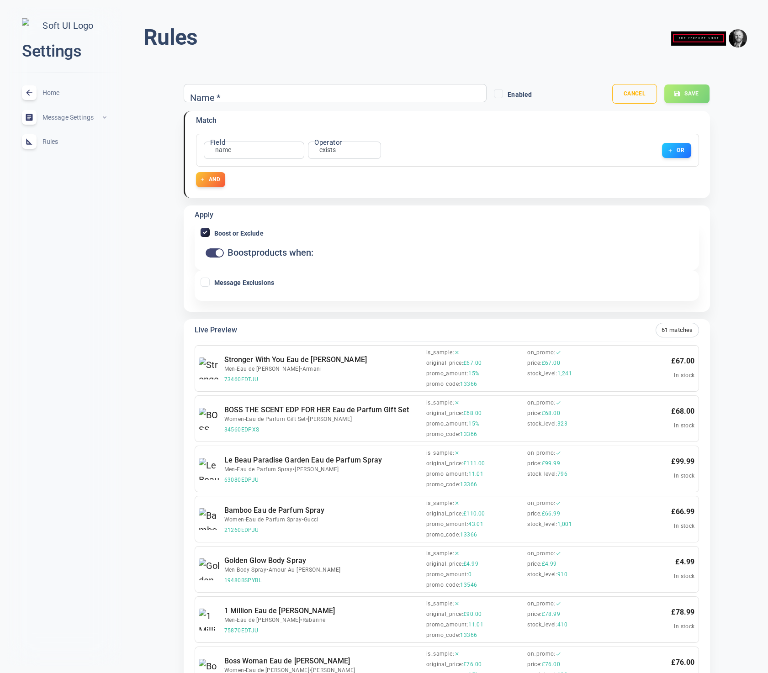
click at [214, 93] on div "Name   * Name *" at bounding box center [335, 93] width 303 height 18
type input "No Hugo"
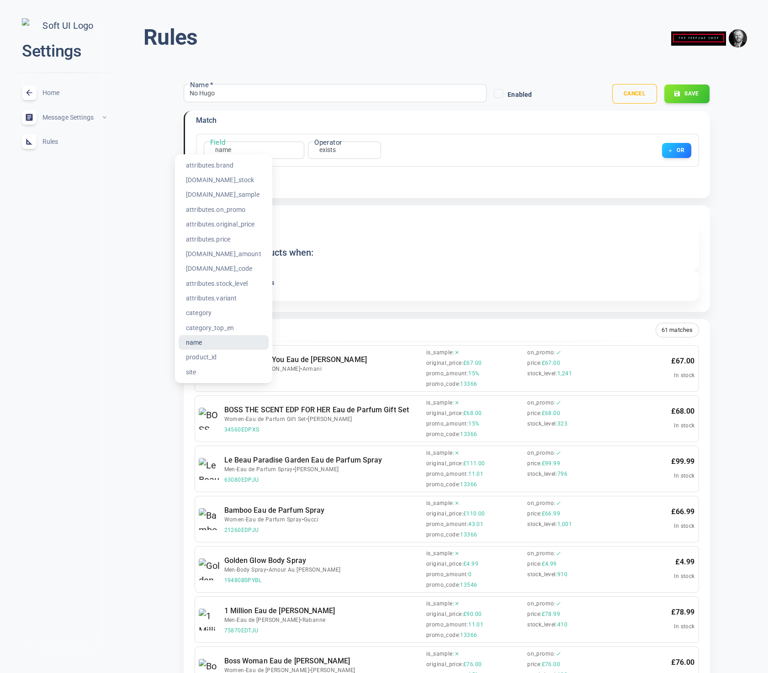
click at [231, 161] on li "attributes.brand" at bounding box center [224, 165] width 90 height 15
type input "attributes.brand"
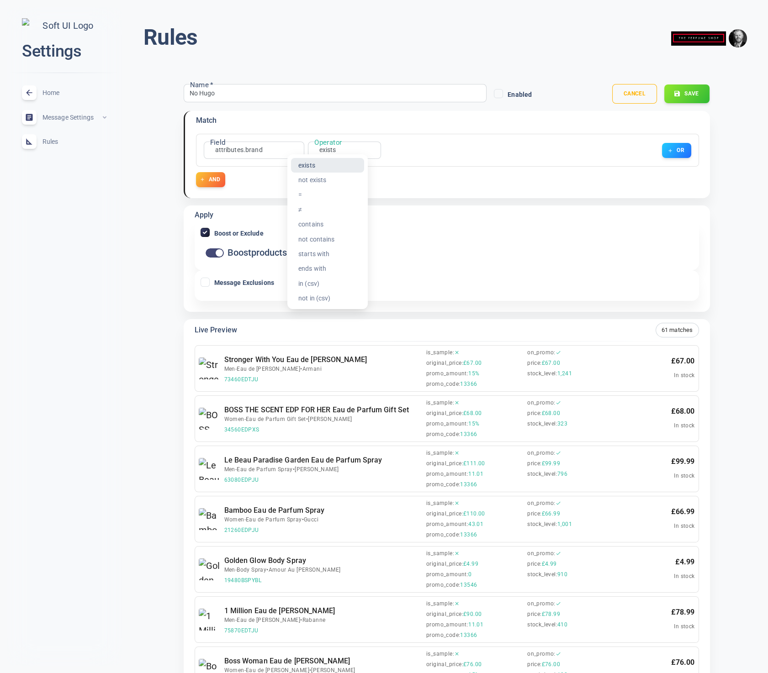
click at [328, 222] on li "contains" at bounding box center [327, 224] width 73 height 15
type input "contains"
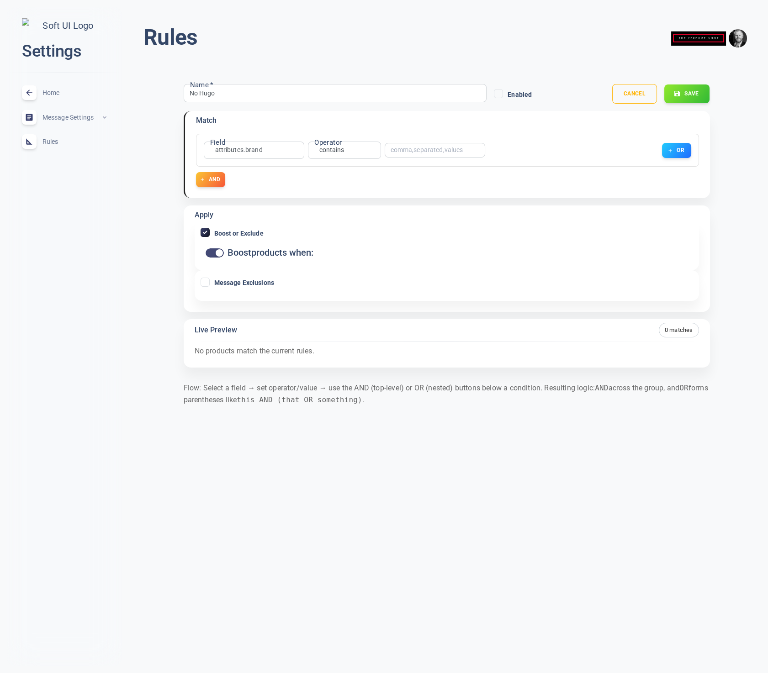
click at [408, 150] on input "text" at bounding box center [426, 150] width 73 height 6
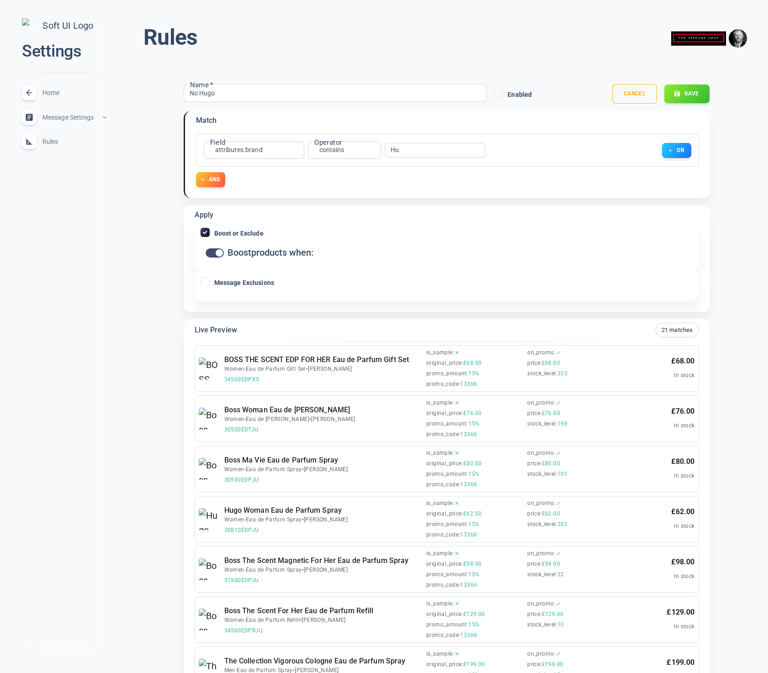
type input "H"
type input "[PERSON_NAME]"
click at [217, 253] on input "checkbox" at bounding box center [219, 252] width 22 height 7
checkbox input "false"
click at [696, 91] on button "Save" at bounding box center [686, 93] width 46 height 19
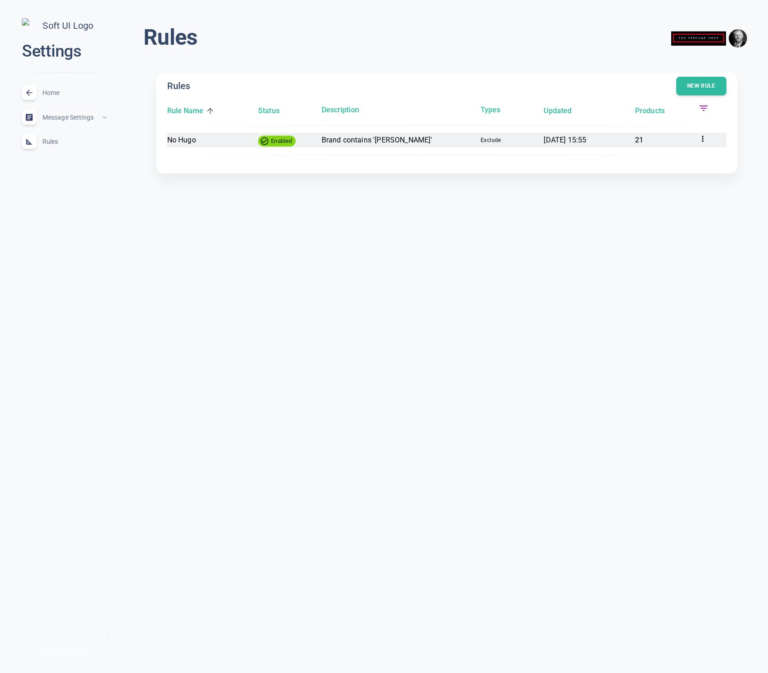
click at [705, 136] on icon at bounding box center [702, 138] width 9 height 9
click at [694, 149] on li "Edit" at bounding box center [720, 154] width 73 height 15
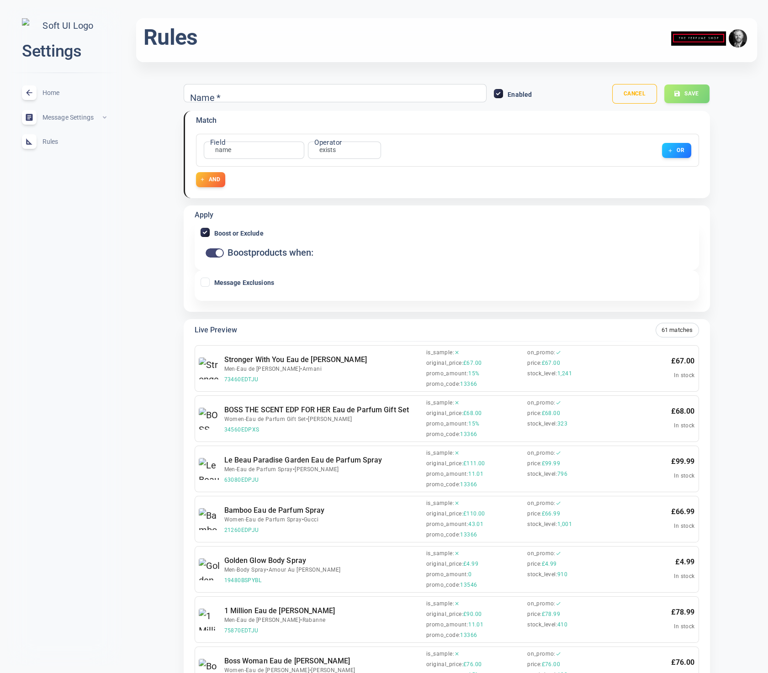
type input "No Hugo"
checkbox input "false"
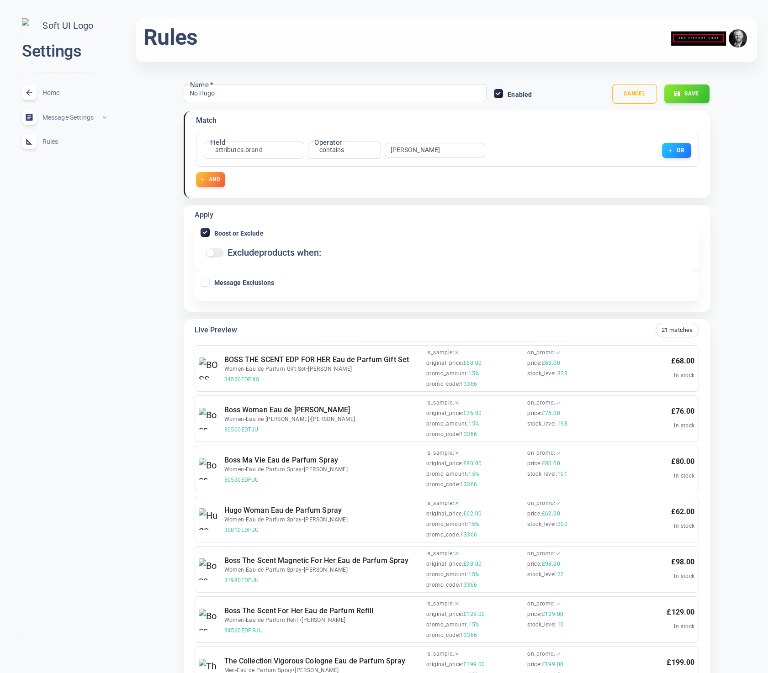
scroll to position [3, 0]
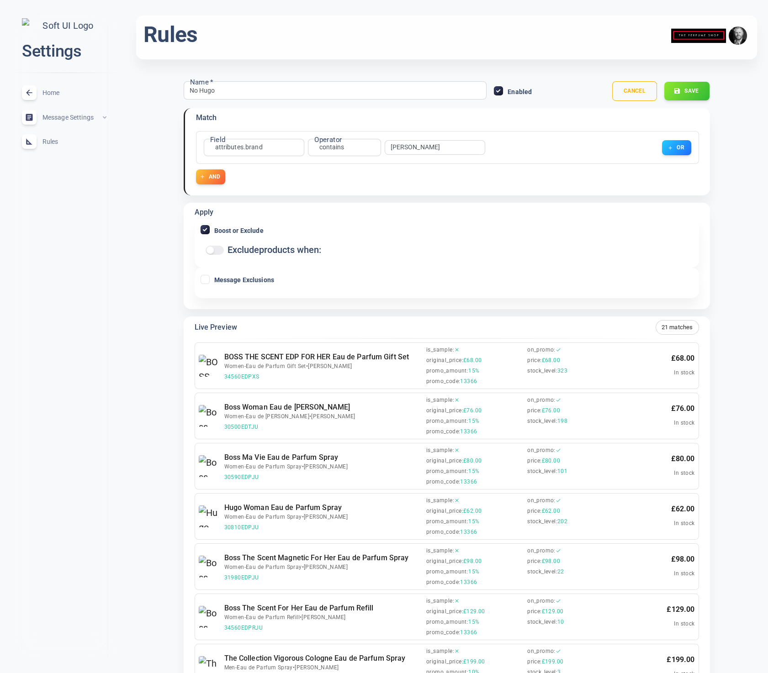
click at [229, 228] on span "Boost or Exclude" at bounding box center [238, 230] width 49 height 6
click at [209, 228] on input "Boost or Exclude" at bounding box center [205, 230] width 8 height 8
checkbox input "false"
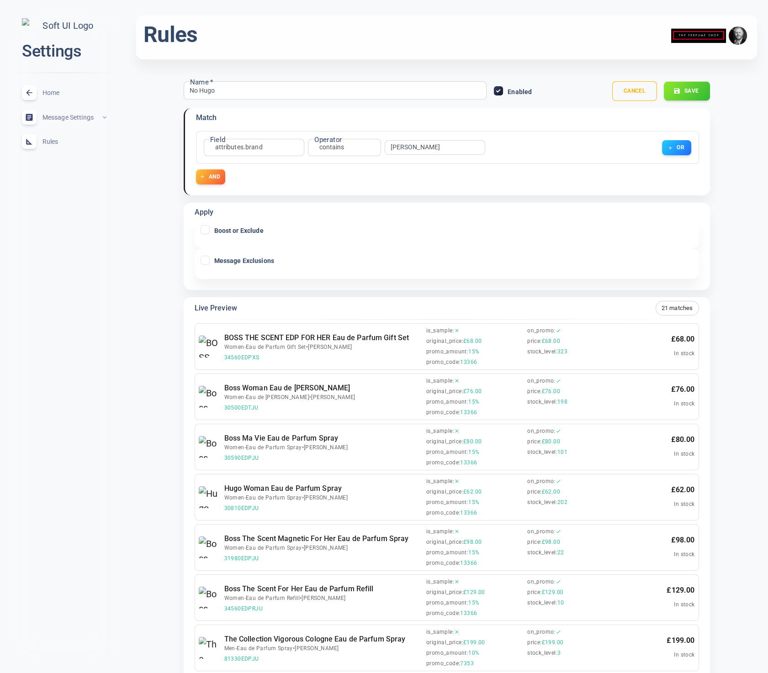
click at [683, 90] on button "Save" at bounding box center [686, 91] width 46 height 19
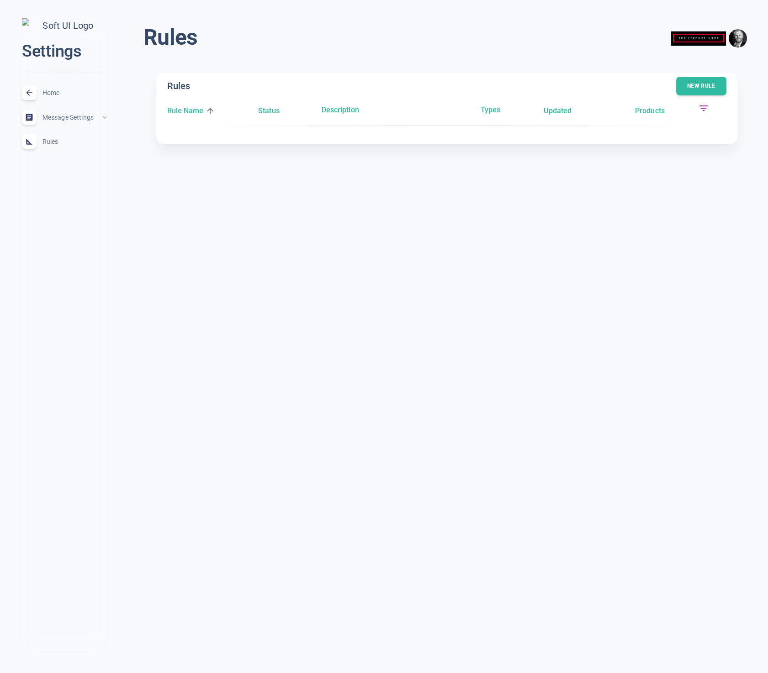
scroll to position [0, 0]
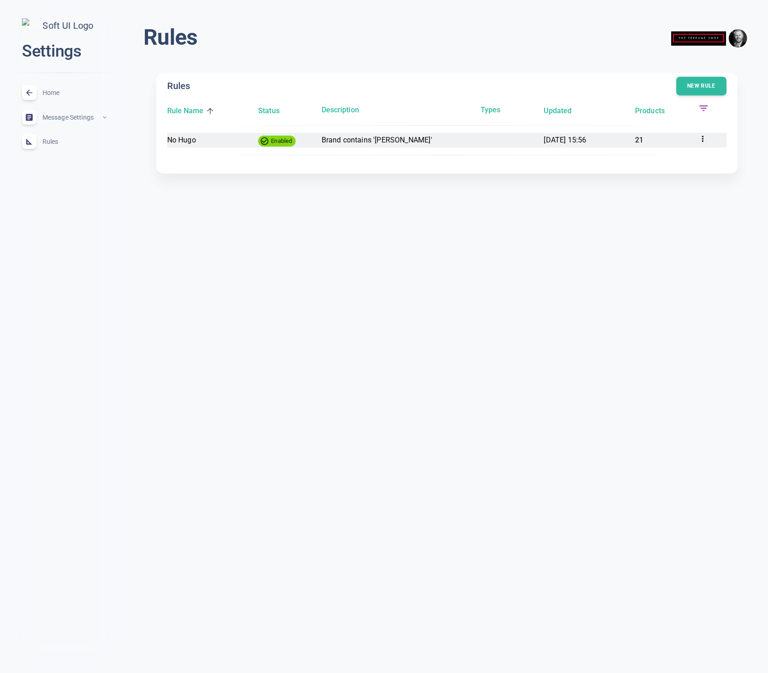
click at [641, 140] on p "21" at bounding box center [663, 140] width 56 height 12
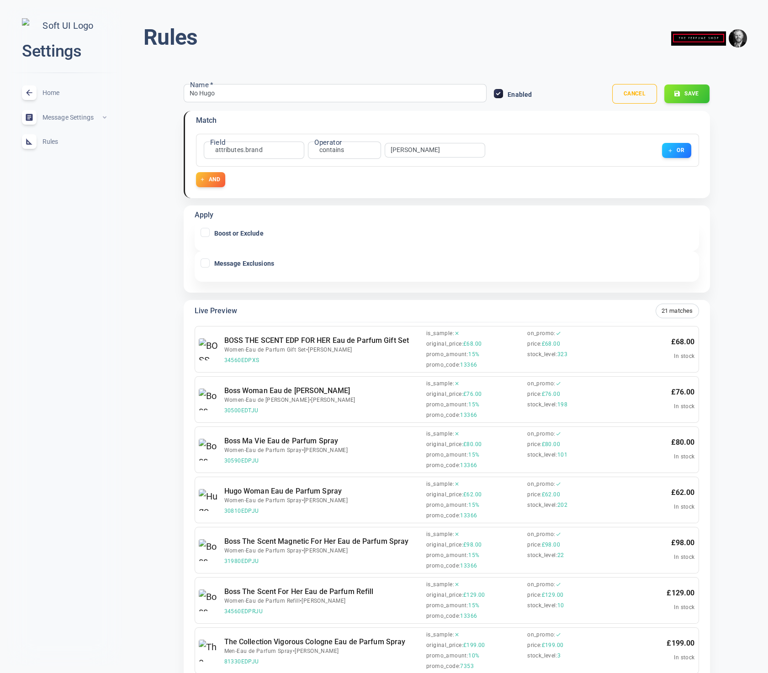
click at [202, 262] on input "Message Exclusions" at bounding box center [205, 263] width 8 height 8
checkbox input "true"
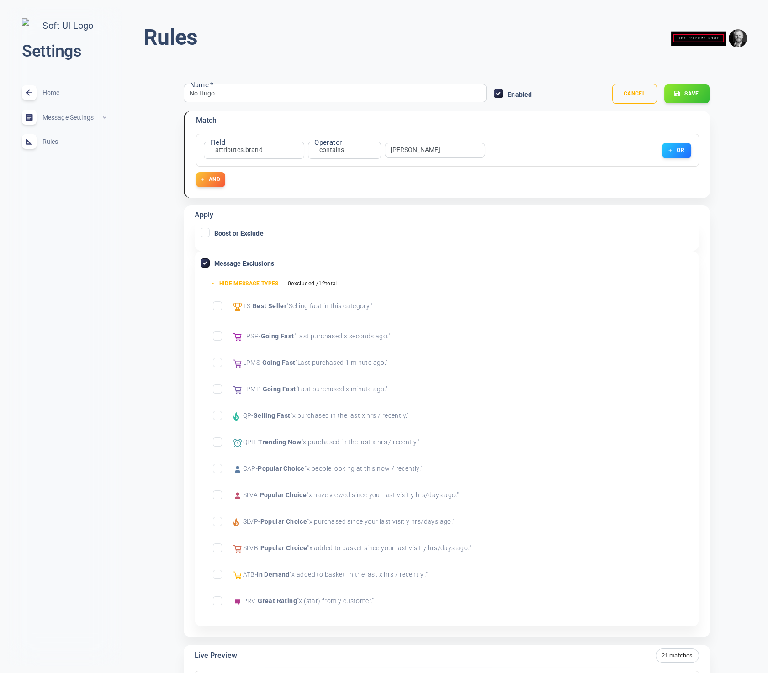
click at [218, 304] on input "Exclude Best Seller" at bounding box center [217, 306] width 8 height 8
click at [215, 335] on input "Exclude Going Fast" at bounding box center [217, 336] width 8 height 8
click at [217, 360] on input "Exclude Going Fast" at bounding box center [217, 362] width 8 height 8
click at [217, 387] on input "Exclude Going Fast" at bounding box center [217, 389] width 8 height 8
click at [217, 438] on input "Exclude Trending Now" at bounding box center [217, 442] width 8 height 8
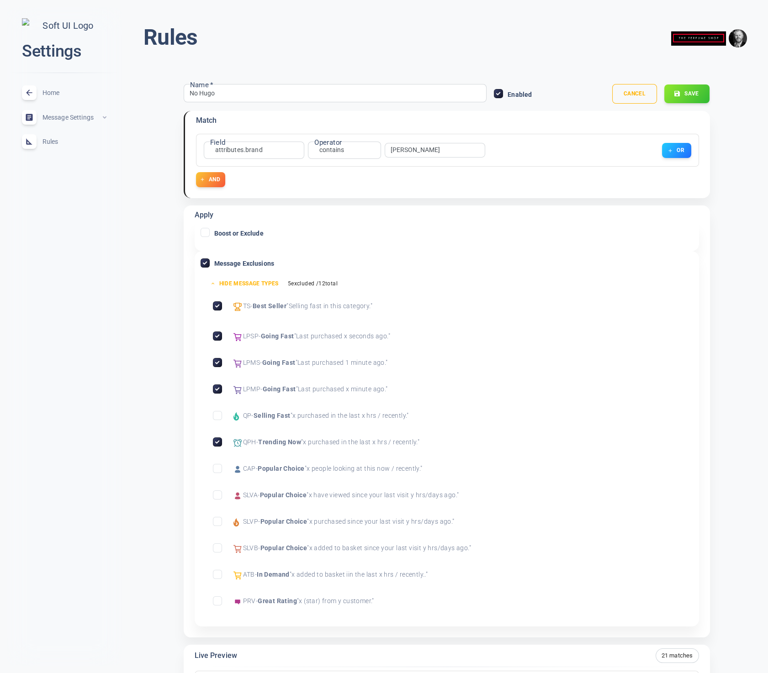
click at [219, 468] on input "Exclude Popular Choice" at bounding box center [217, 468] width 8 height 8
click at [218, 496] on input "Exclude Popular Choice" at bounding box center [217, 495] width 8 height 8
click at [216, 521] on input "Exclude Popular Choice" at bounding box center [217, 521] width 8 height 8
click at [218, 548] on input "Exclude Popular Choice" at bounding box center [217, 548] width 8 height 8
click at [217, 573] on input "Exclude In Demand" at bounding box center [217, 574] width 8 height 8
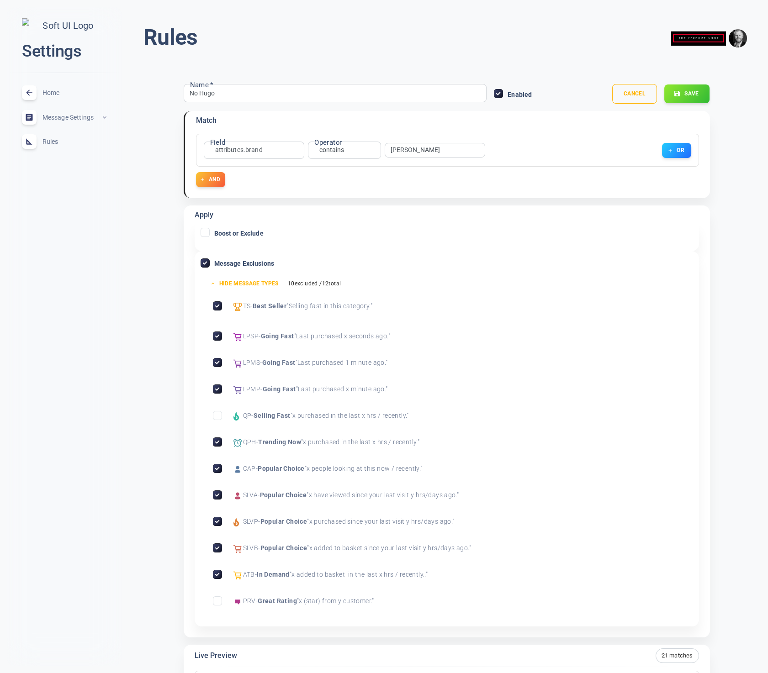
click at [220, 604] on input "Exclude Great Rating" at bounding box center [217, 601] width 8 height 8
click at [693, 98] on button "Save" at bounding box center [686, 93] width 46 height 19
